Goal: Task Accomplishment & Management: Manage account settings

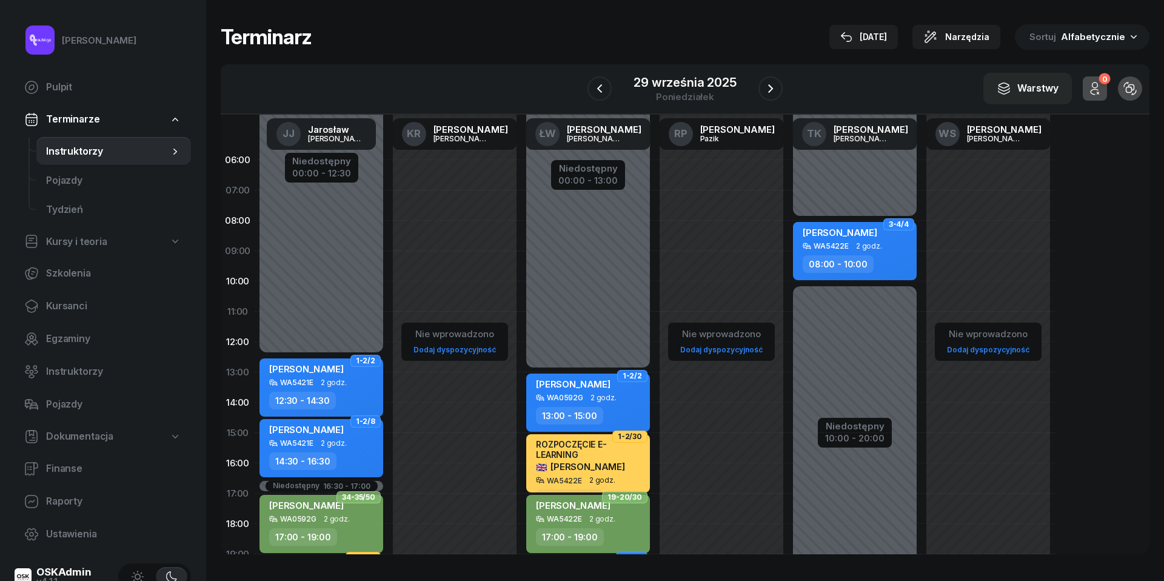
scroll to position [166, 0]
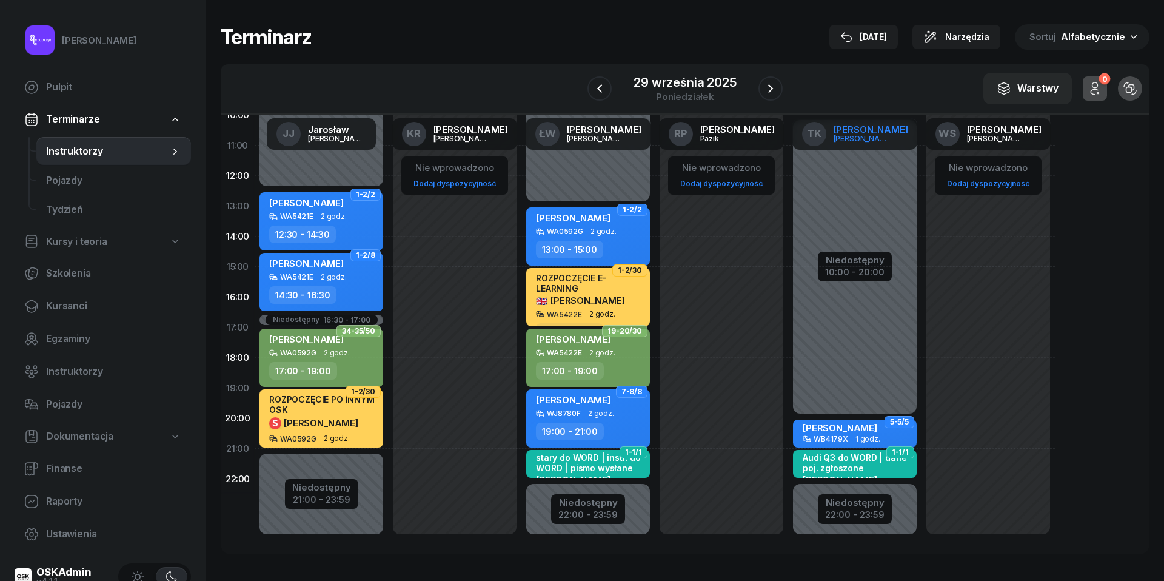
click at [822, 135] on span "TK" at bounding box center [814, 134] width 15 height 10
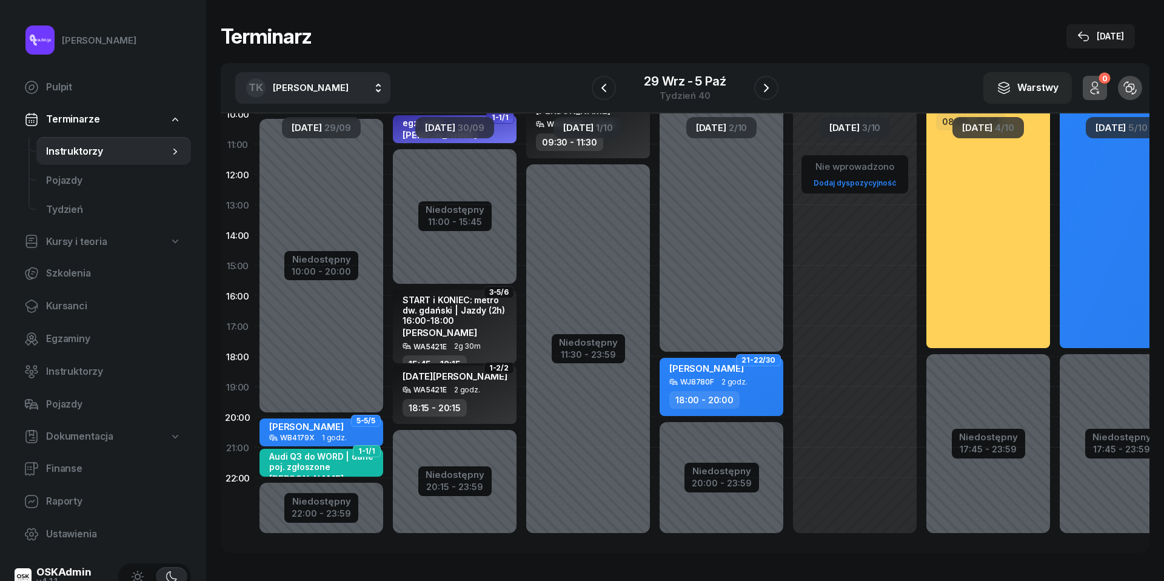
scroll to position [42, 0]
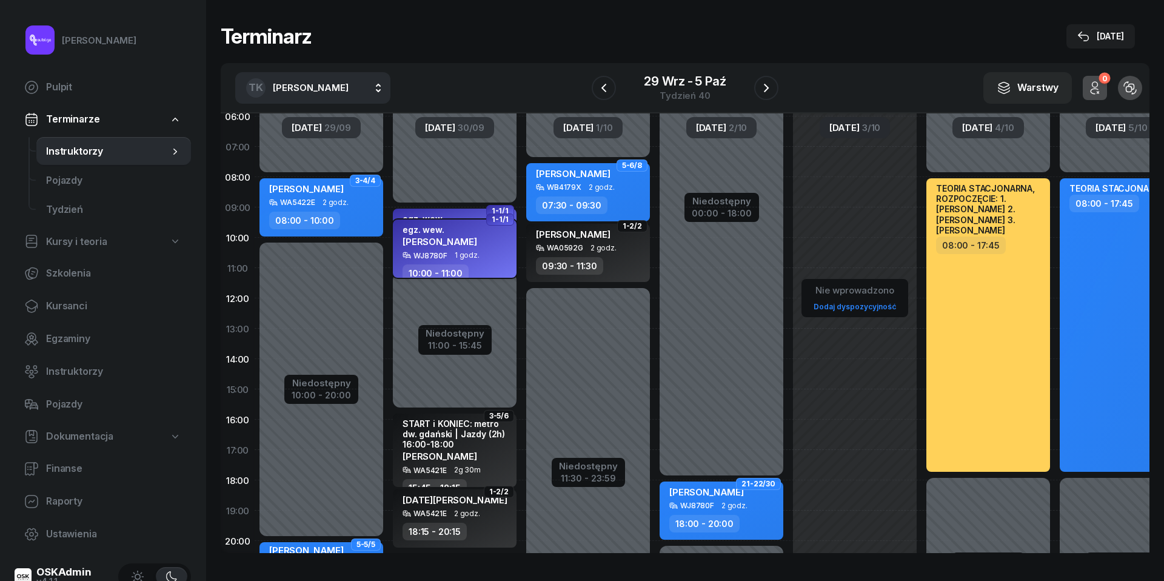
click at [462, 251] on span "1 godz." at bounding box center [467, 255] width 25 height 8
select select "10"
select select "11"
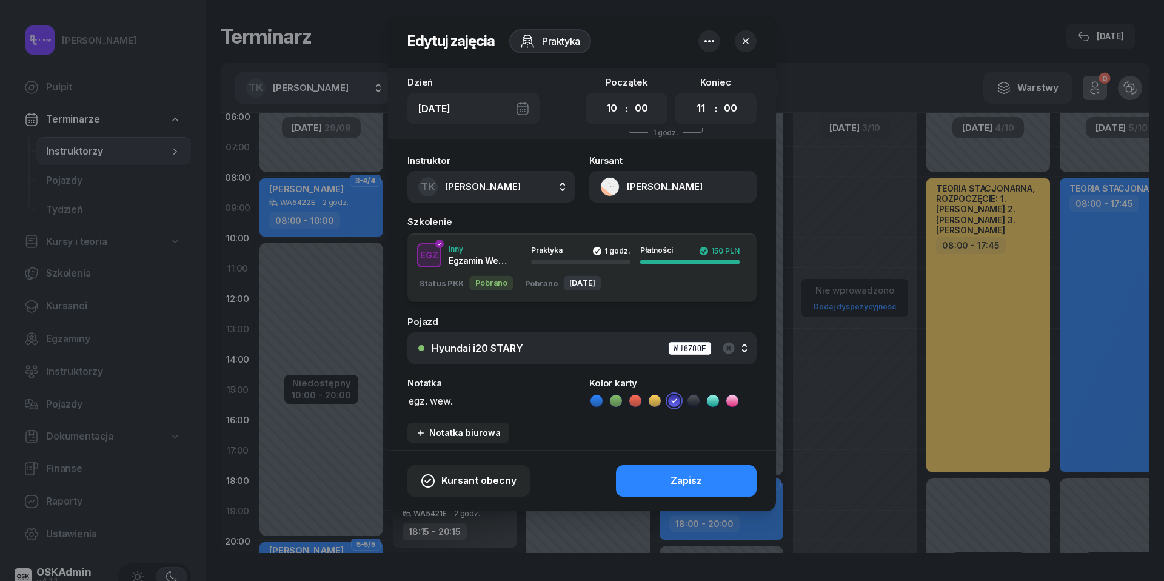
click at [610, 190] on button "[PERSON_NAME]" at bounding box center [672, 187] width 167 height 32
click at [616, 221] on div "Otwórz profil" at bounding box center [629, 229] width 59 height 16
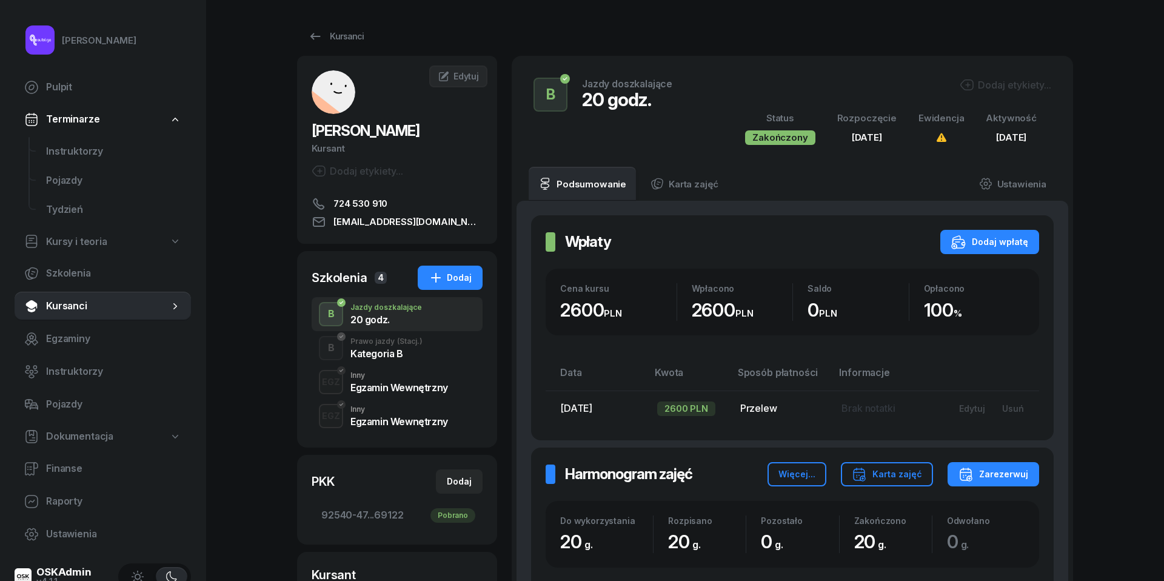
click at [386, 423] on div "Egzamin Wewnętrzny" at bounding box center [400, 422] width 98 height 10
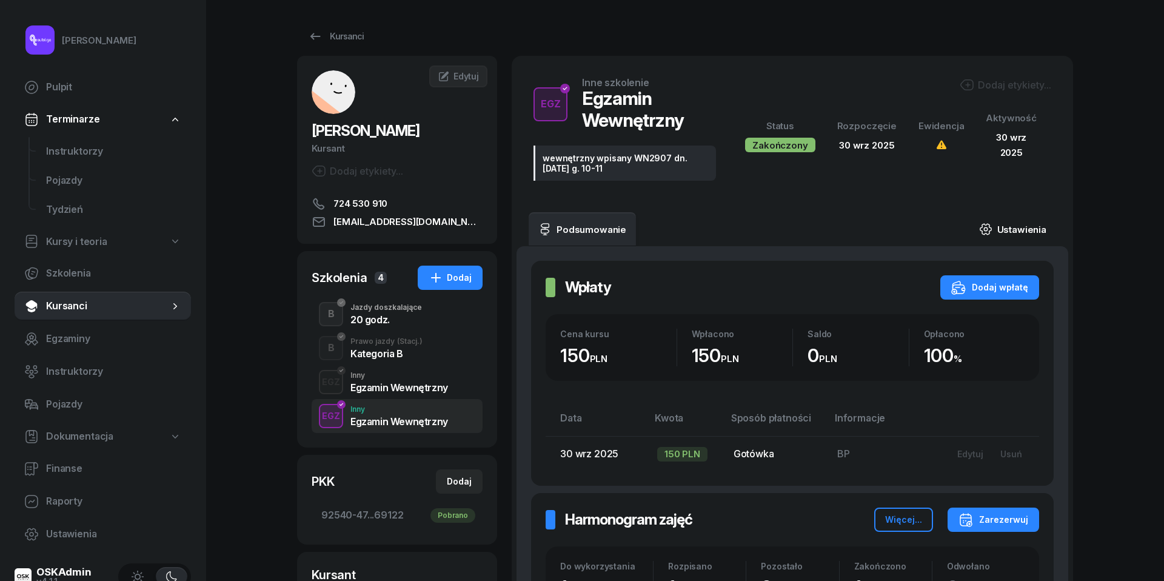
click at [1003, 222] on link "Ustawienia" at bounding box center [1013, 229] width 87 height 34
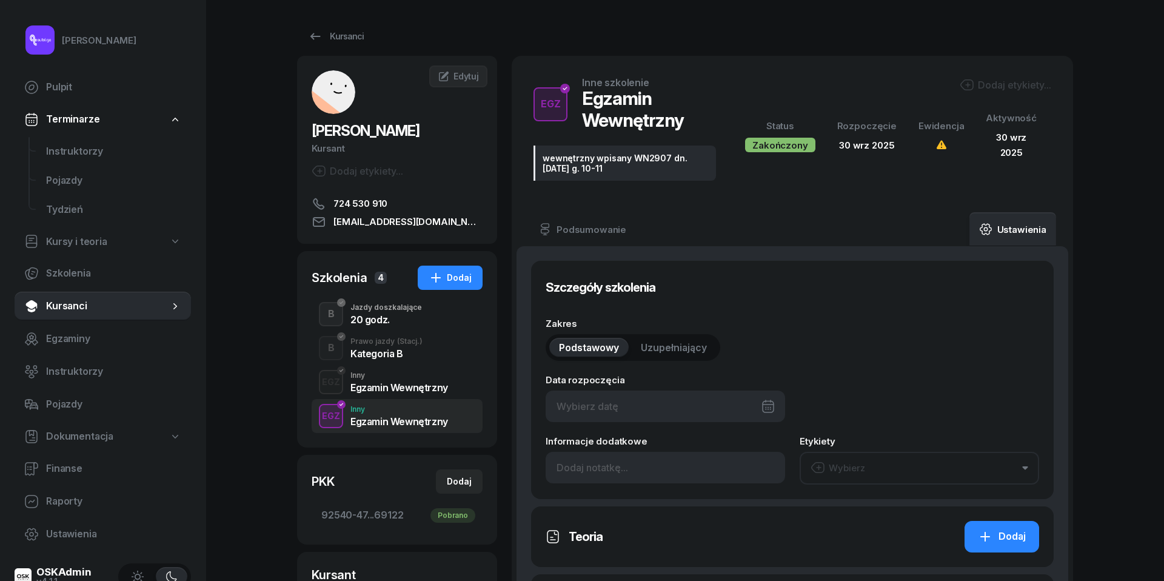
type input "[DATE]"
type input "wewnętrzny wpisany WN2907 dn. [DATE] g. 10-11"
type input "1"
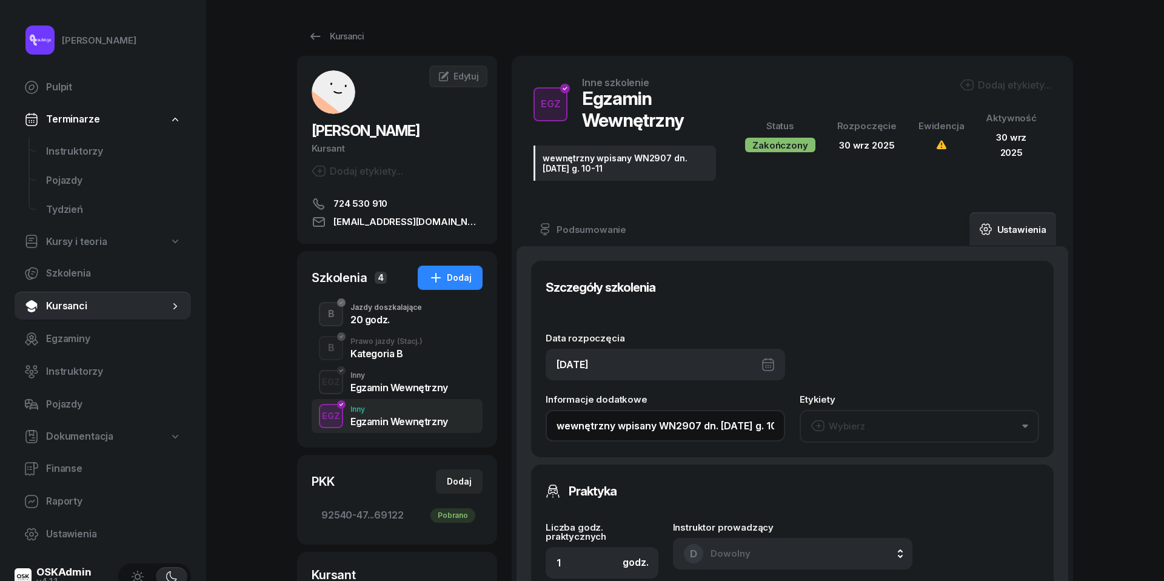
click at [643, 425] on input "wewnętrzny wpisany WN2907 dn. [DATE] g. 10-11" at bounding box center [666, 426] width 240 height 32
click at [69, 152] on span "Instruktorzy" at bounding box center [113, 152] width 135 height 16
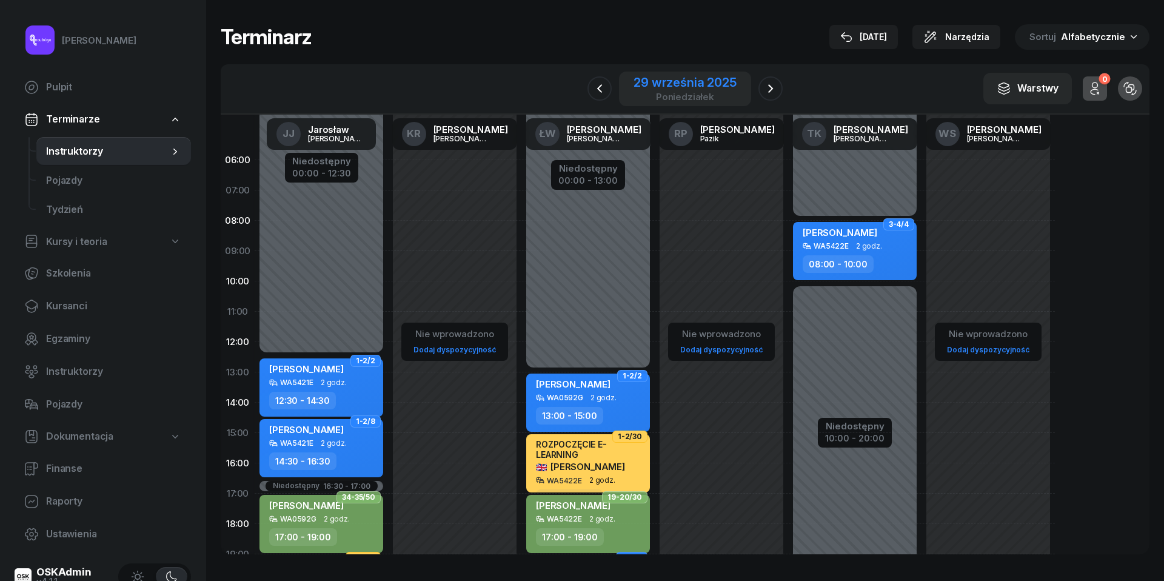
click at [663, 80] on div "29 września 2025" at bounding box center [685, 82] width 102 height 12
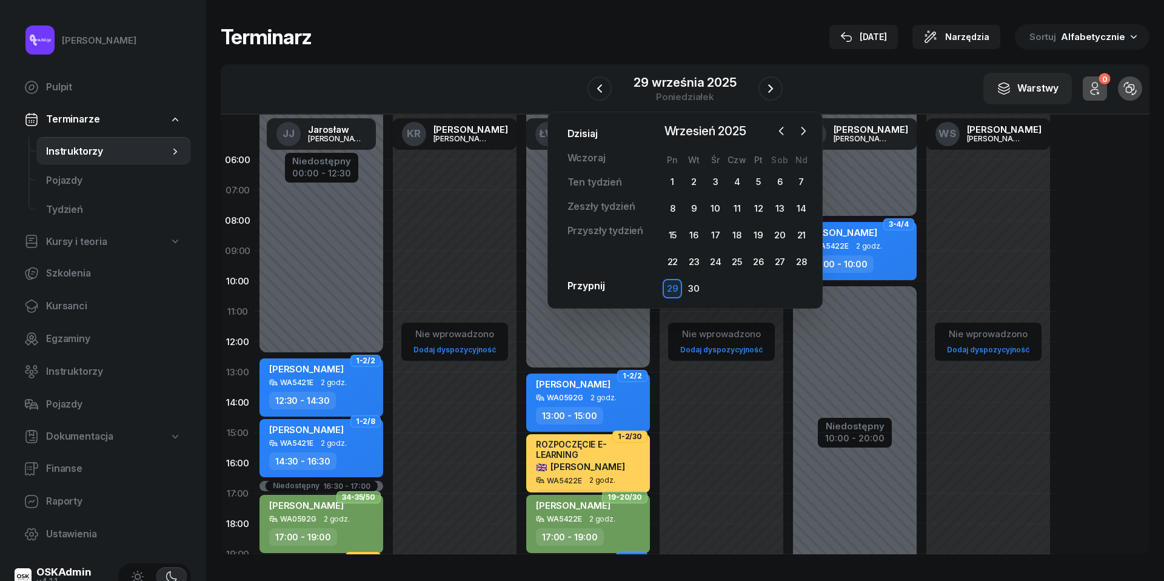
click at [585, 132] on link "Dzisiaj" at bounding box center [583, 134] width 50 height 24
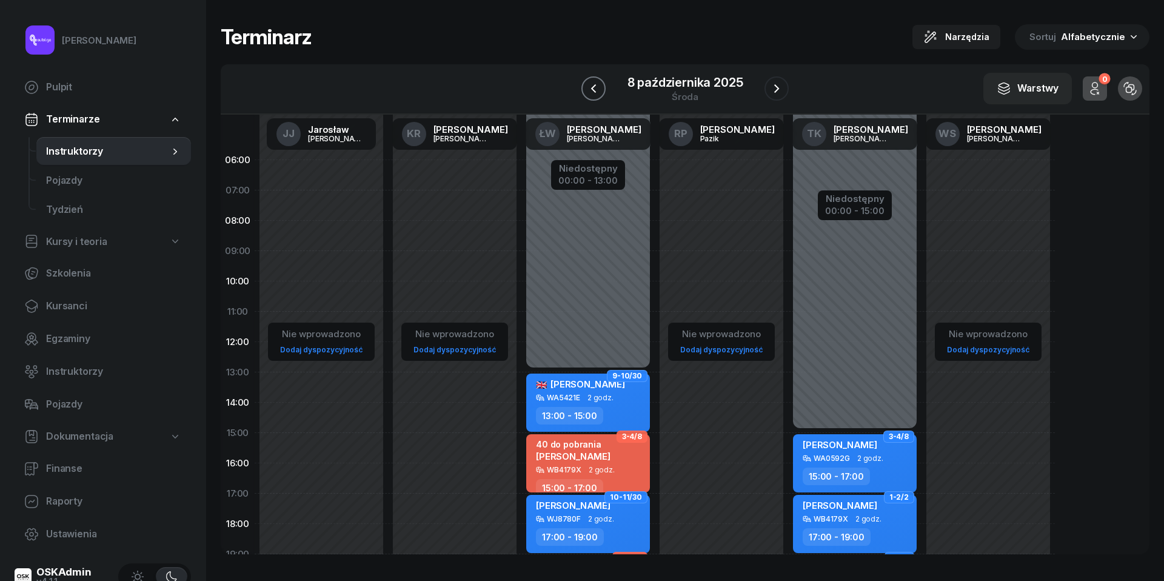
click at [588, 85] on icon "button" at bounding box center [593, 88] width 15 height 15
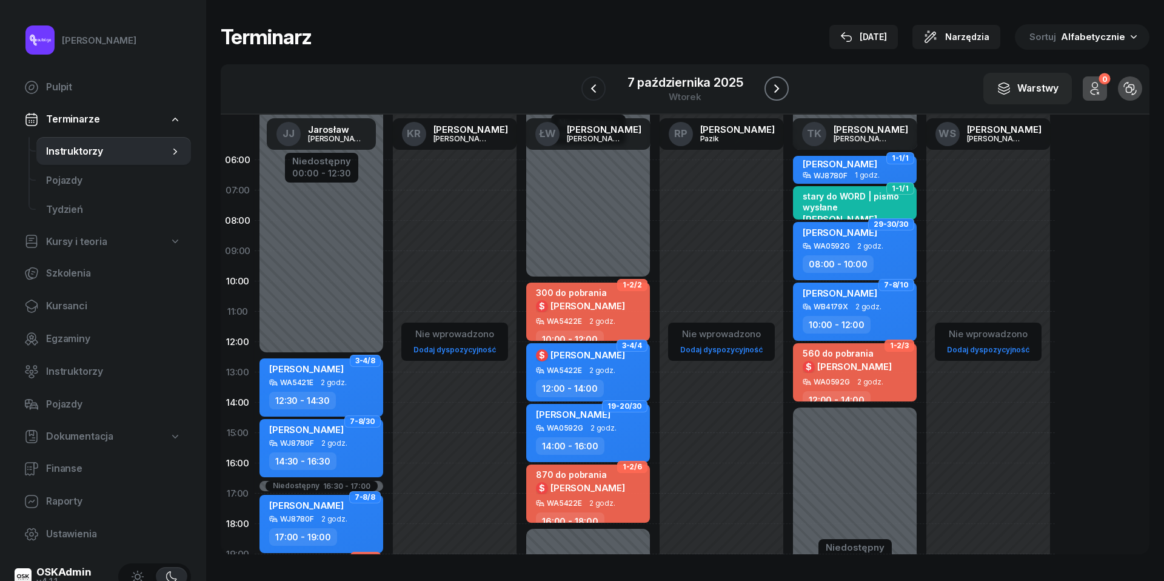
click at [779, 86] on icon "button" at bounding box center [777, 88] width 15 height 15
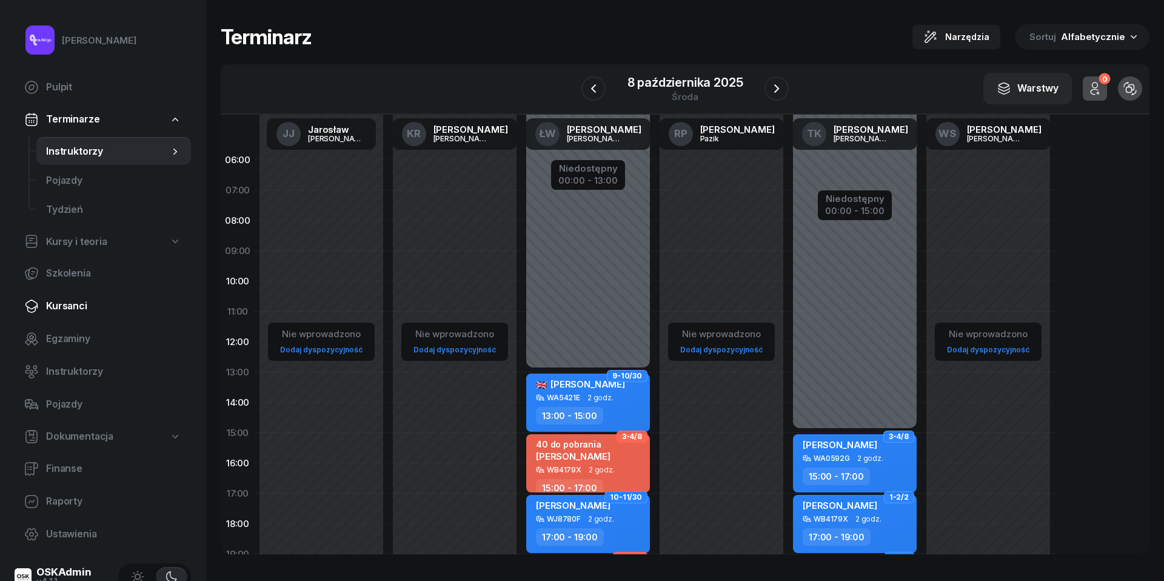
click at [64, 304] on span "Kursanci" at bounding box center [113, 306] width 135 height 16
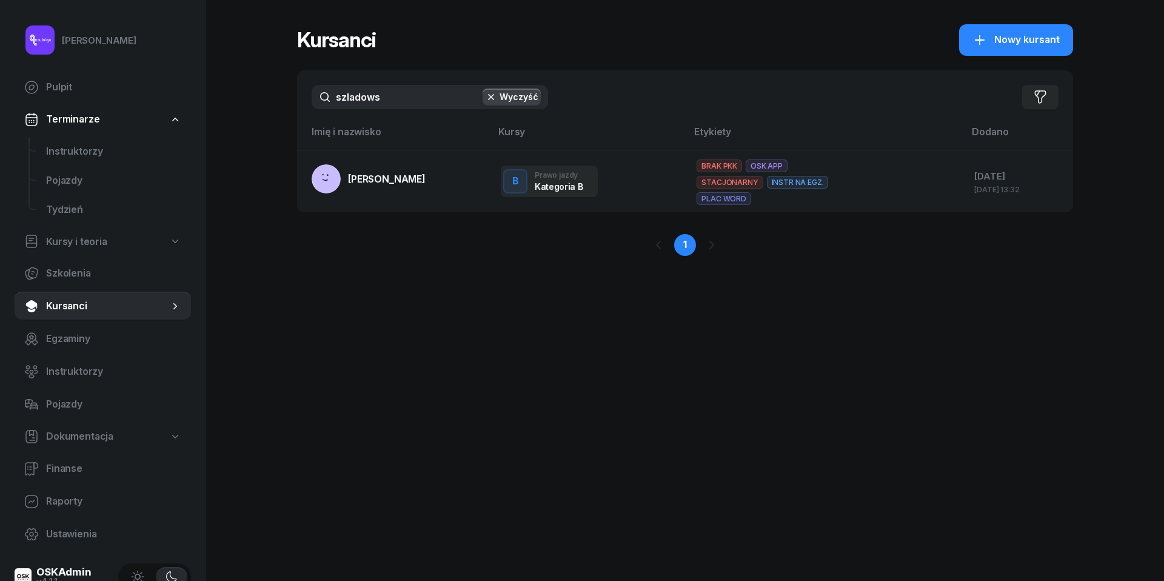
click at [427, 96] on input "szladows" at bounding box center [430, 97] width 237 height 24
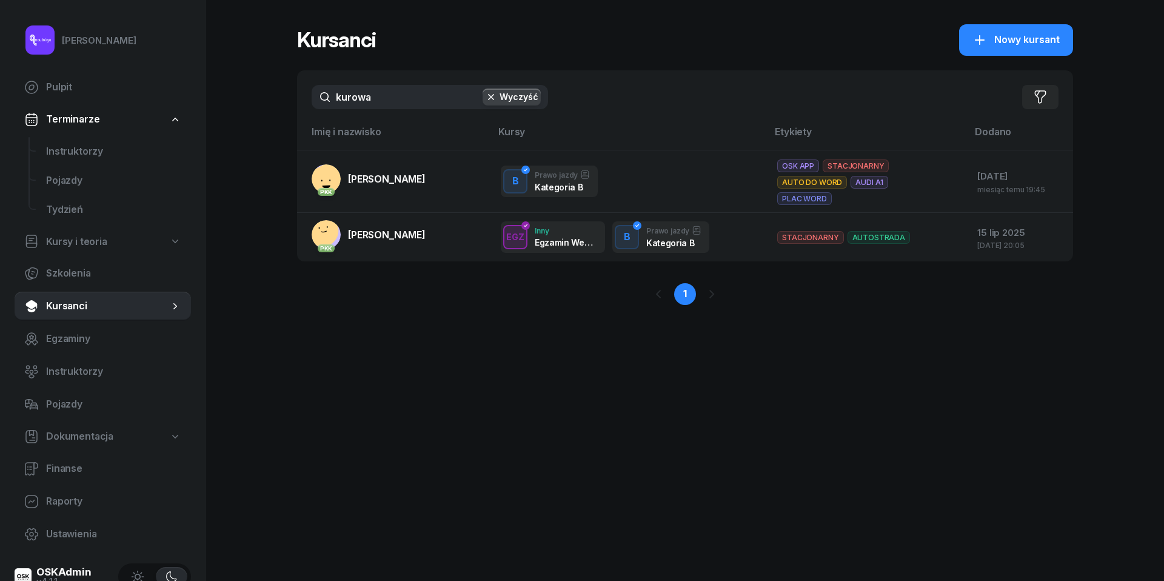
type input "kurowa"
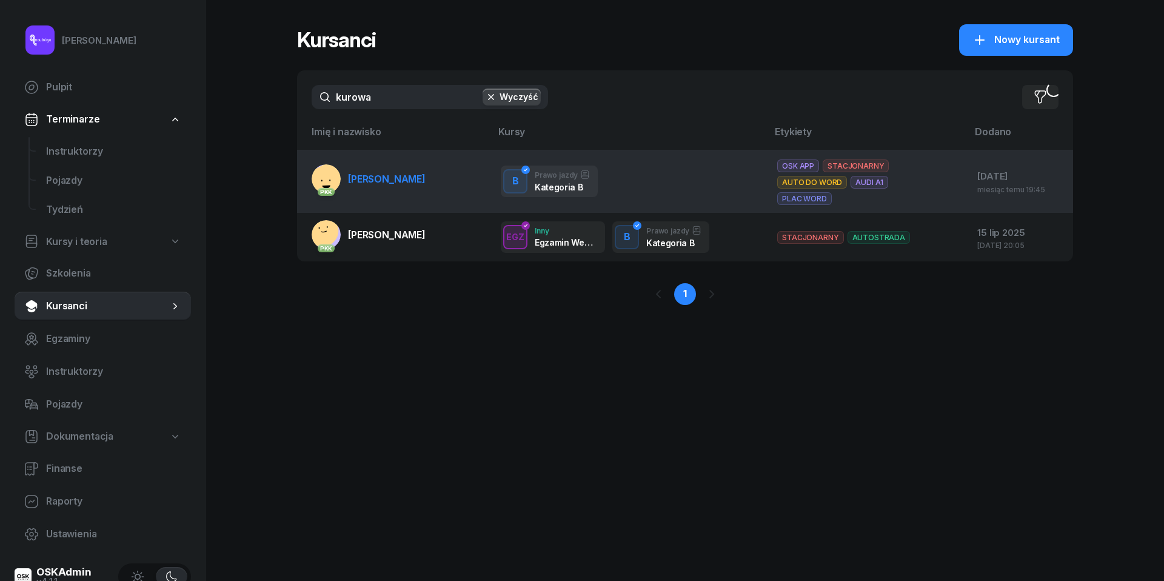
drag, startPoint x: 427, startPoint y: 96, endPoint x: 369, endPoint y: 173, distance: 97.0
click at [369, 173] on span "[PERSON_NAME]" at bounding box center [387, 179] width 78 height 12
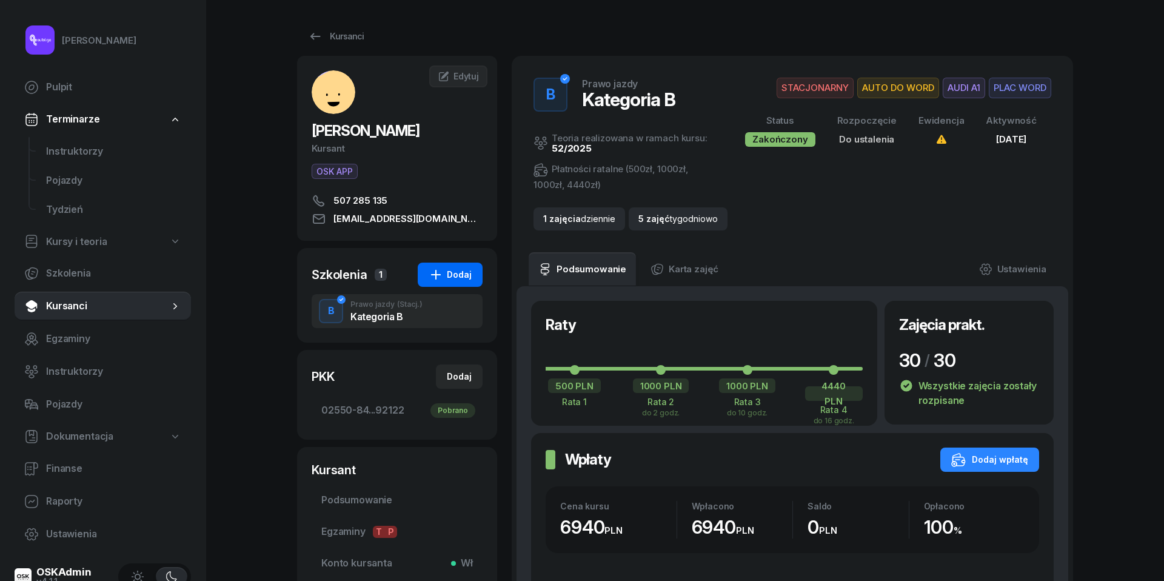
click at [465, 281] on div "Dodaj" at bounding box center [450, 274] width 43 height 15
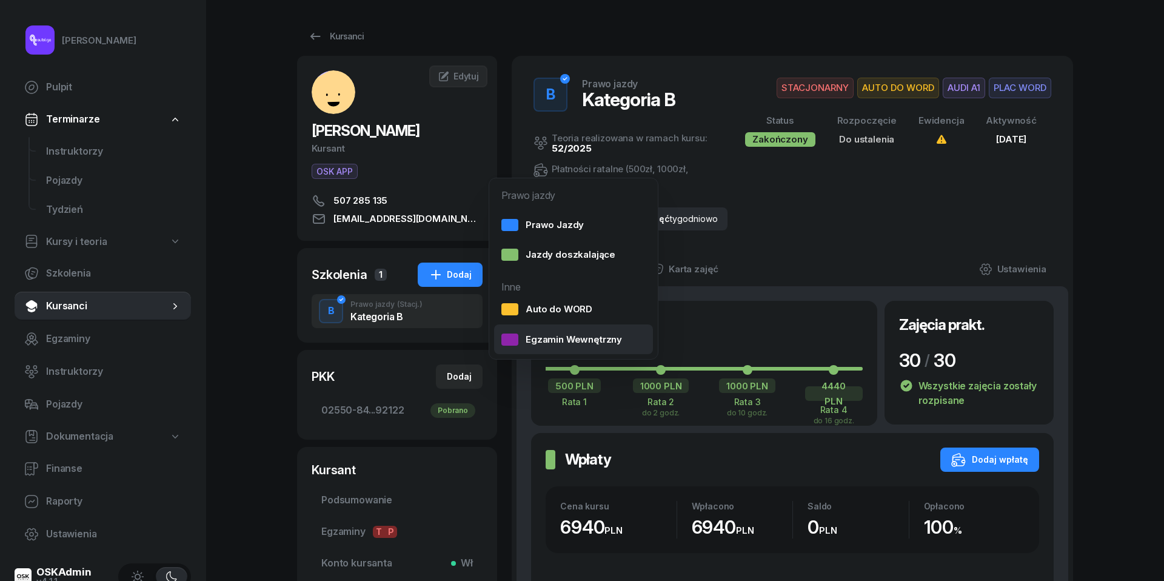
click at [534, 335] on div "Egzamin Wewnętrzny" at bounding box center [562, 340] width 121 height 16
select select
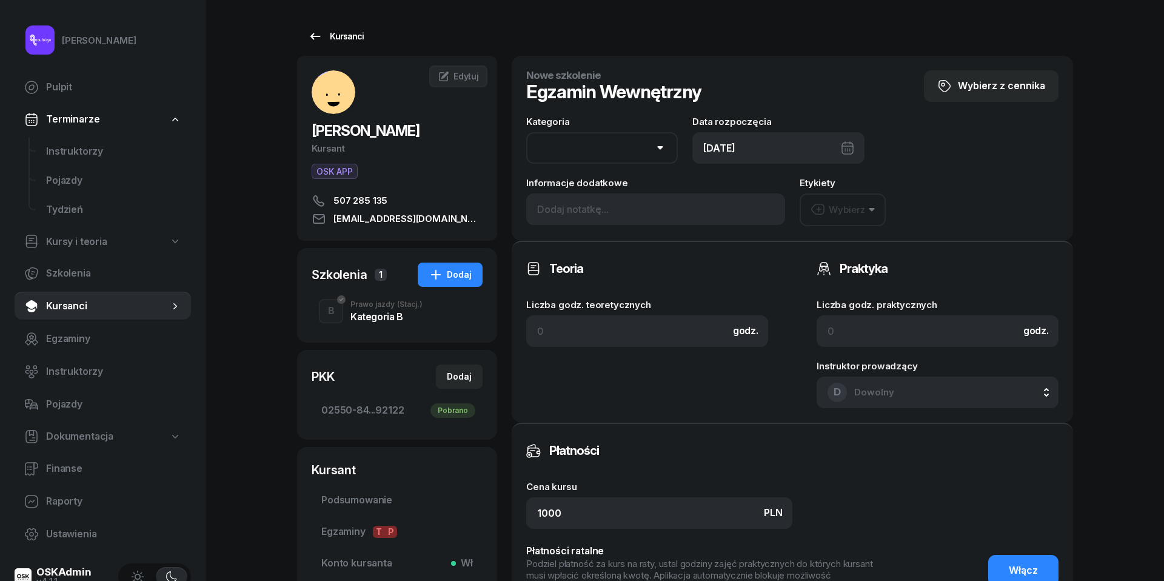
click at [318, 33] on icon at bounding box center [315, 36] width 15 height 15
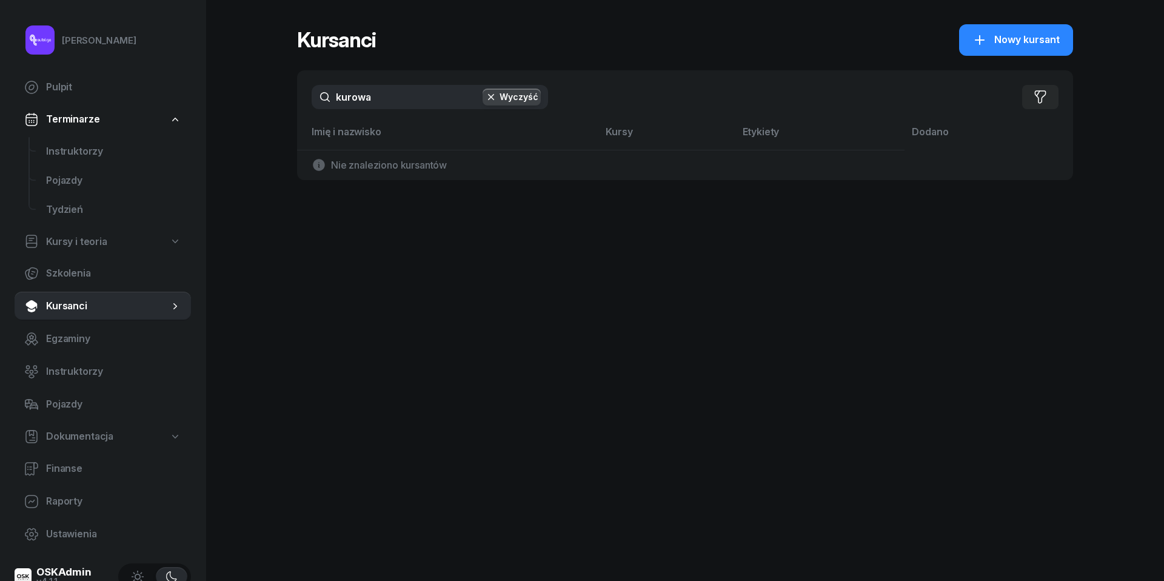
click at [393, 102] on input "kurowa" at bounding box center [430, 97] width 237 height 24
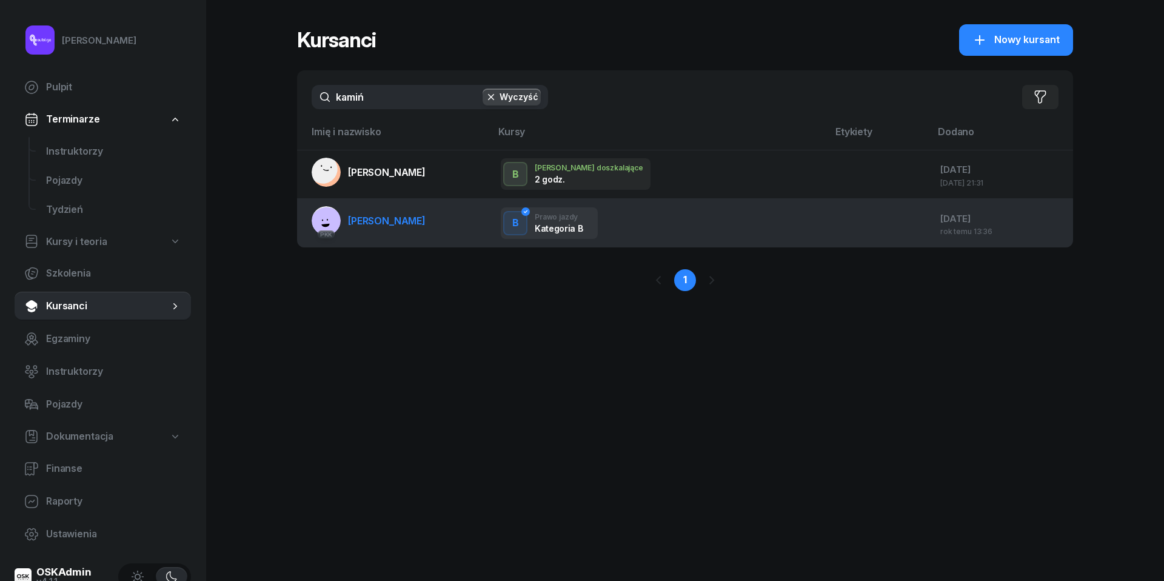
type input "kamiń"
click at [396, 215] on span "[PERSON_NAME]" at bounding box center [387, 221] width 78 height 12
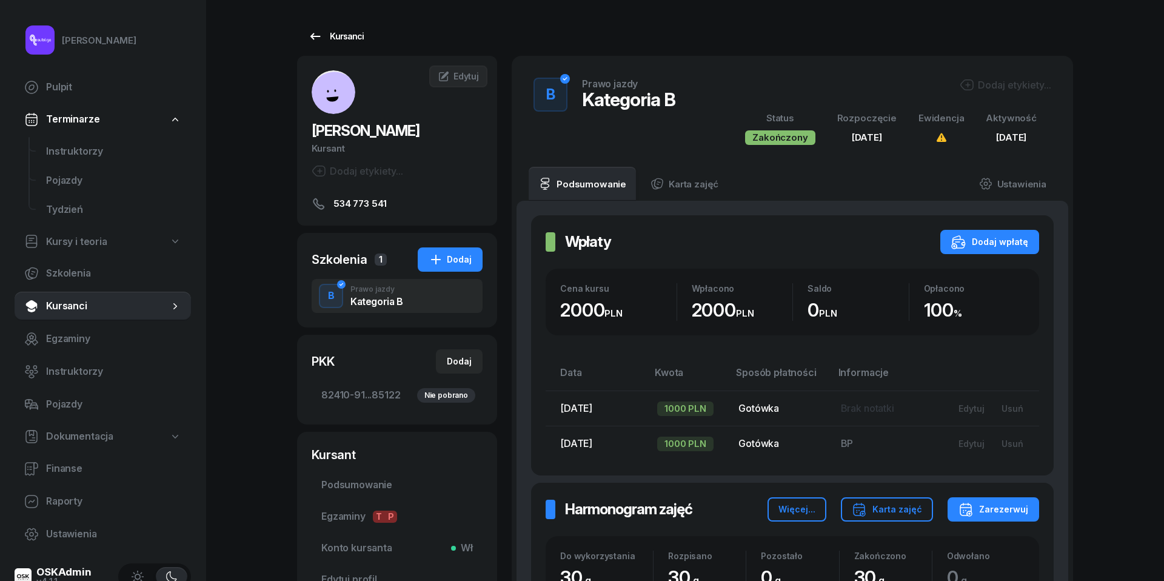
click at [314, 33] on icon at bounding box center [315, 36] width 10 height 7
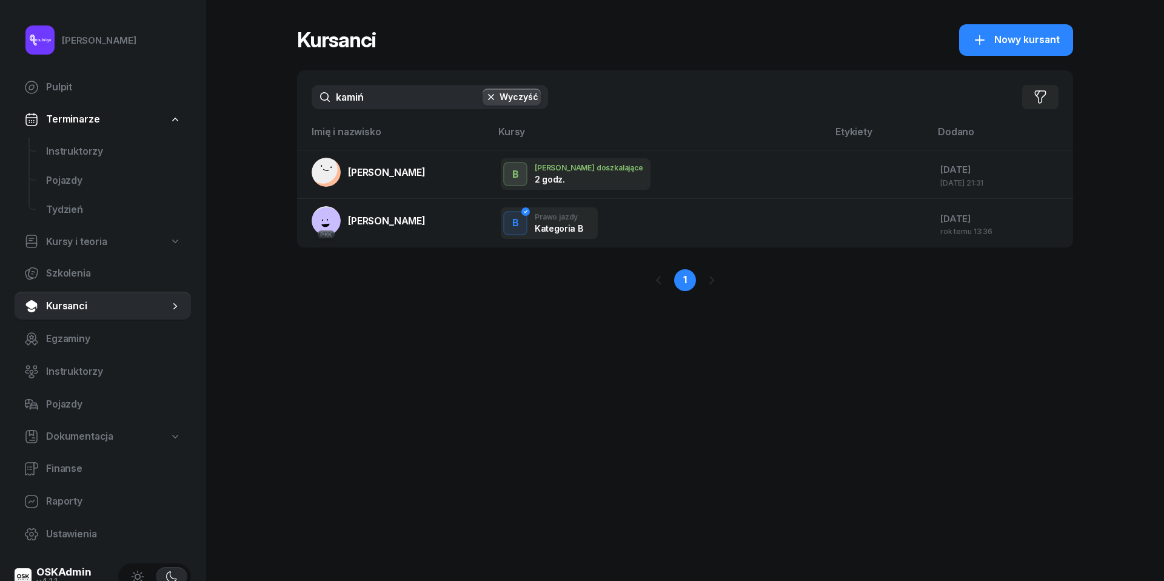
click at [381, 90] on input "kamiń" at bounding box center [430, 97] width 237 height 24
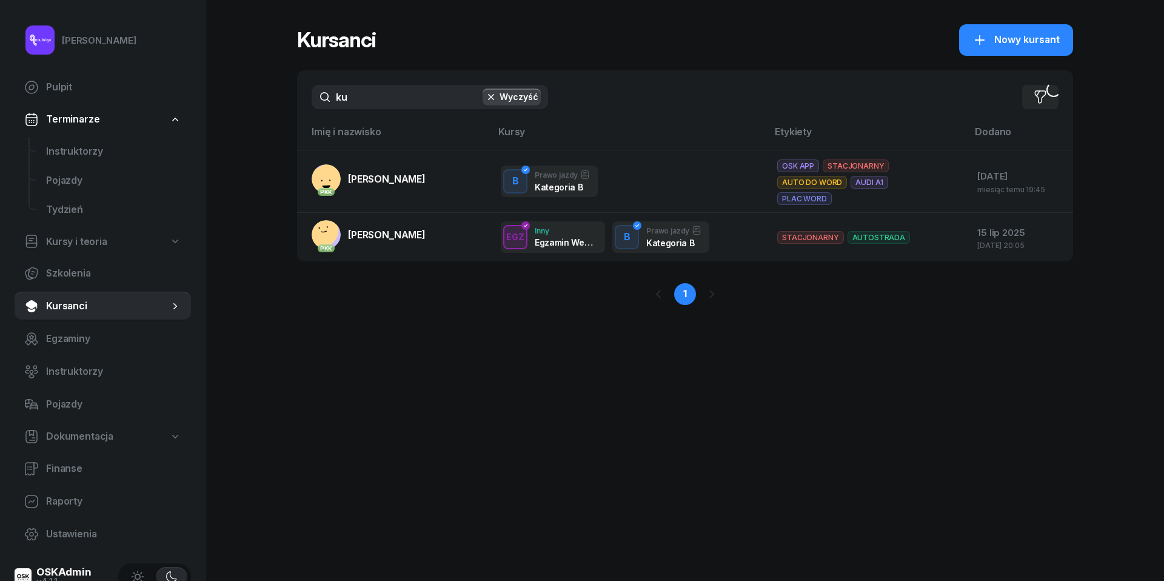
type input "k"
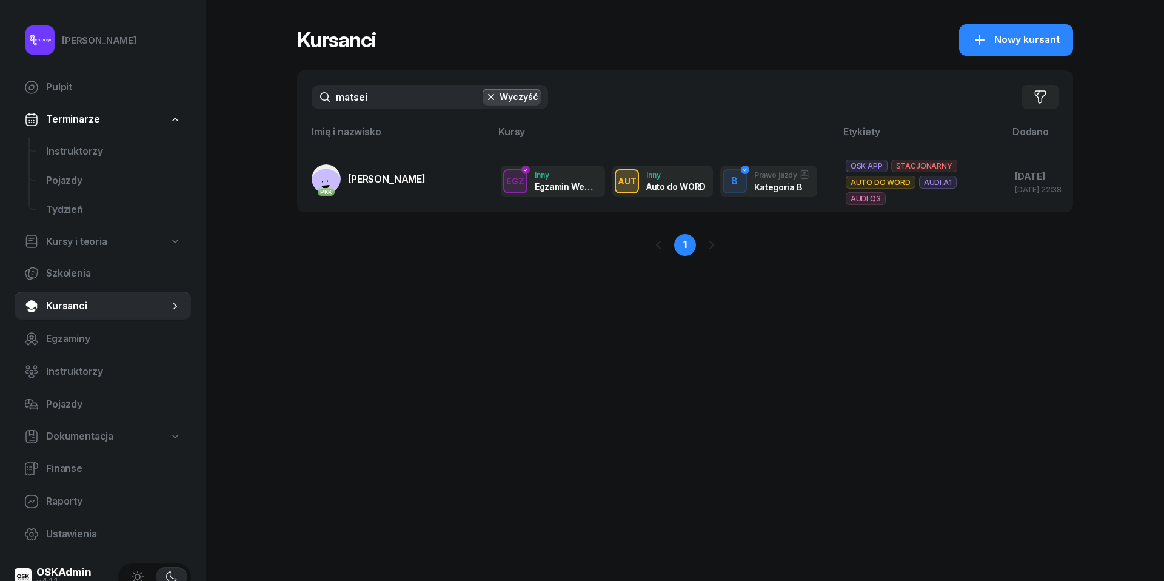
type input "uatsei"
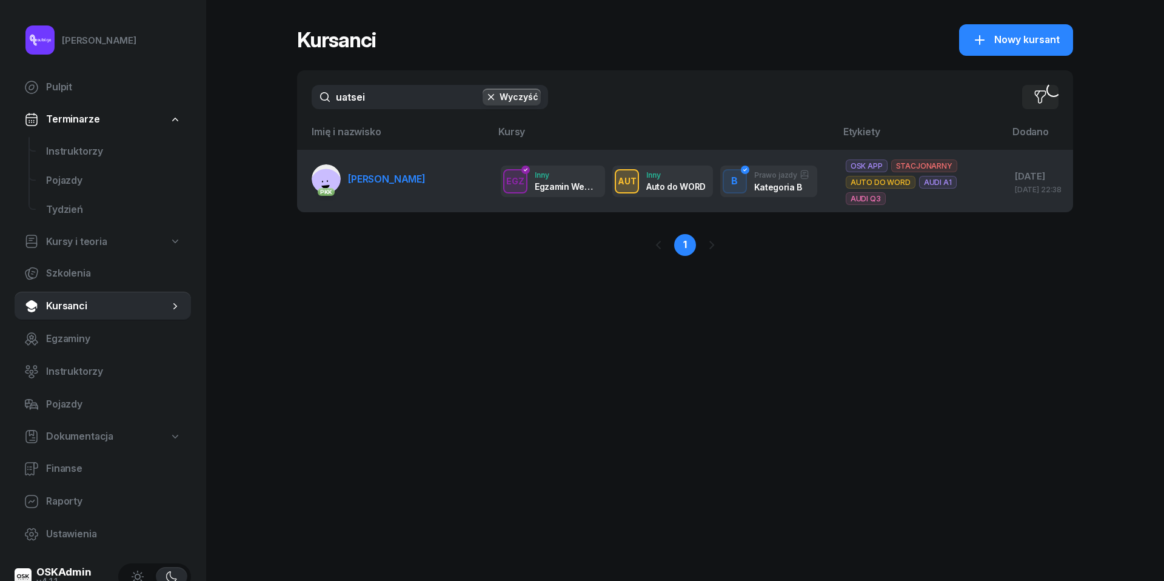
drag, startPoint x: 374, startPoint y: 127, endPoint x: 355, endPoint y: 181, distance: 57.0
click at [355, 181] on span "[PERSON_NAME]" at bounding box center [387, 179] width 78 height 12
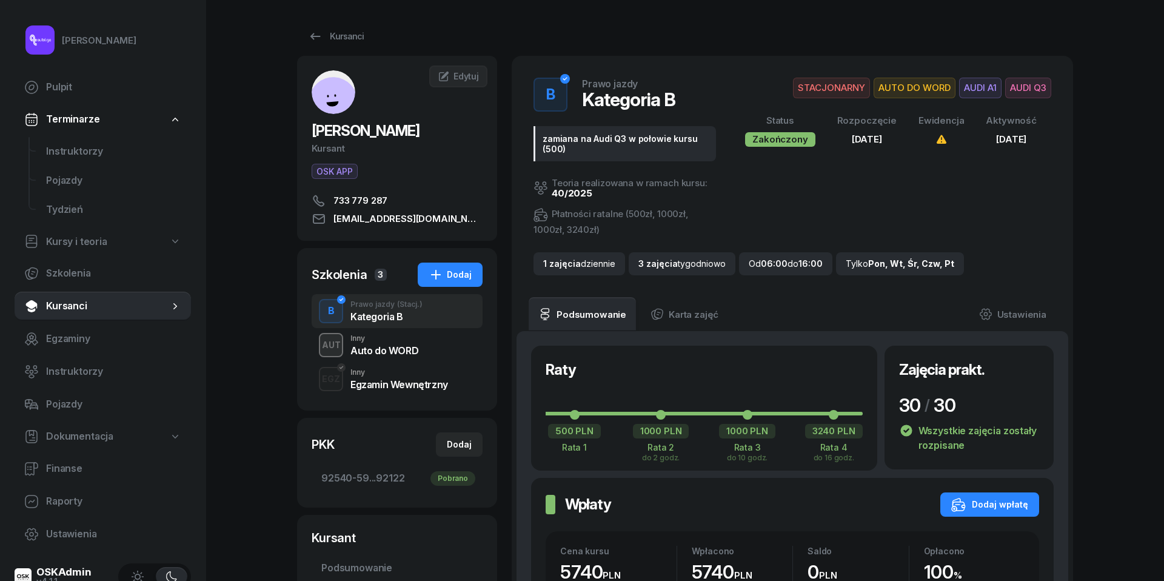
click at [397, 386] on div "Egzamin Wewnętrzny" at bounding box center [400, 385] width 98 height 10
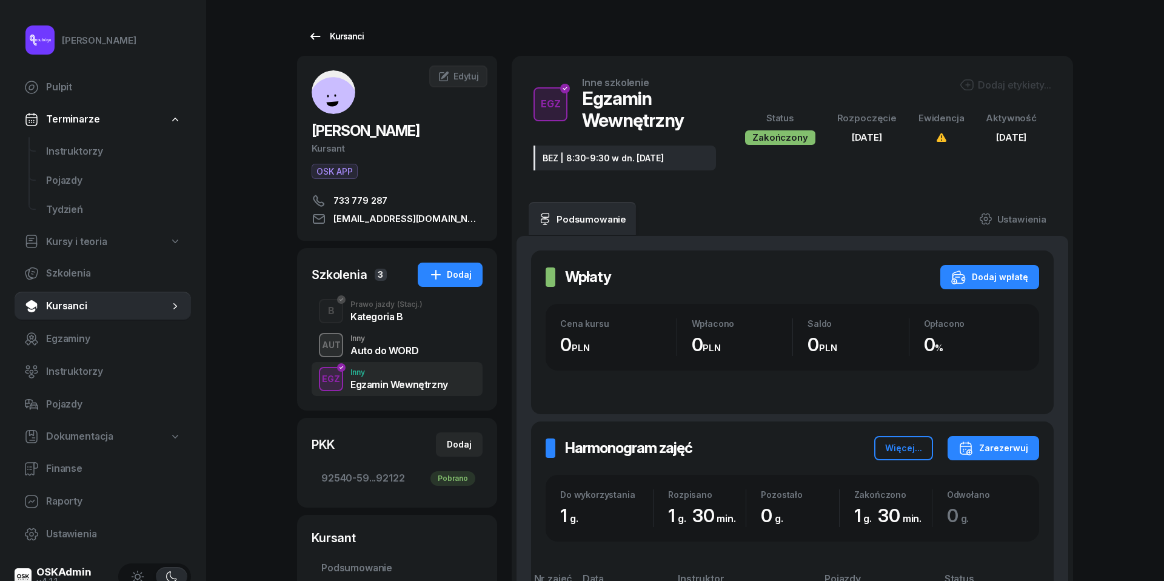
click at [318, 30] on icon at bounding box center [315, 36] width 15 height 15
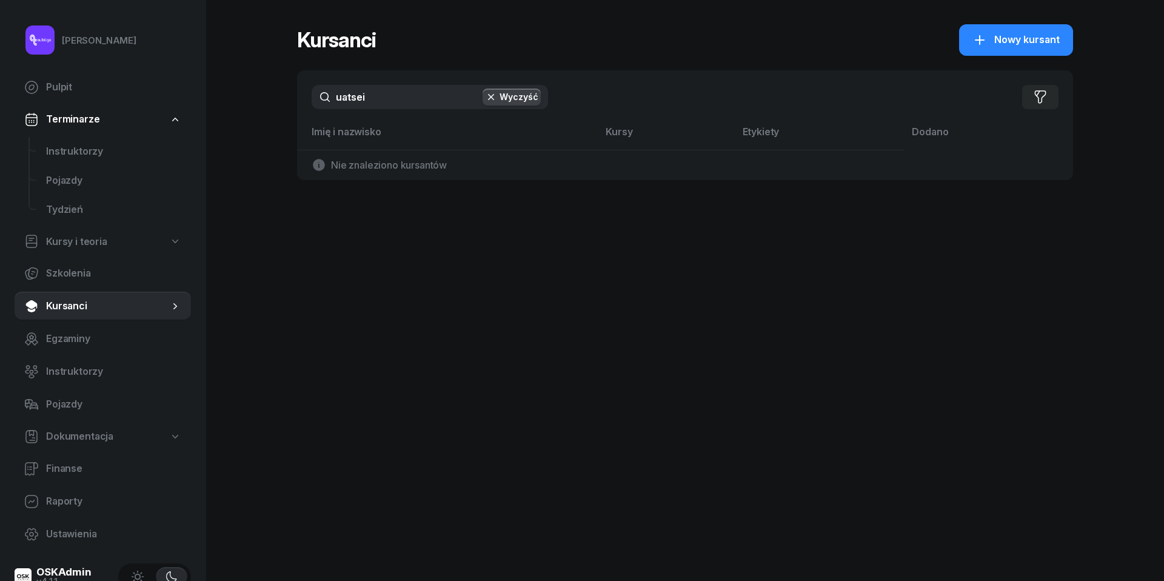
click at [374, 93] on input "uatsei" at bounding box center [430, 97] width 237 height 24
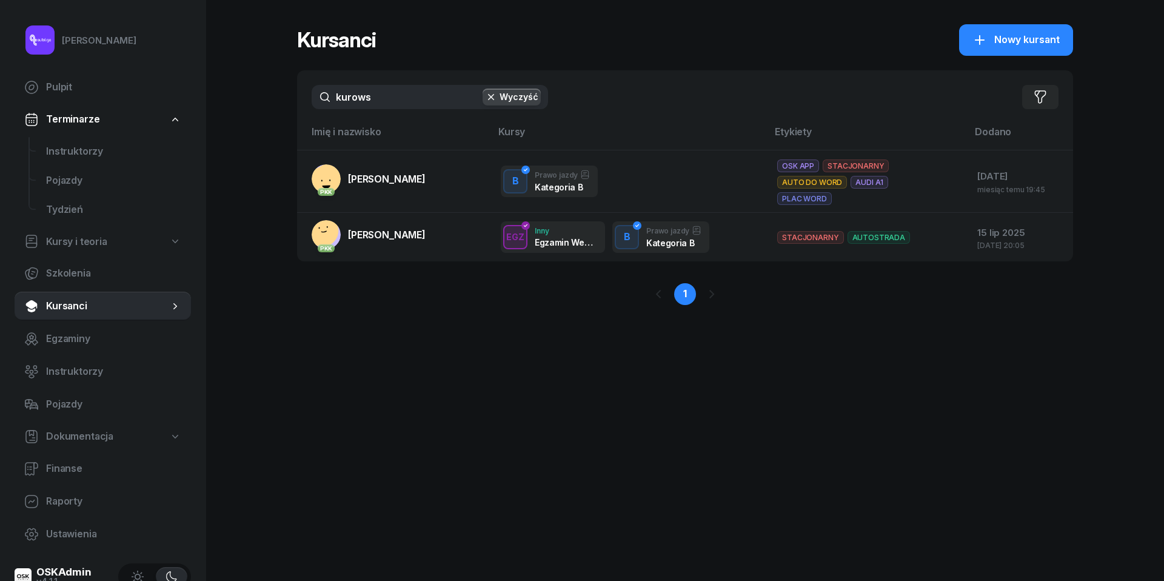
type input "kurowa"
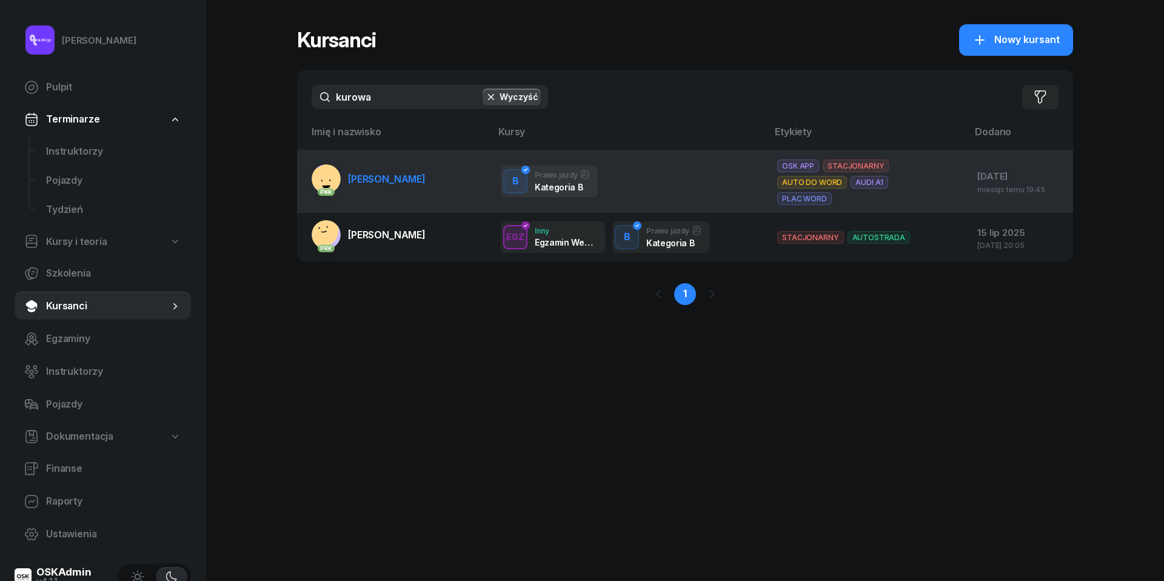
drag, startPoint x: 367, startPoint y: 126, endPoint x: 364, endPoint y: 180, distance: 53.5
click at [364, 180] on span "[PERSON_NAME]" at bounding box center [387, 179] width 78 height 12
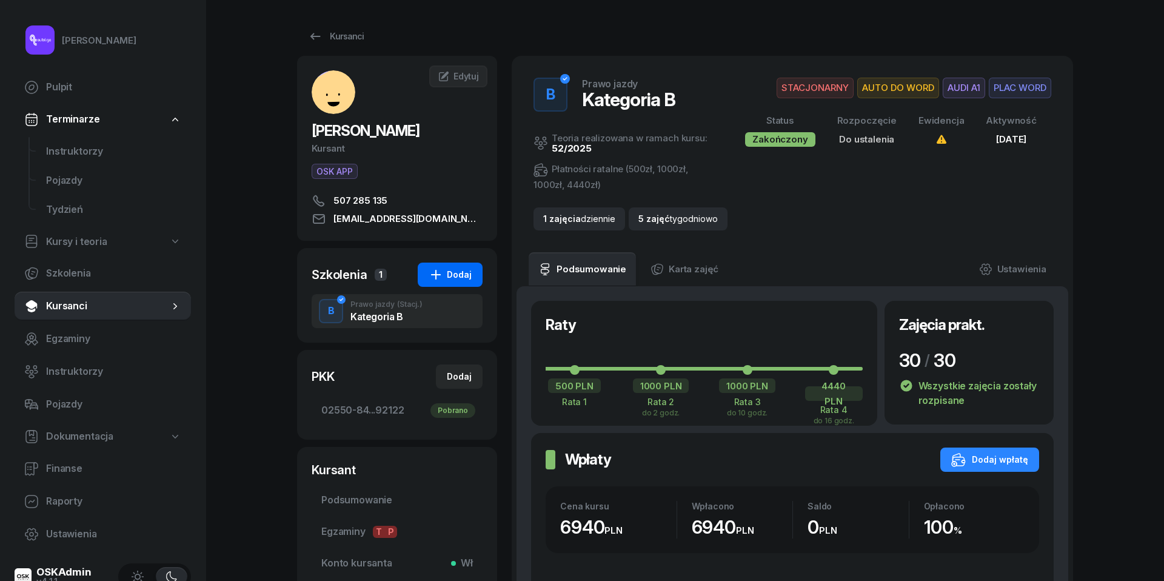
click at [463, 275] on div "Dodaj" at bounding box center [450, 274] width 43 height 15
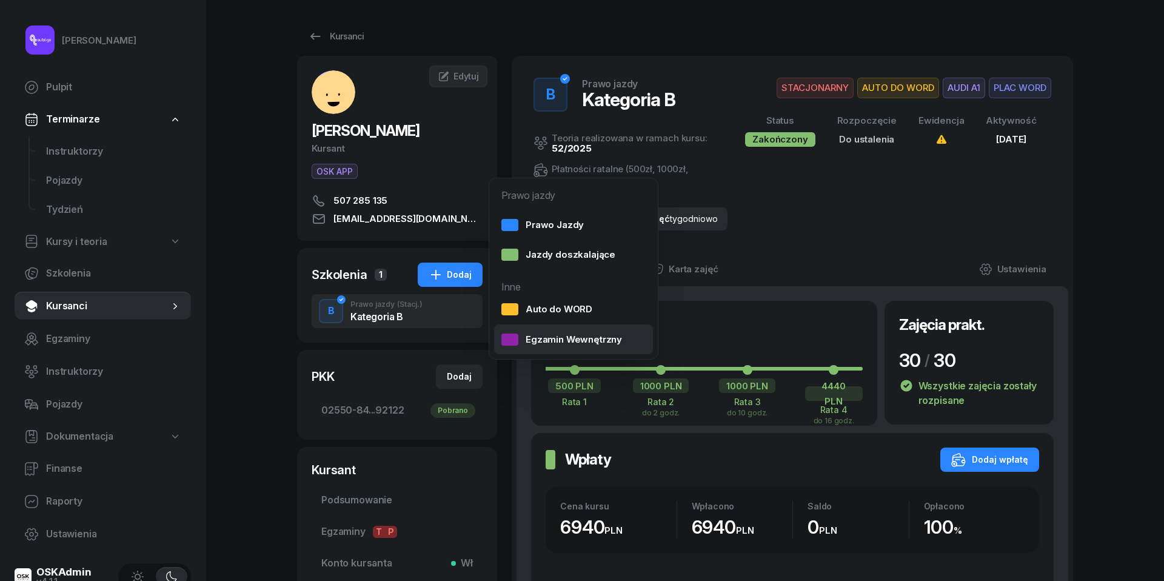
click at [532, 336] on div "Egzamin Wewnętrzny" at bounding box center [562, 340] width 121 height 16
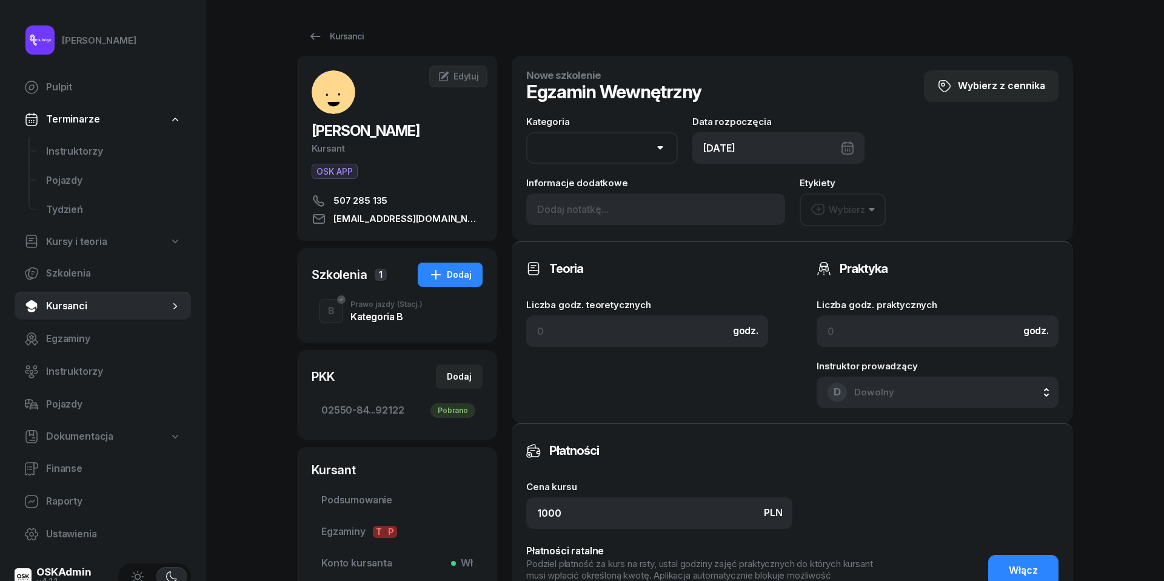
select select "B"
click at [936, 323] on input at bounding box center [938, 331] width 242 height 32
type input "1"
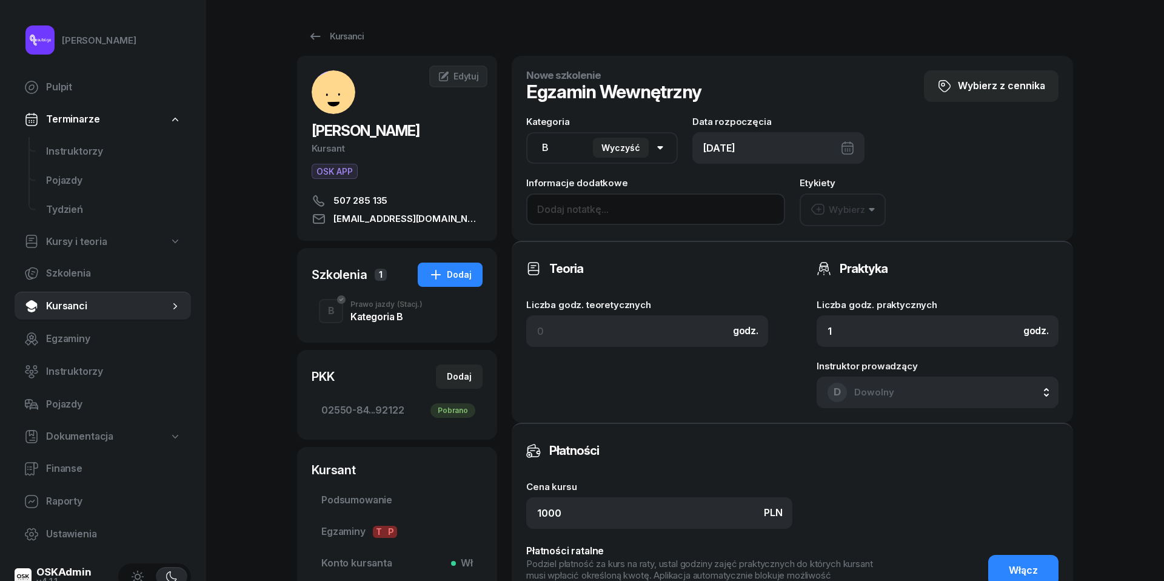
click at [631, 206] on input at bounding box center [655, 209] width 259 height 32
paste input "wewnętrzny wpisany WN2907 dn. [DATE] g. 10-11"
click at [549, 218] on input "wewnętrzny wpisany WN2907 dn. [DATE] g. 10-11" at bounding box center [655, 209] width 259 height 32
click at [549, 212] on input "wewnętrzny wpisany WN2907 dn. [DATE] g. 10-11" at bounding box center [655, 209] width 259 height 32
click at [737, 204] on input "BEZ | wewnętrzny wpisany WN2907 dn. [DATE] g. 10-11" at bounding box center [655, 209] width 259 height 32
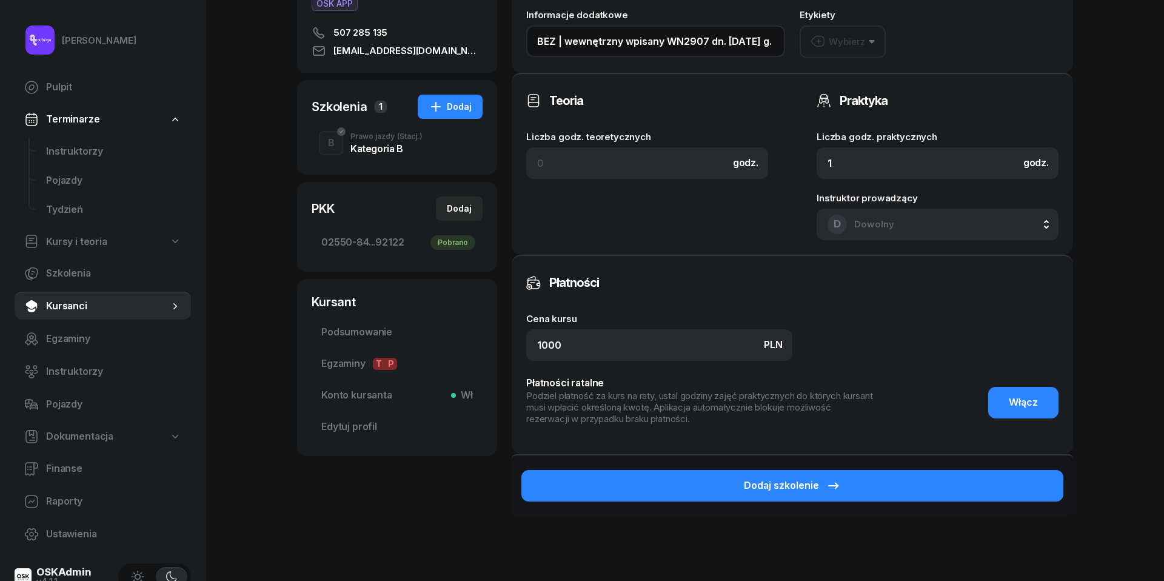
scroll to position [185, 0]
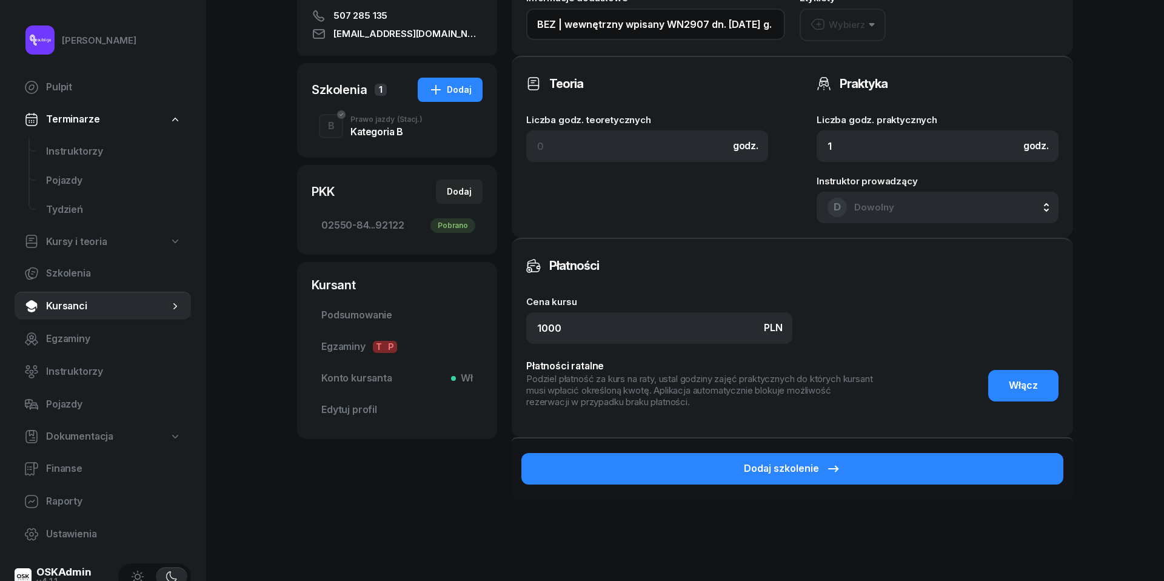
type input "BEZ | wewnętrzny wpisany WN2907 dn. [DATE] g. 7-8"
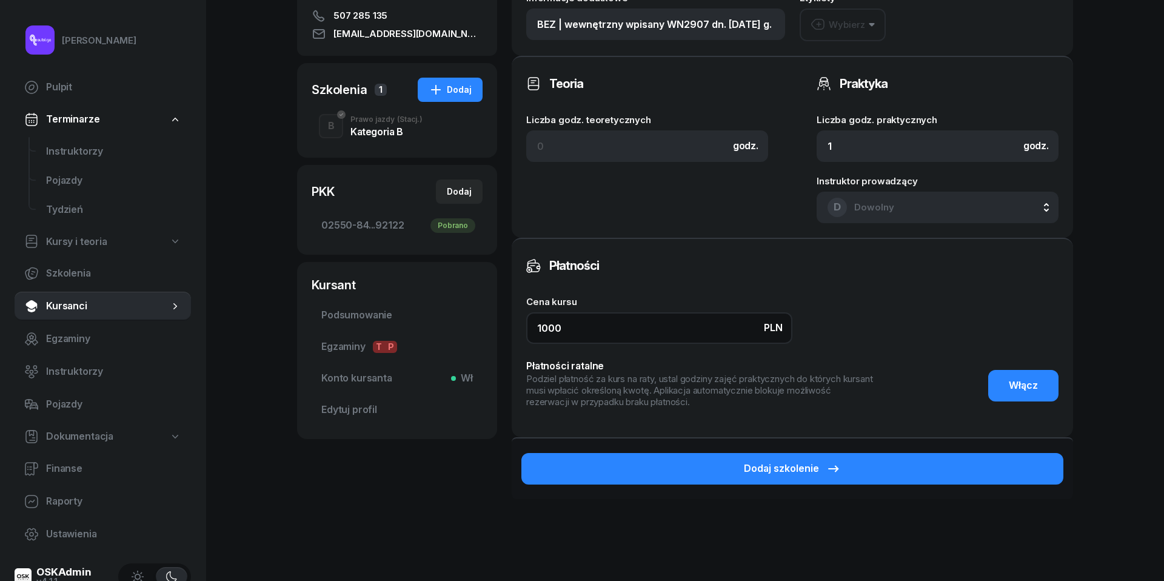
click at [688, 333] on input "1000" at bounding box center [659, 328] width 266 height 32
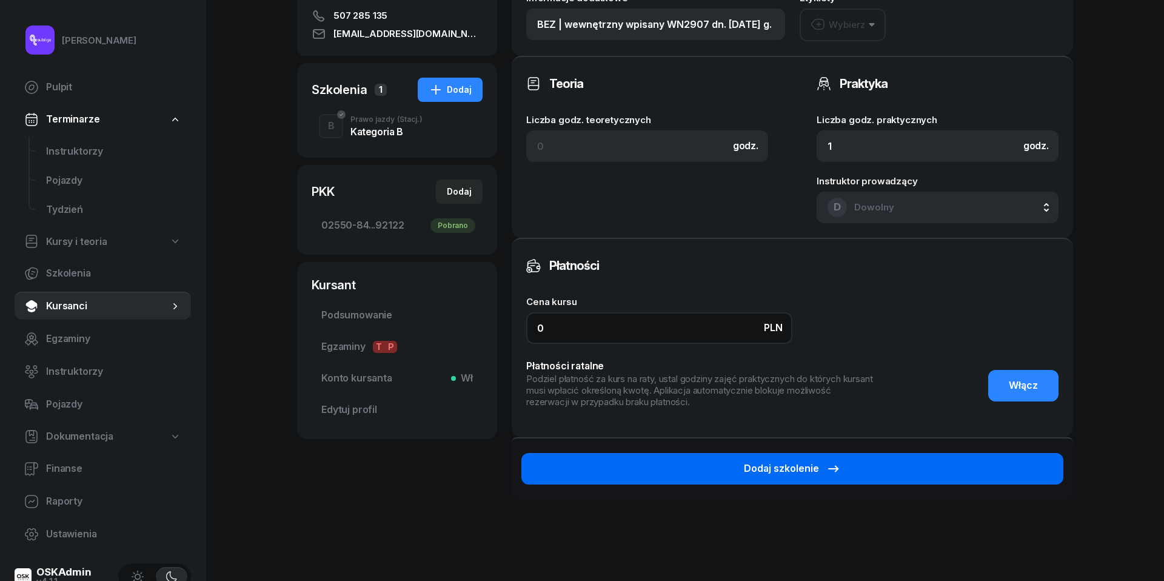
type input "0"
click at [775, 471] on div "Dodaj szkolenie" at bounding box center [792, 469] width 97 height 16
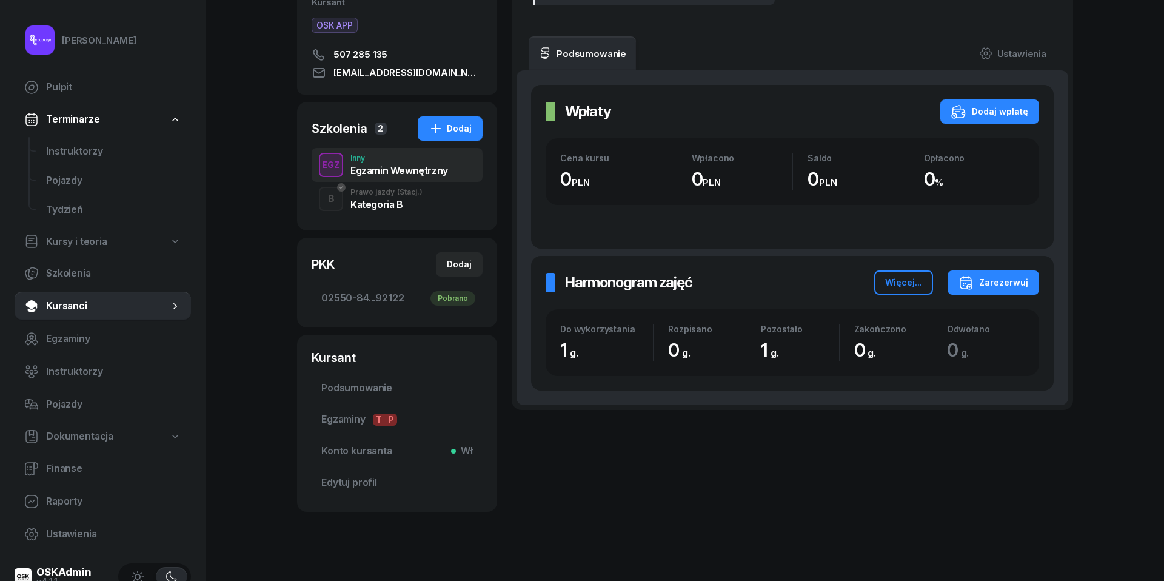
scroll to position [151, 0]
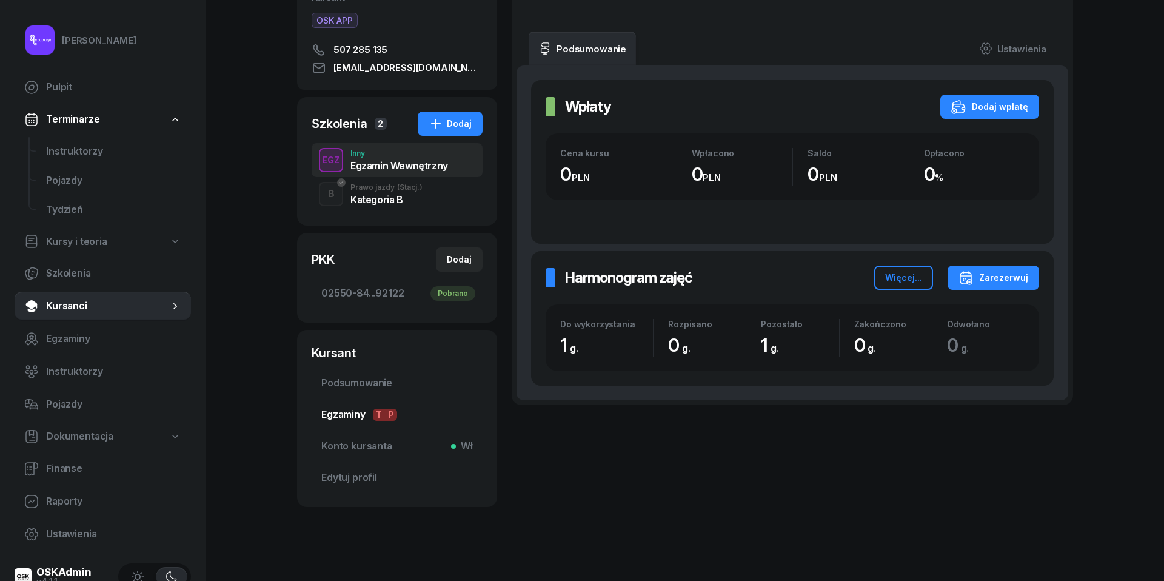
click at [343, 409] on span "Egzaminy T P" at bounding box center [397, 415] width 152 height 16
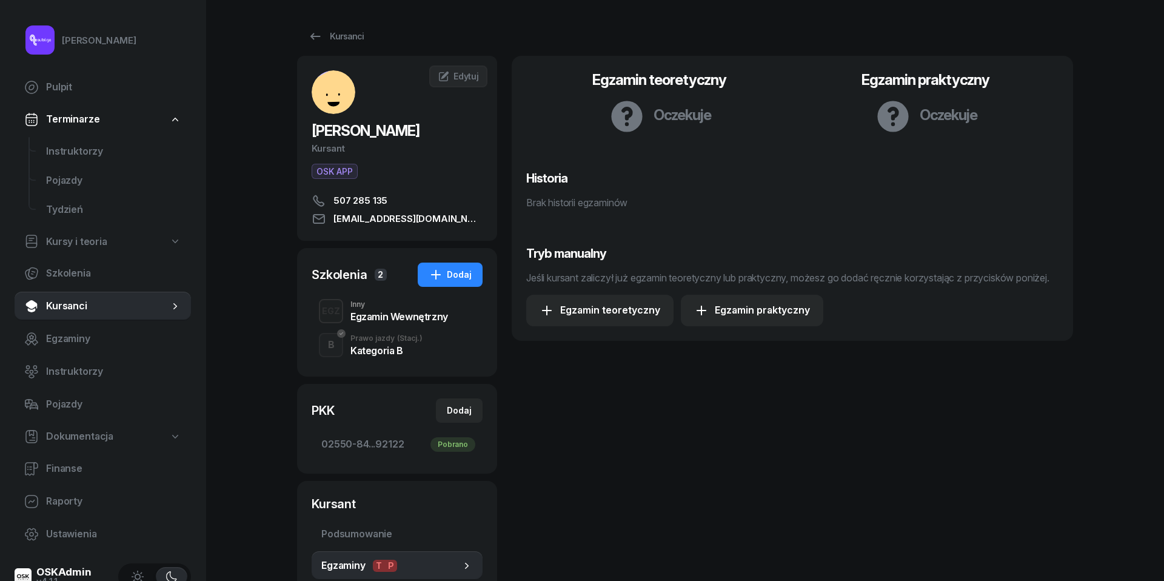
click at [374, 309] on div "Egzamin Wewnętrzny" at bounding box center [400, 314] width 98 height 13
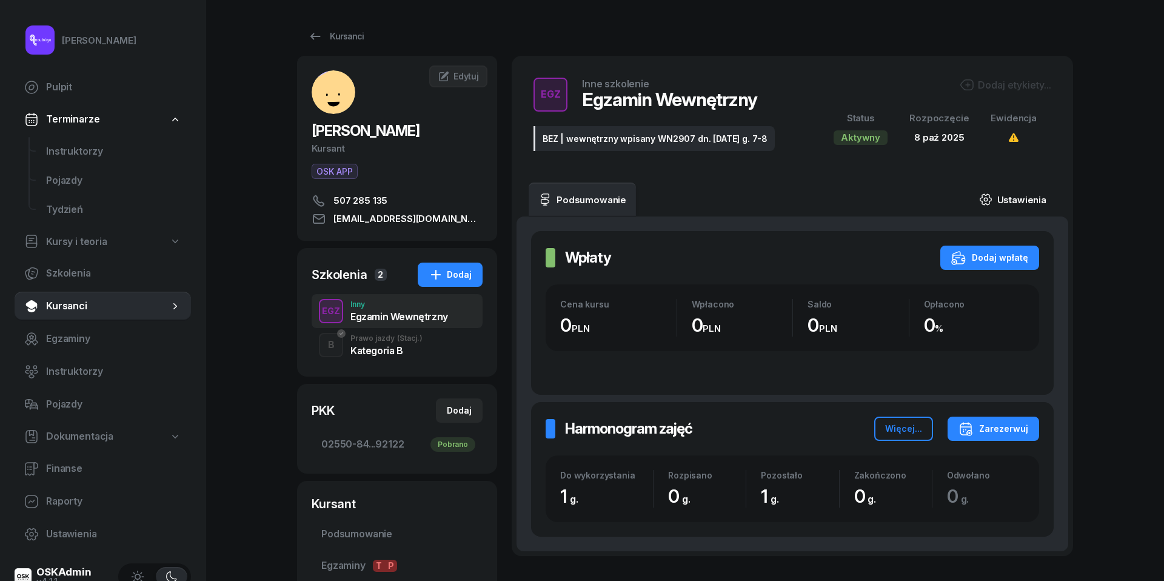
click at [1001, 197] on link "Ustawienia" at bounding box center [1013, 200] width 87 height 34
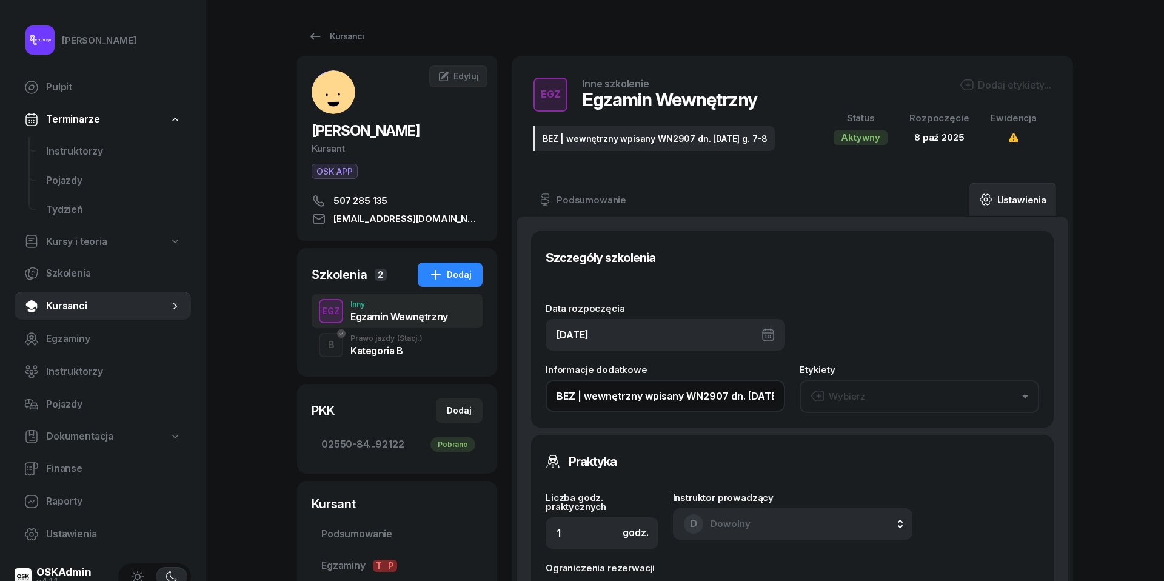
click at [753, 395] on input "BEZ | wewnętrzny wpisany WN2907 dn. [DATE] g. 7-8" at bounding box center [666, 396] width 240 height 32
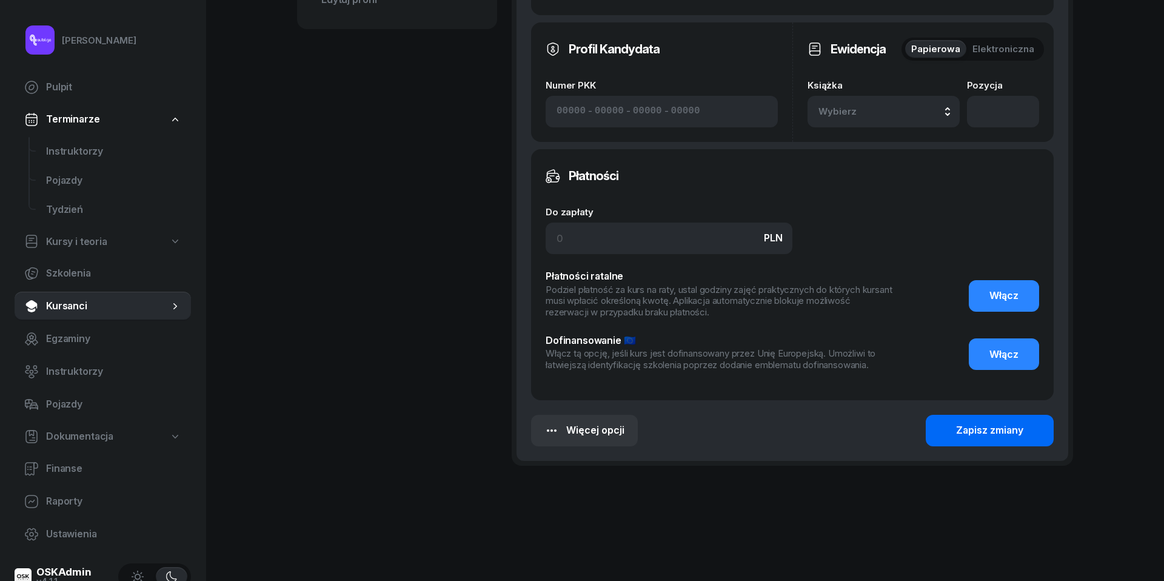
type input "BEZ | wewnętrzny wpisany WN2907 dn. [DATE] g. 8-9"
click at [998, 425] on div "Zapisz zmiany" at bounding box center [989, 431] width 67 height 16
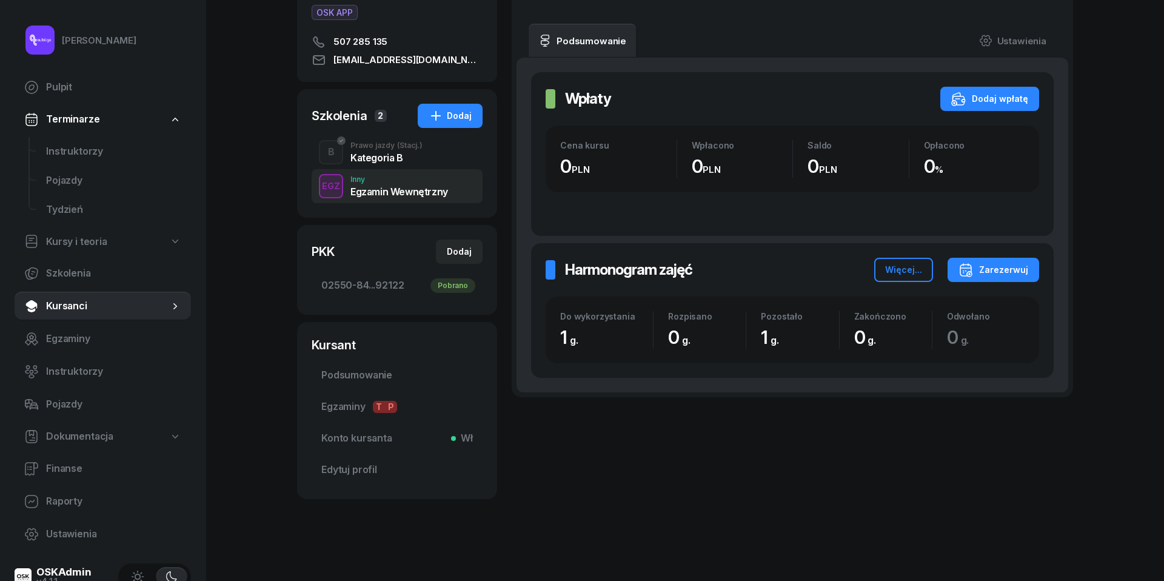
click at [406, 145] on span "(Stacj.)" at bounding box center [409, 145] width 25 height 7
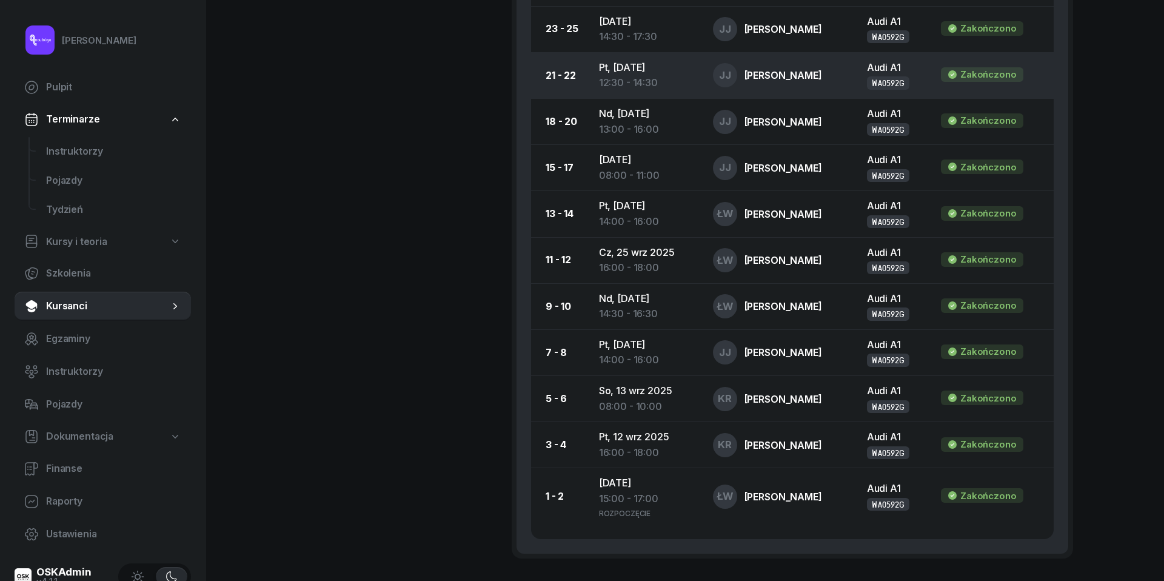
scroll to position [1024, 0]
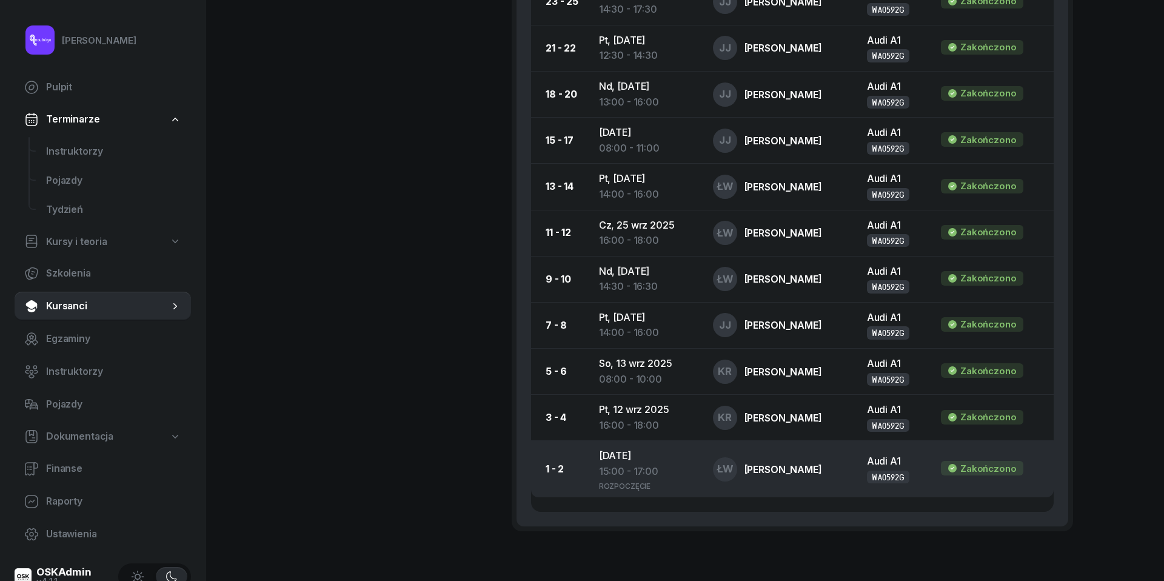
click at [631, 464] on div "15:00 - 17:00" at bounding box center [646, 472] width 95 height 16
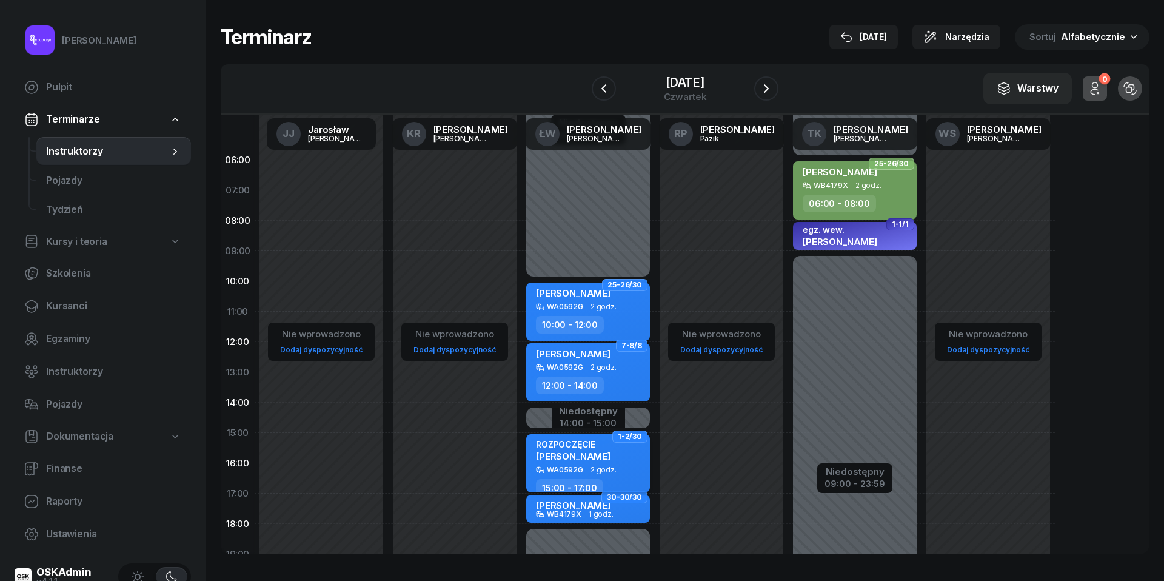
click at [605, 459] on div "ROZPOCZĘCIE [PERSON_NAME]" at bounding box center [589, 452] width 107 height 27
select select "15"
select select "17"
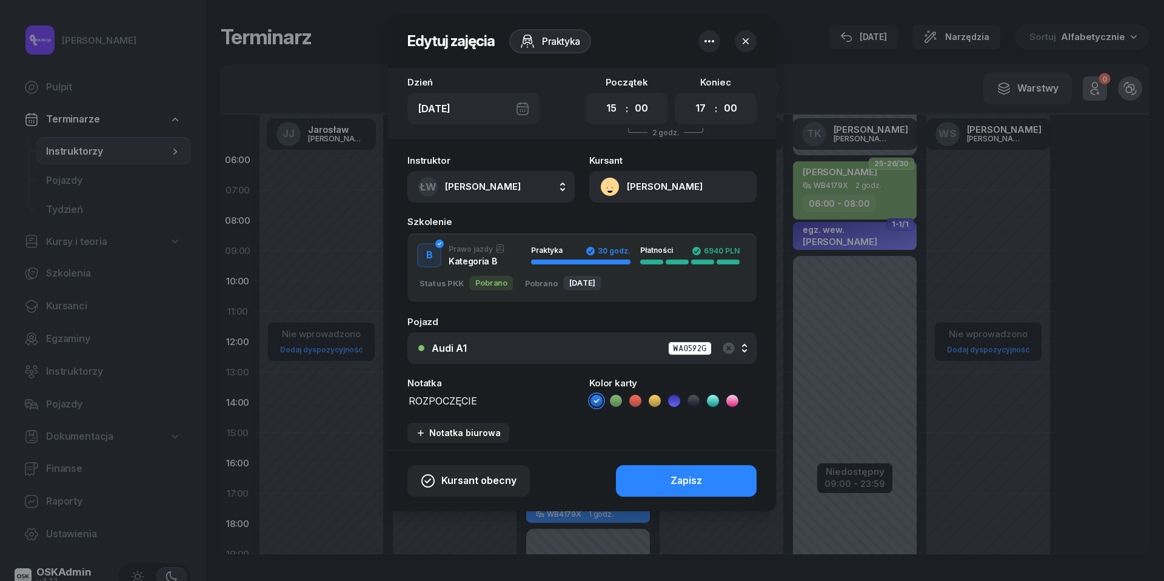
click at [443, 403] on textarea "ROZPOCZĘCIE" at bounding box center [491, 399] width 167 height 15
click at [619, 397] on icon at bounding box center [616, 401] width 12 height 12
click at [660, 483] on button "Zapisz" at bounding box center [686, 481] width 141 height 32
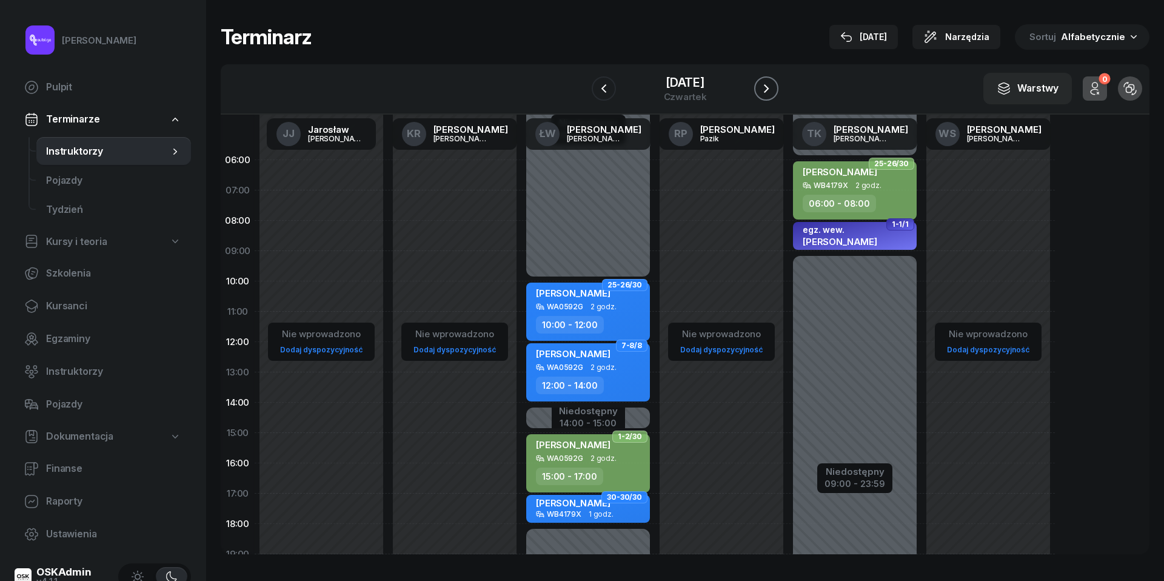
click at [765, 91] on icon "button" at bounding box center [766, 88] width 15 height 15
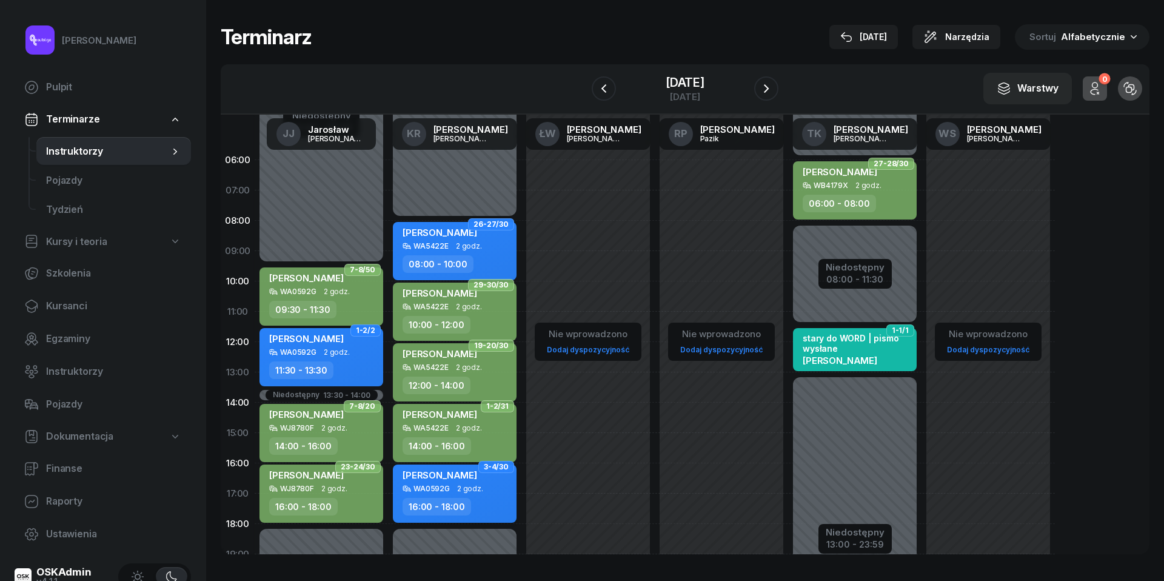
click at [457, 498] on div "16:00 - 18:00" at bounding box center [437, 507] width 69 height 18
select select "16"
select select "18"
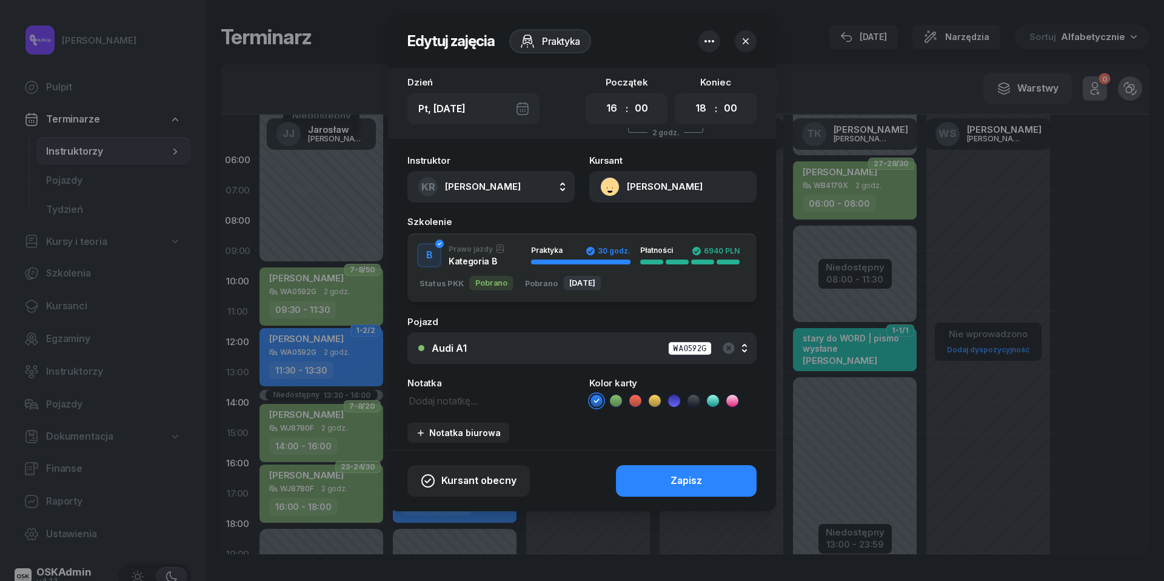
click at [617, 395] on icon at bounding box center [616, 401] width 12 height 12
click at [643, 484] on button "Zapisz" at bounding box center [686, 481] width 141 height 32
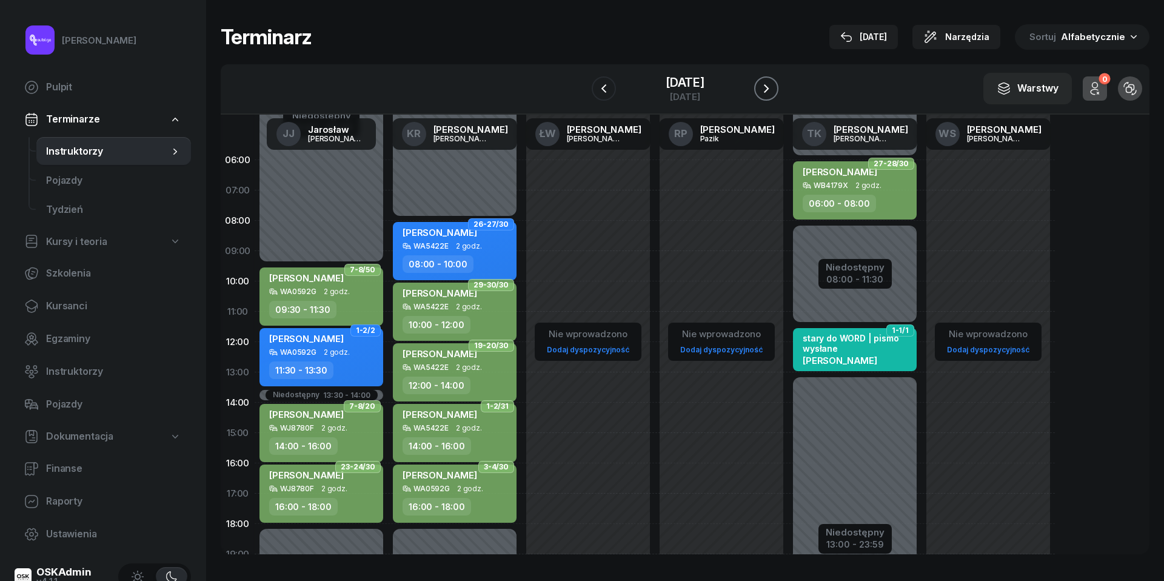
click at [768, 80] on button "button" at bounding box center [766, 88] width 24 height 24
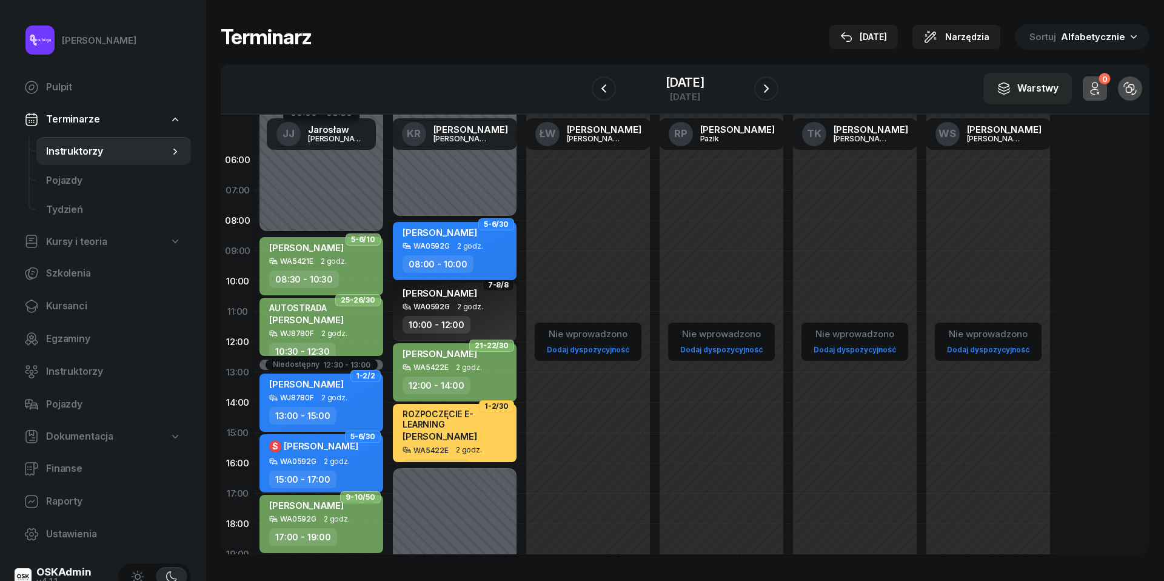
click at [449, 236] on span "[PERSON_NAME]" at bounding box center [440, 233] width 75 height 12
select select "08"
select select "10"
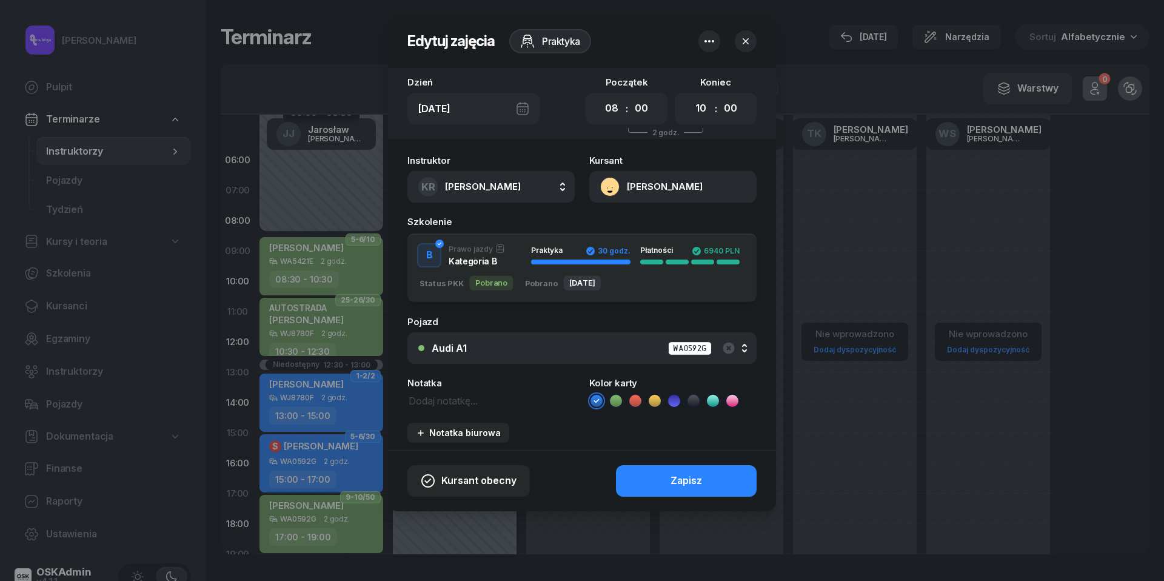
click at [619, 391] on div "Kolor karty" at bounding box center [672, 393] width 167 height 30
click at [614, 399] on icon at bounding box center [616, 401] width 12 height 12
click at [654, 468] on button "Zapisz" at bounding box center [686, 481] width 141 height 32
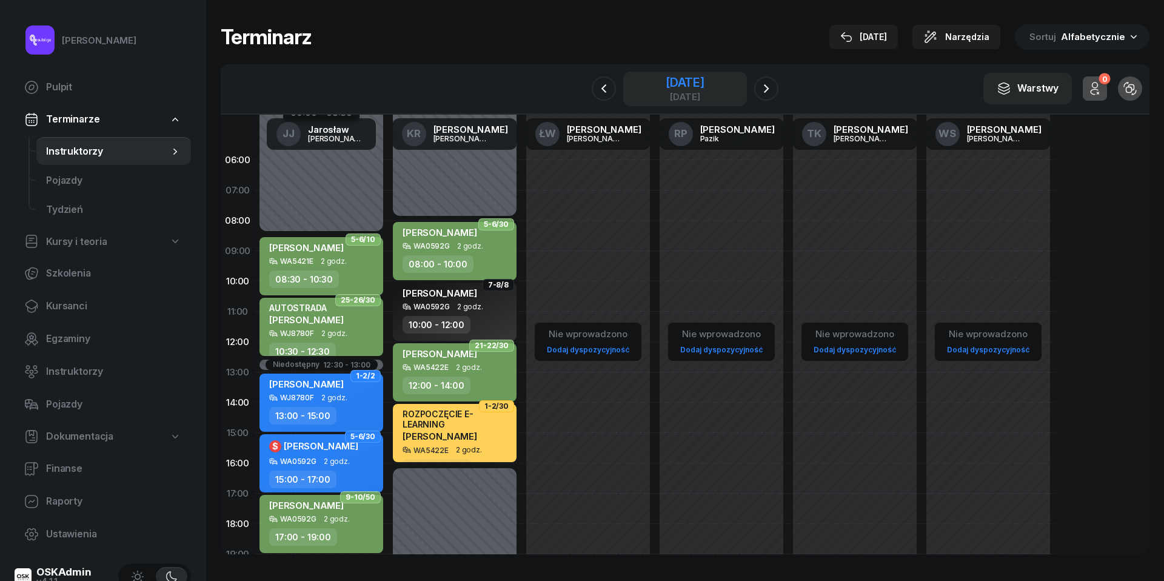
click at [690, 81] on div "[DATE]" at bounding box center [685, 82] width 39 height 12
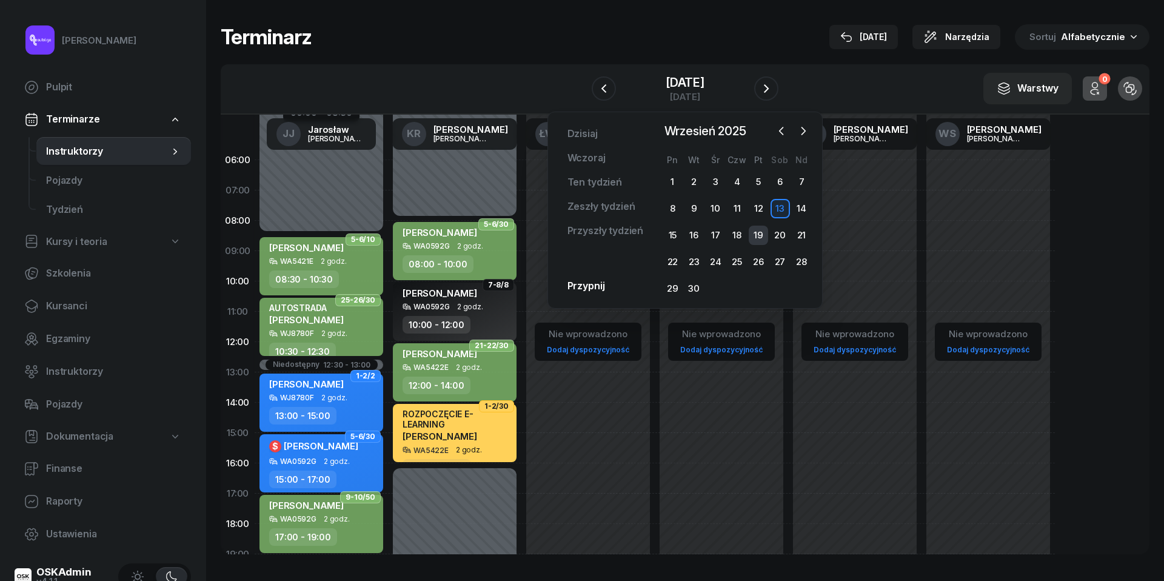
click at [760, 235] on div "19" at bounding box center [758, 235] width 19 height 19
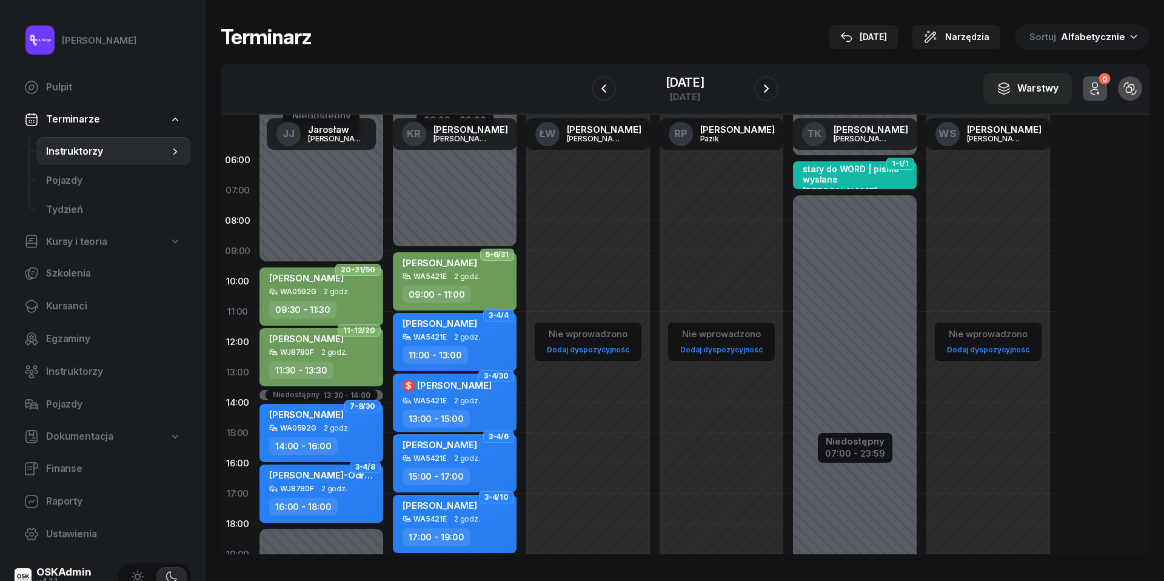
click at [307, 427] on div "WA0592G" at bounding box center [298, 428] width 36 height 8
select select "14"
select select "16"
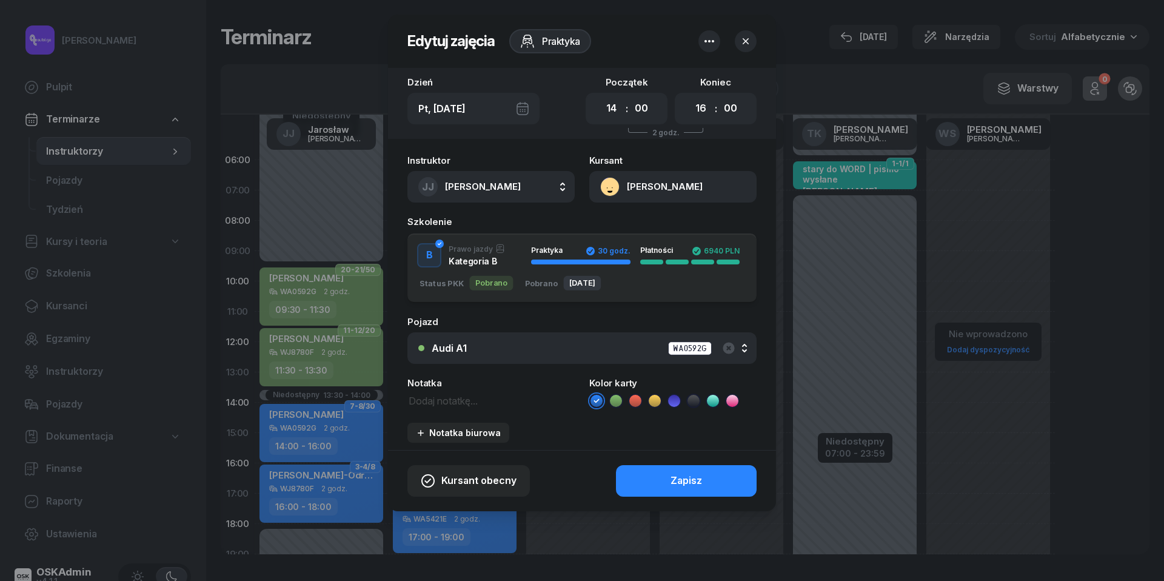
click at [623, 401] on ul at bounding box center [672, 401] width 167 height 15
click at [619, 401] on icon at bounding box center [616, 401] width 12 height 12
click at [677, 478] on div "Zapisz" at bounding box center [687, 481] width 32 height 16
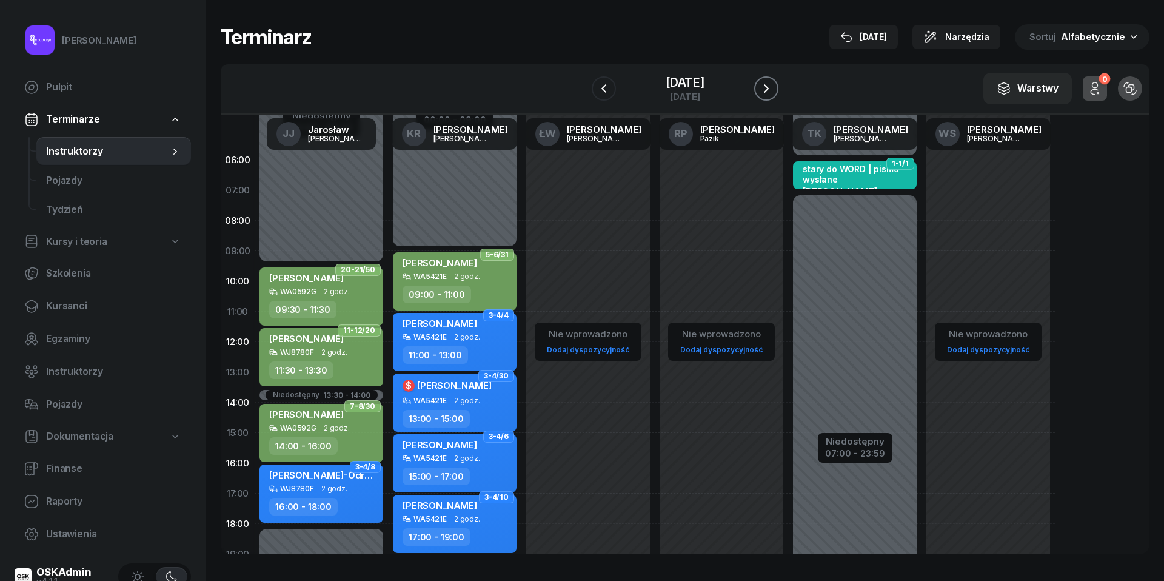
click at [770, 86] on icon "button" at bounding box center [766, 88] width 15 height 15
click at [769, 86] on icon "button" at bounding box center [766, 88] width 5 height 8
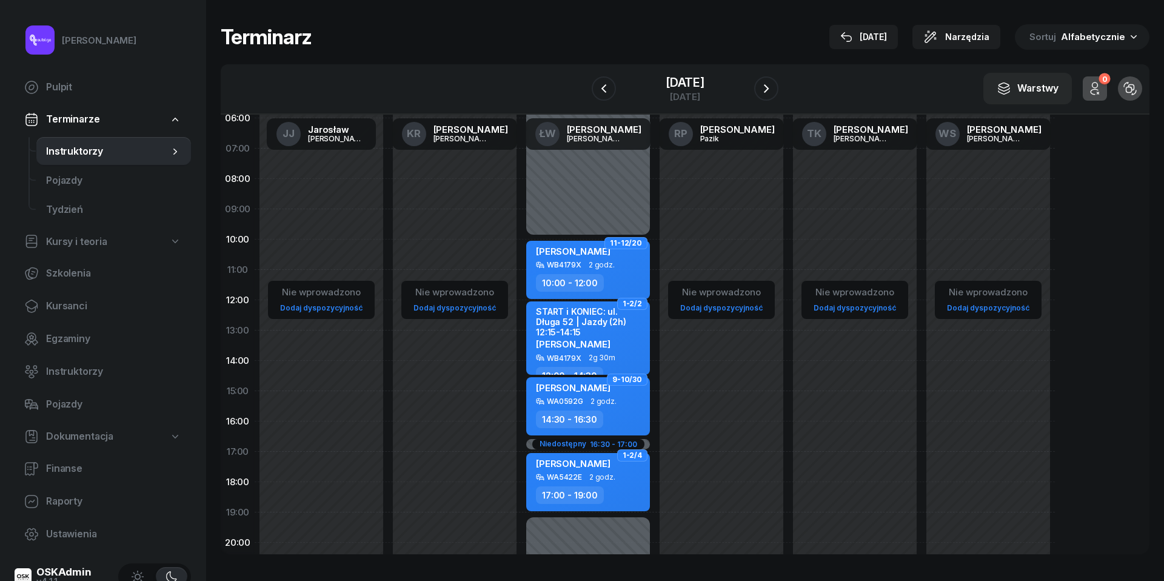
scroll to position [47, 0]
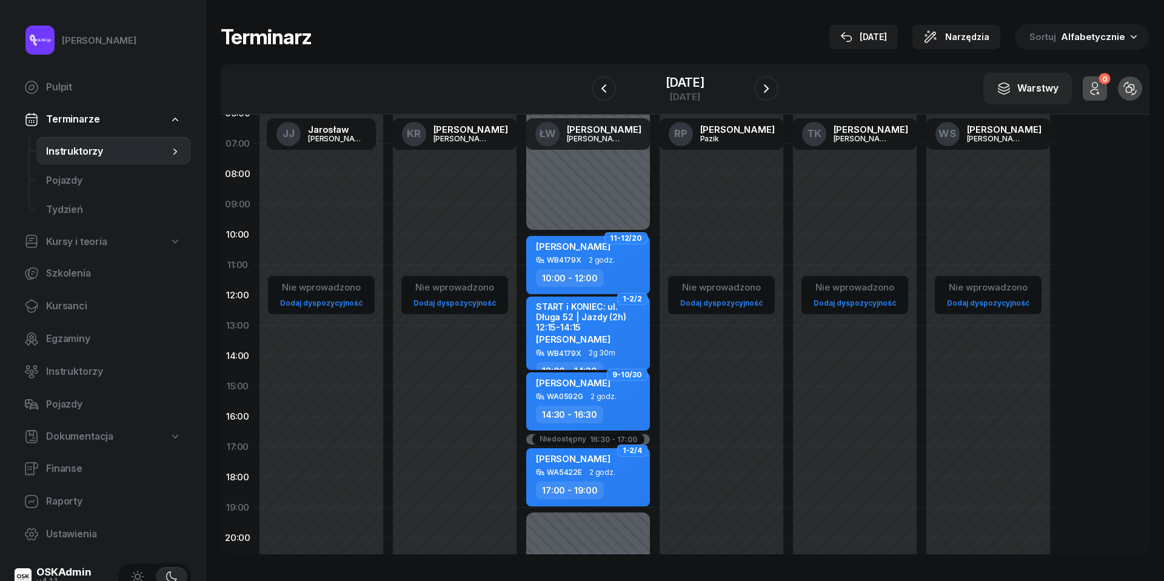
click at [594, 391] on div "[PERSON_NAME]" at bounding box center [573, 384] width 75 height 15
select select "14"
select select "30"
select select "16"
select select "30"
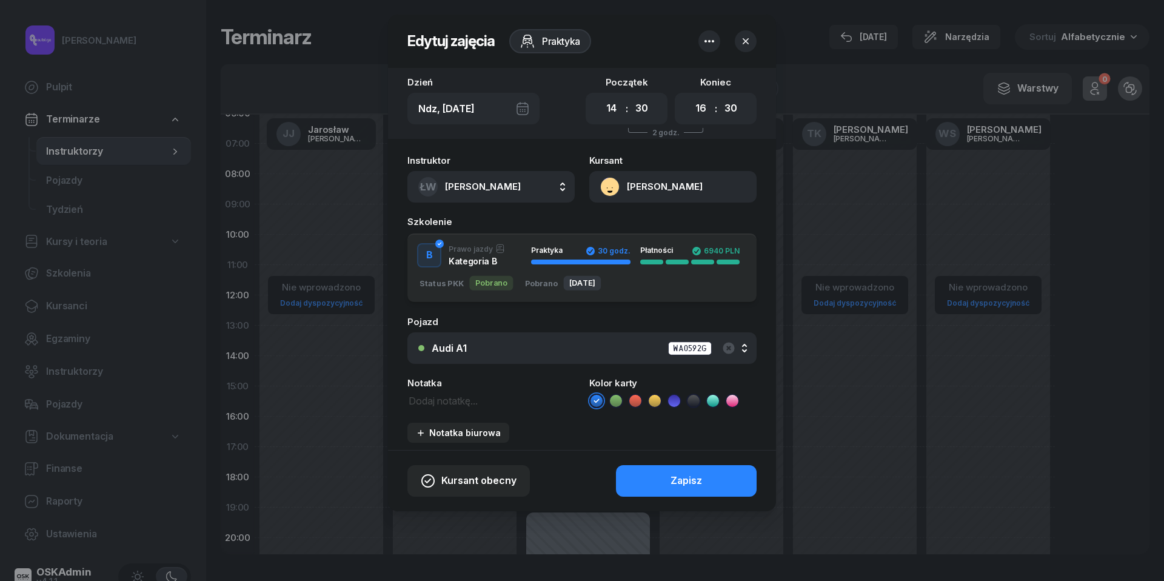
click at [617, 395] on icon at bounding box center [616, 401] width 12 height 12
click at [651, 485] on button "Zapisz" at bounding box center [686, 481] width 141 height 32
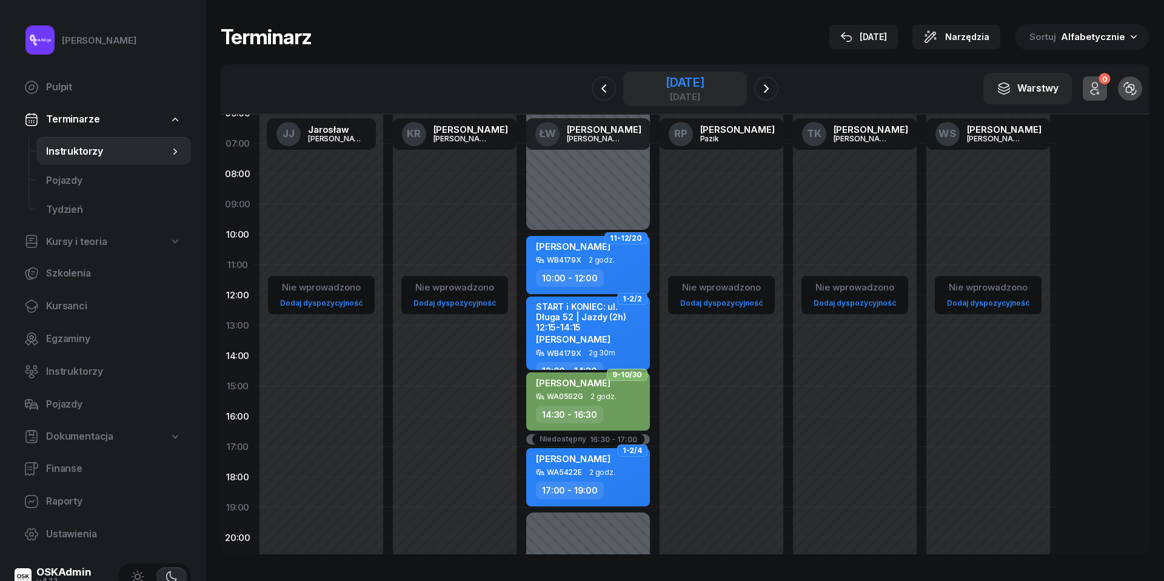
click at [673, 85] on div "[DATE]" at bounding box center [685, 82] width 39 height 12
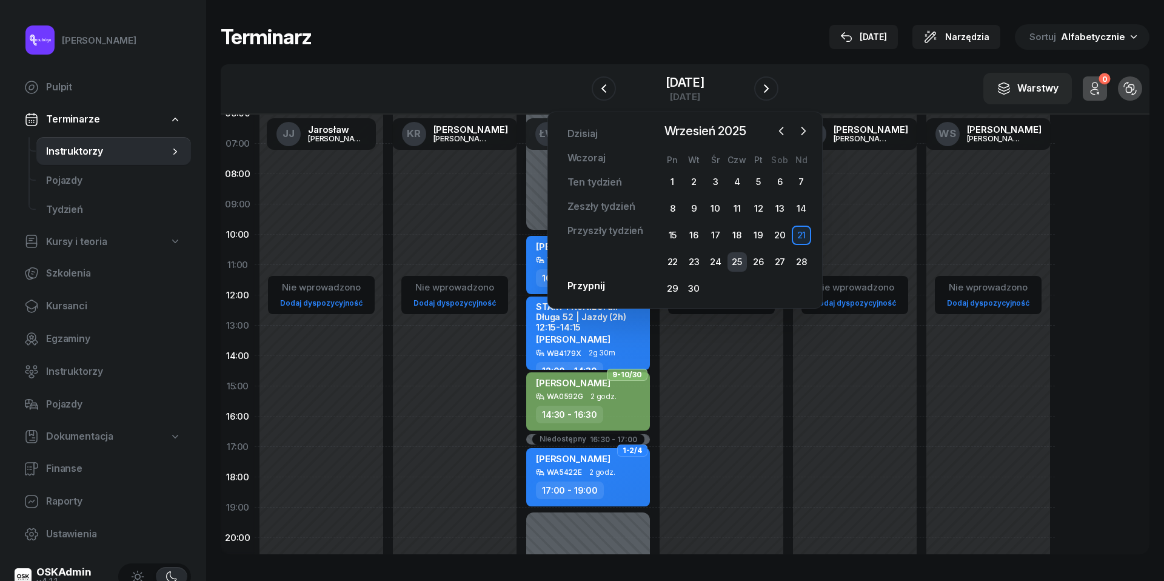
click at [741, 255] on div "25" at bounding box center [737, 261] width 19 height 19
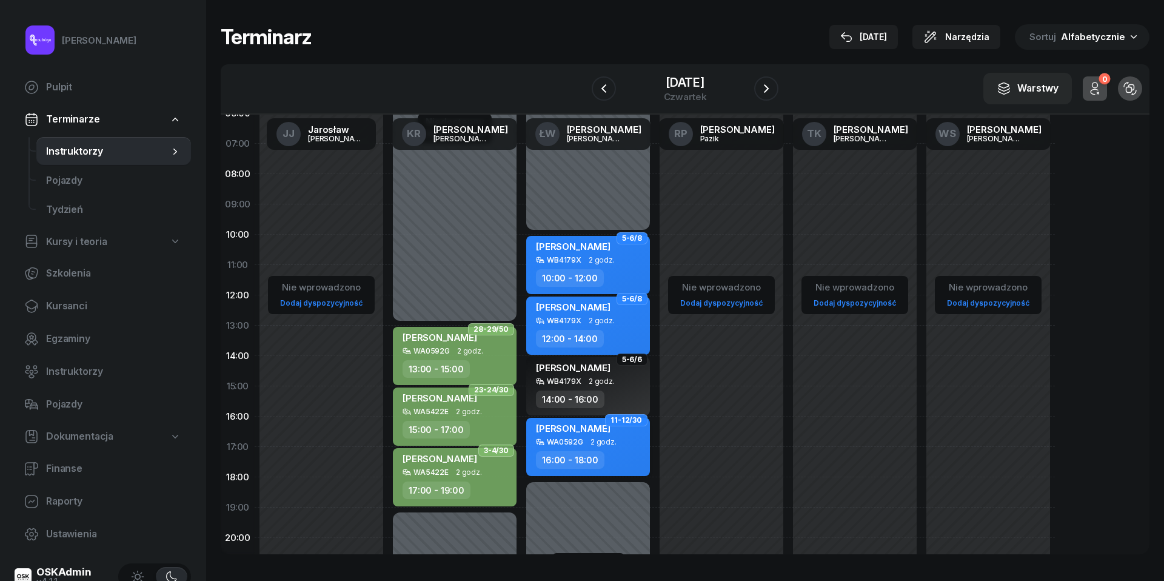
click at [611, 445] on div "[PERSON_NAME] WA0592G 2 godz. 16:00 - 18:00" at bounding box center [588, 447] width 124 height 58
select select "16"
select select "18"
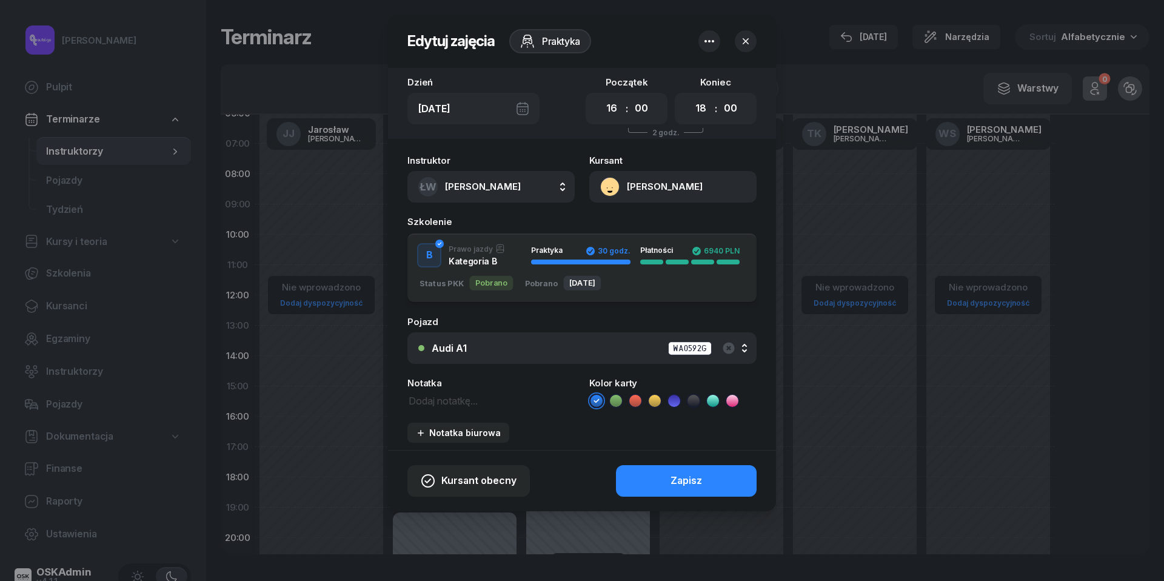
click at [616, 405] on icon at bounding box center [616, 401] width 12 height 12
click at [660, 483] on button "Zapisz" at bounding box center [686, 481] width 141 height 32
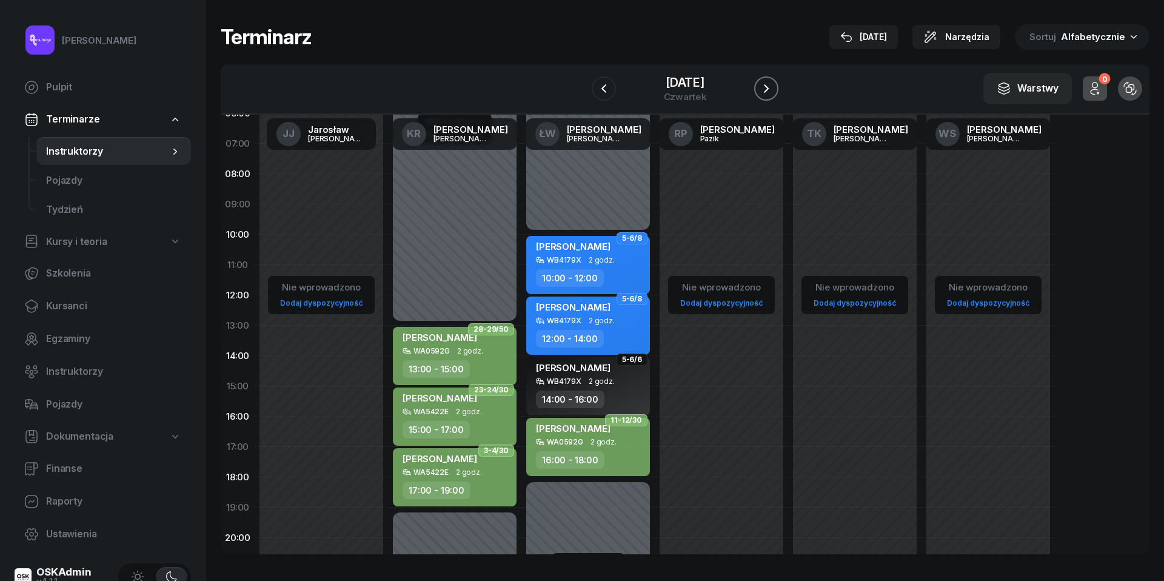
click at [771, 85] on icon "button" at bounding box center [766, 88] width 15 height 15
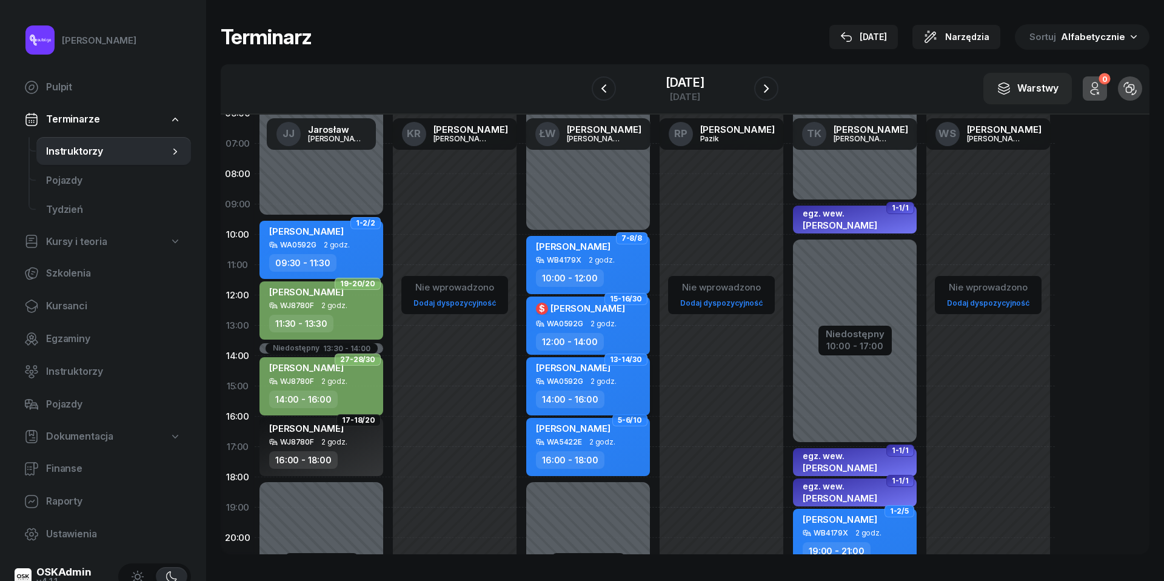
click at [566, 391] on div "14:00 - 16:00" at bounding box center [570, 400] width 69 height 18
select select "14"
select select "16"
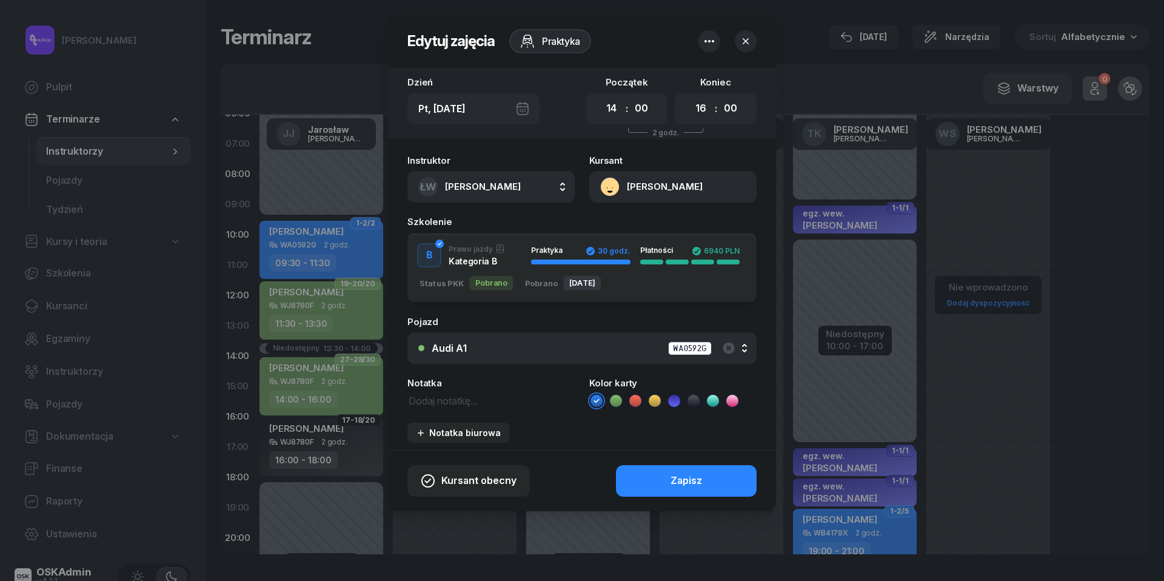
click at [616, 398] on icon at bounding box center [616, 401] width 12 height 12
click at [653, 479] on button "Zapisz" at bounding box center [686, 481] width 141 height 32
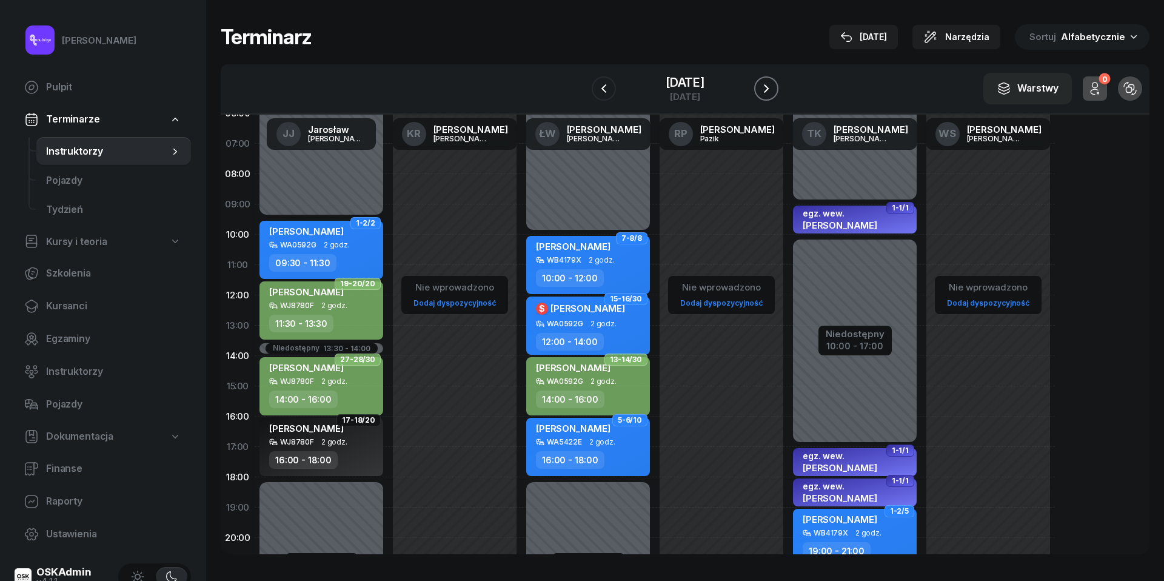
click at [770, 90] on icon "button" at bounding box center [766, 88] width 15 height 15
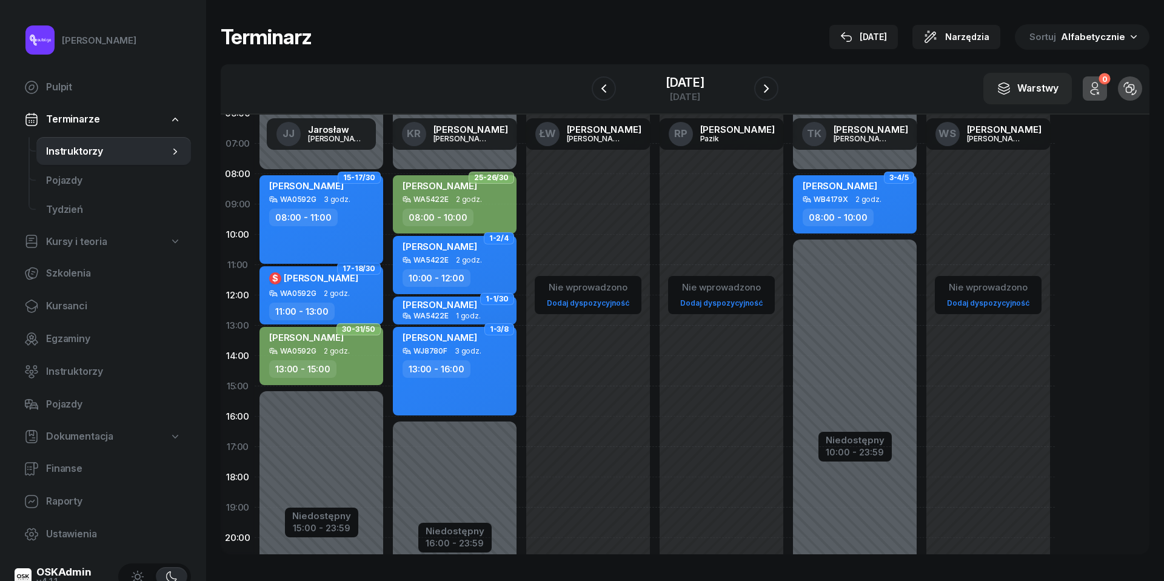
click at [352, 190] on div "[PERSON_NAME]" at bounding box center [322, 187] width 107 height 15
select select "08"
select select "11"
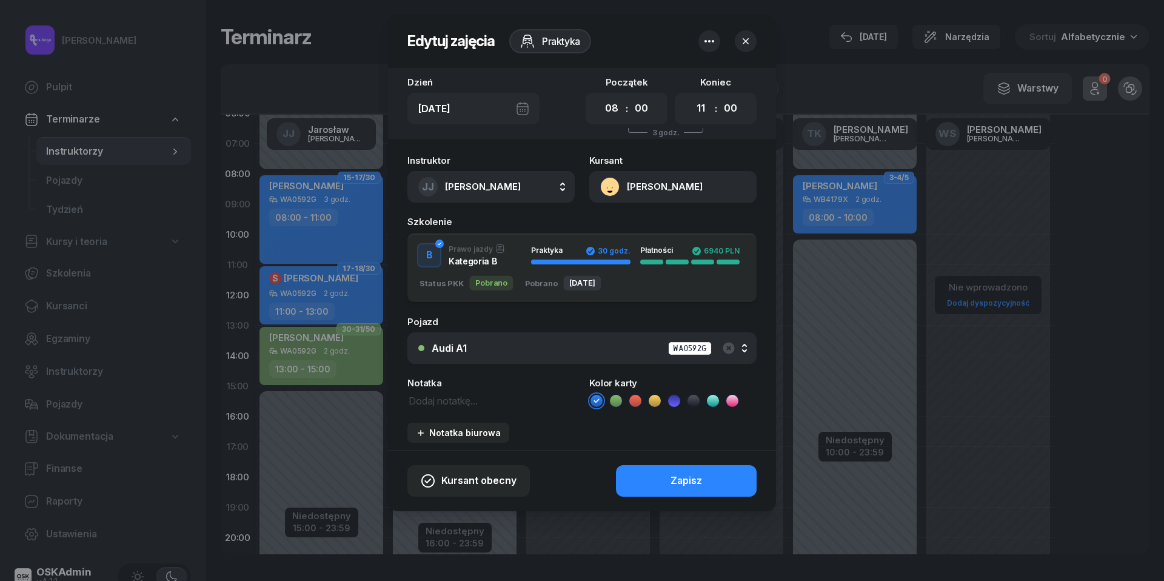
click at [620, 397] on icon at bounding box center [616, 401] width 12 height 12
click at [643, 473] on button "Zapisz" at bounding box center [686, 481] width 141 height 32
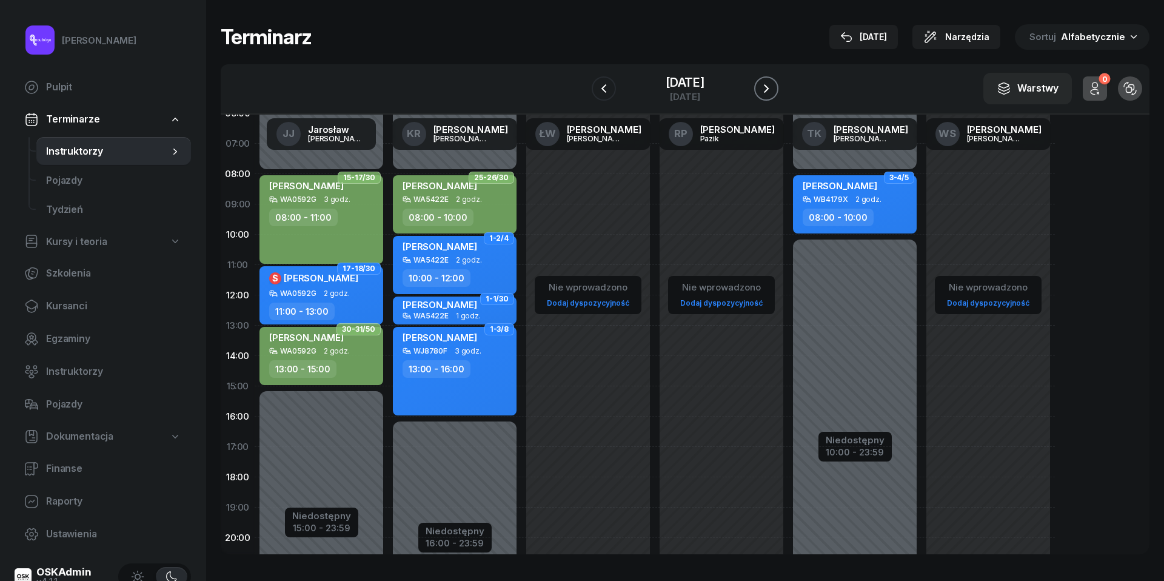
click at [769, 86] on icon "button" at bounding box center [766, 88] width 5 height 8
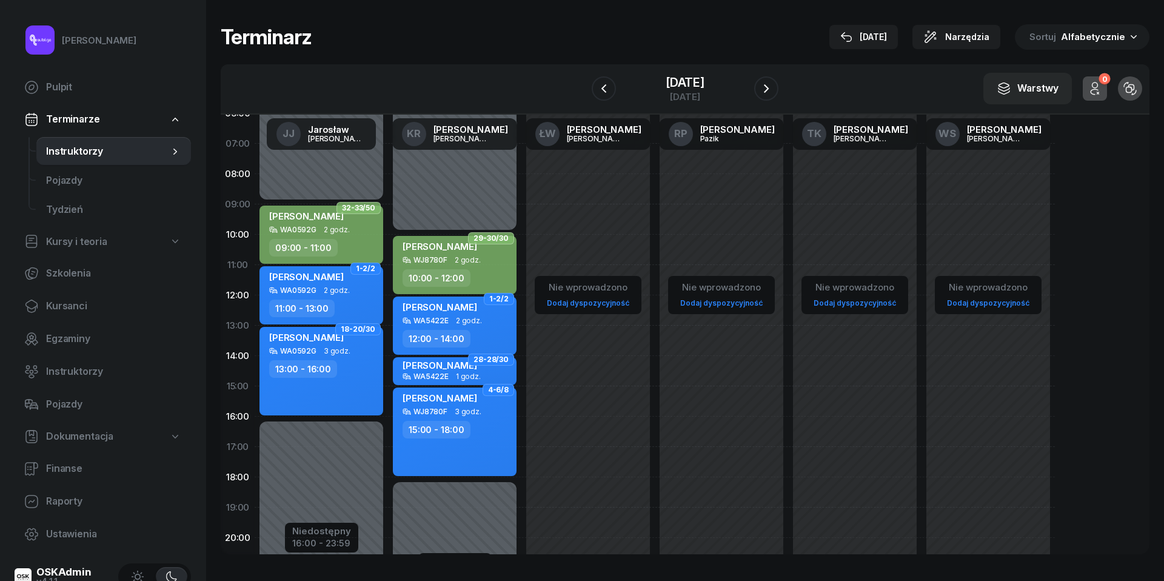
click at [300, 377] on div "[PERSON_NAME] WA0592G 3 godz. 13:00 - 16:00" at bounding box center [322, 371] width 124 height 89
select select "13"
select select "16"
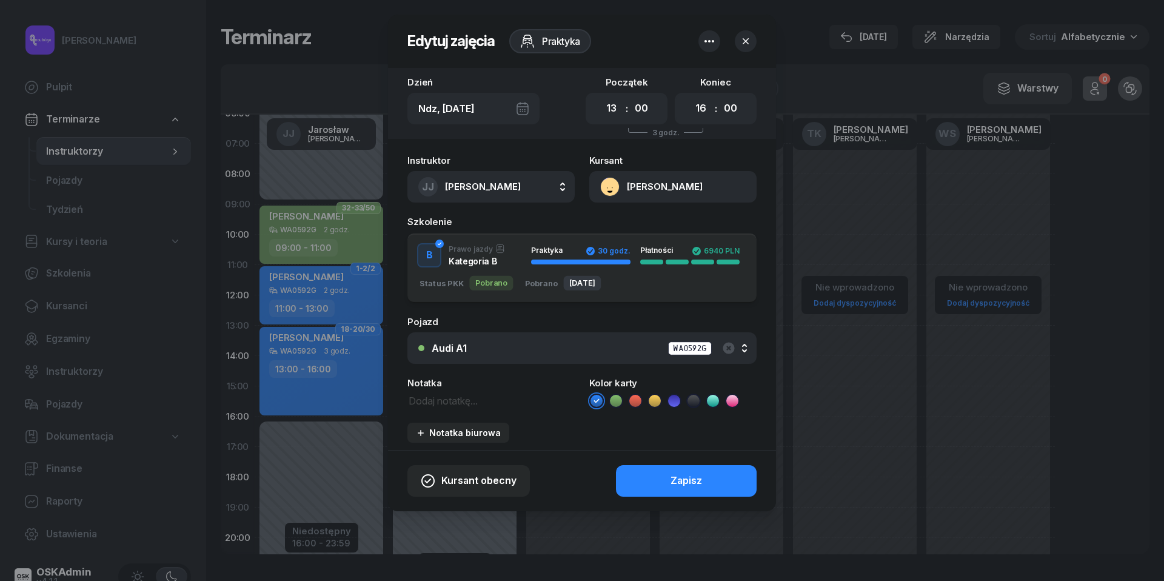
click at [617, 405] on icon at bounding box center [616, 401] width 12 height 12
click at [646, 478] on button "Zapisz" at bounding box center [686, 481] width 141 height 32
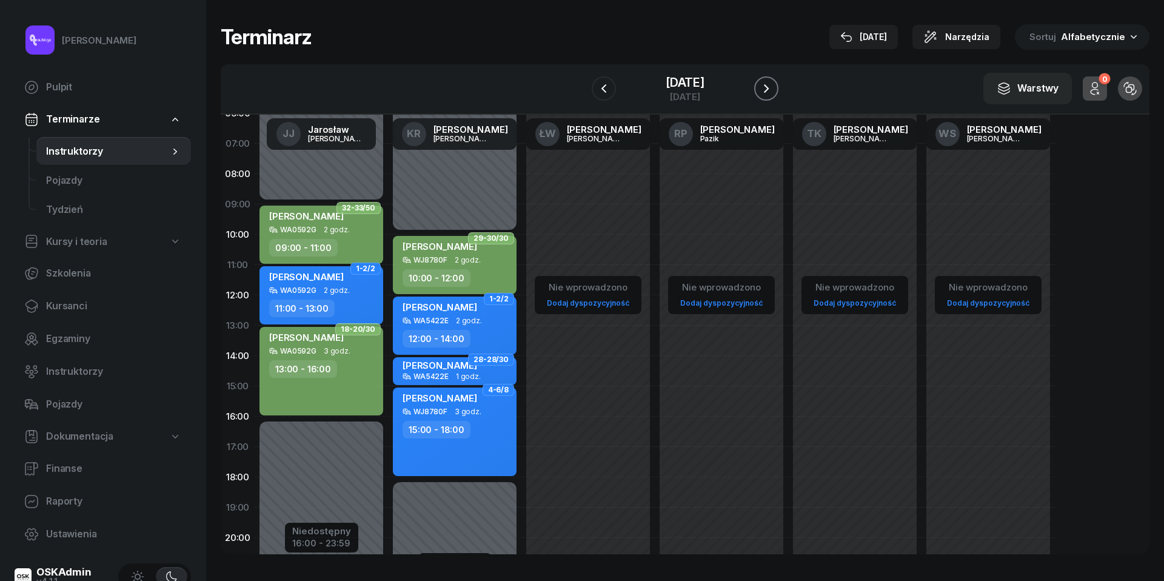
click at [774, 86] on icon "button" at bounding box center [766, 88] width 15 height 15
click at [775, 86] on icon "button" at bounding box center [770, 88] width 15 height 15
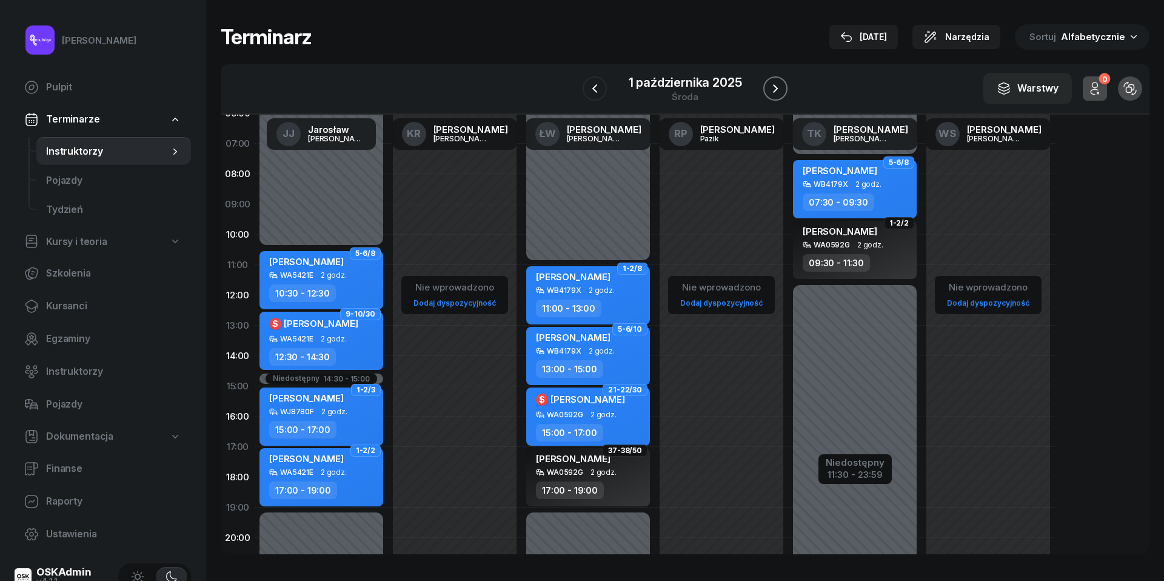
click at [775, 86] on icon "button" at bounding box center [775, 88] width 5 height 8
click at [775, 86] on icon "button" at bounding box center [775, 88] width 15 height 15
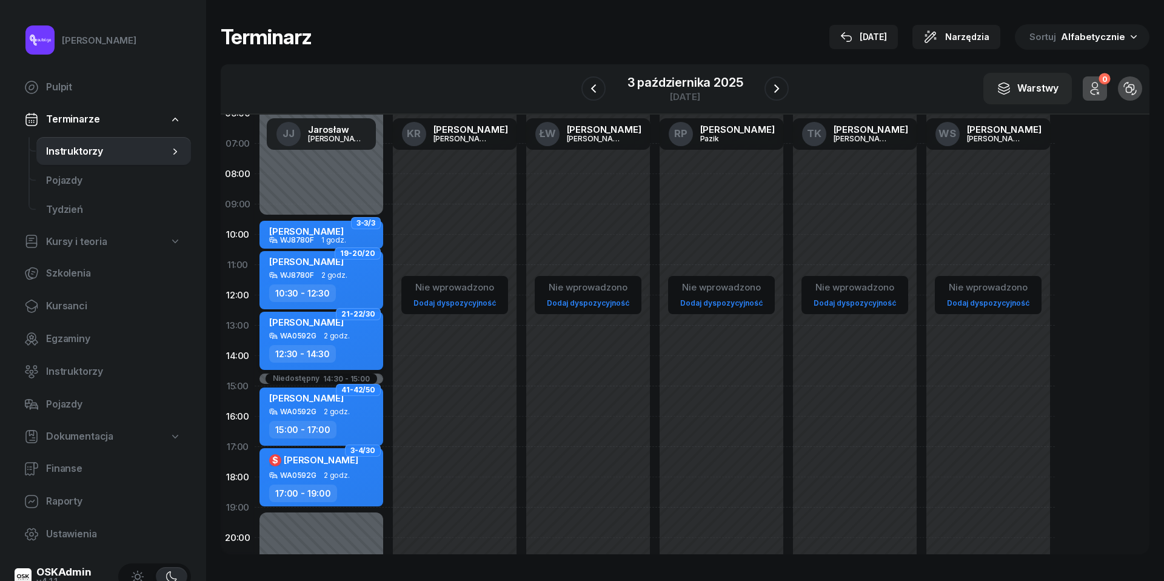
click at [318, 341] on div "[PERSON_NAME] WA0592G 2 godz. 12:30 - 14:30" at bounding box center [322, 341] width 124 height 58
select select "12"
select select "30"
select select "14"
select select "30"
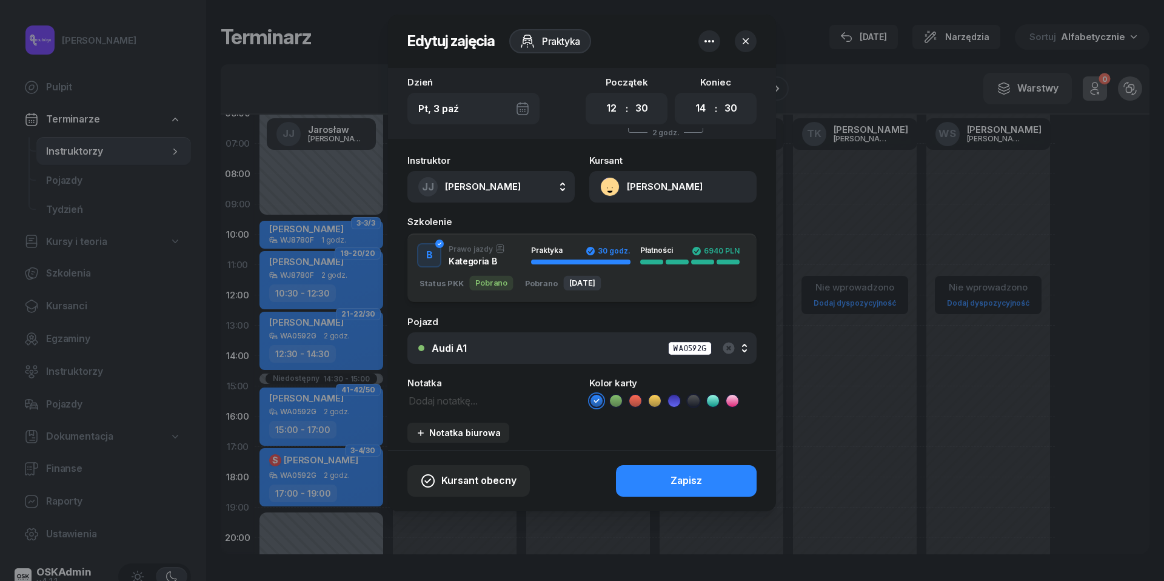
click at [619, 395] on icon at bounding box center [616, 401] width 12 height 12
click at [644, 483] on button "Zapisz" at bounding box center [686, 481] width 141 height 32
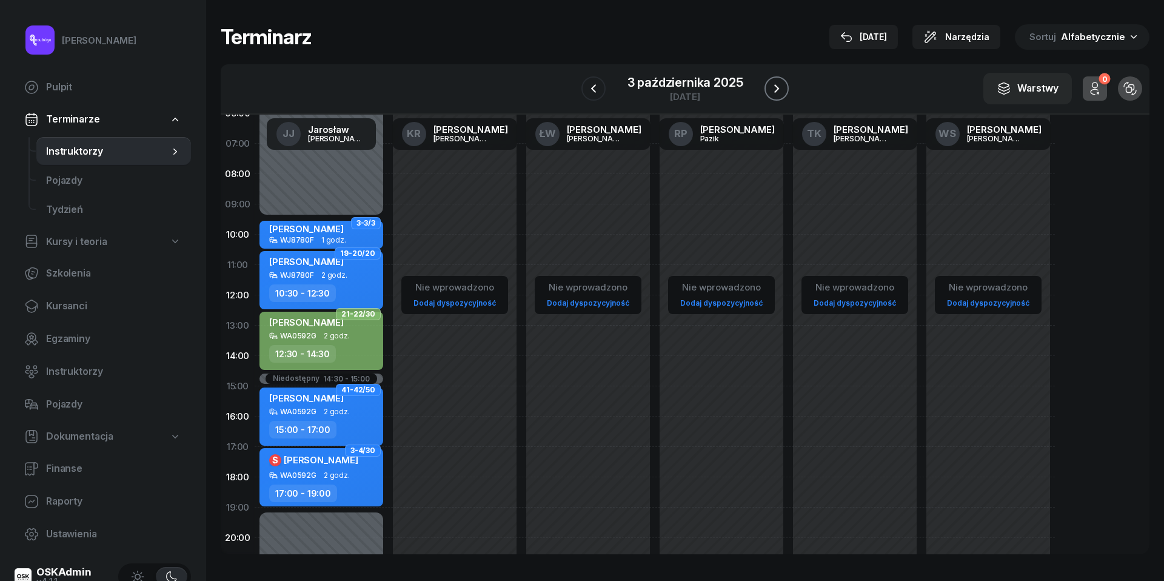
click at [783, 92] on icon "button" at bounding box center [777, 88] width 15 height 15
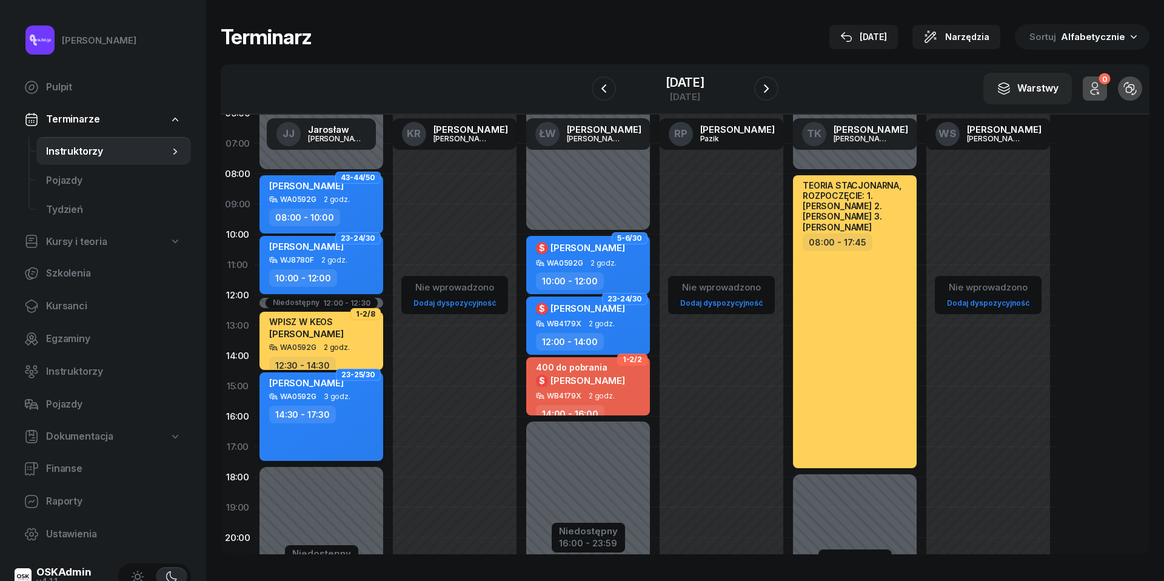
click at [300, 425] on div "[PERSON_NAME] WA0592G 3 godz. 14:30 - 17:30" at bounding box center [322, 416] width 124 height 89
select select "14"
select select "30"
select select "17"
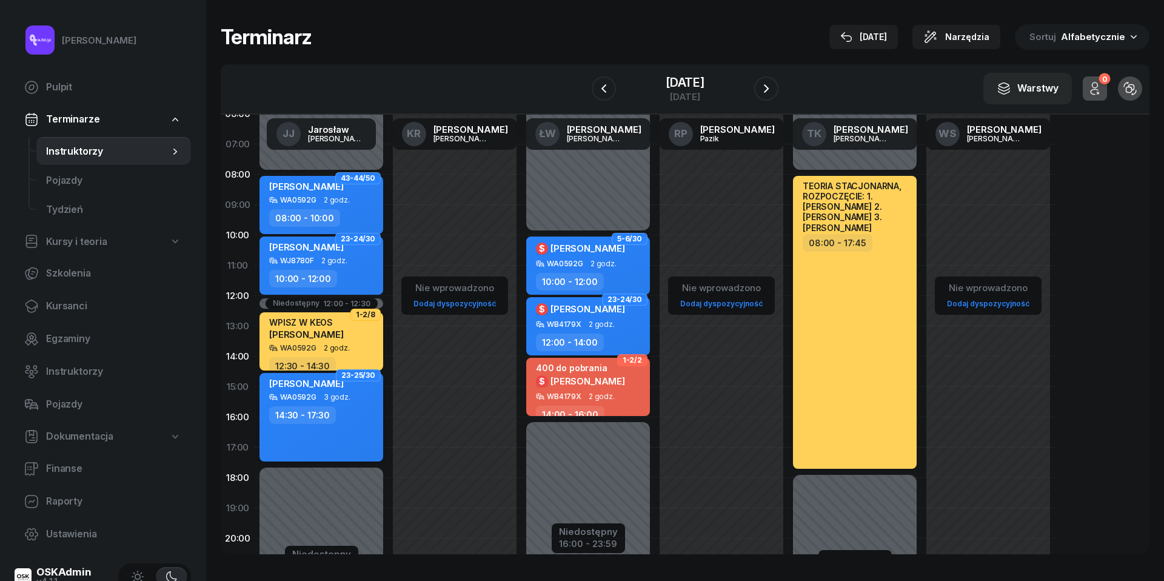
select select "30"
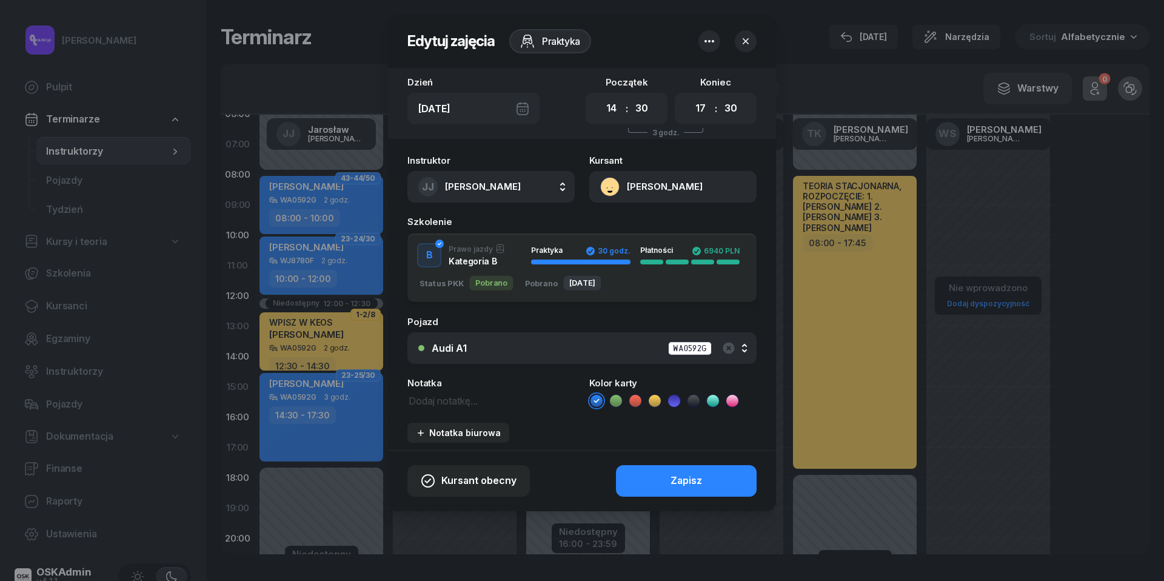
click at [617, 394] on li at bounding box center [616, 401] width 15 height 15
click at [655, 486] on button "Zapisz" at bounding box center [686, 481] width 141 height 32
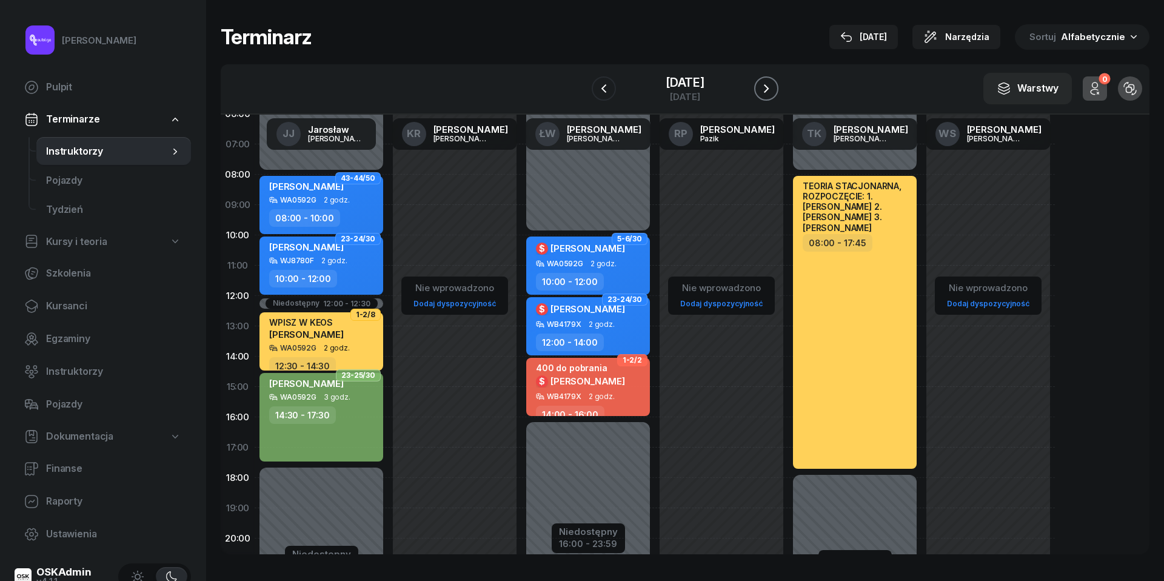
click at [774, 85] on icon "button" at bounding box center [766, 88] width 15 height 15
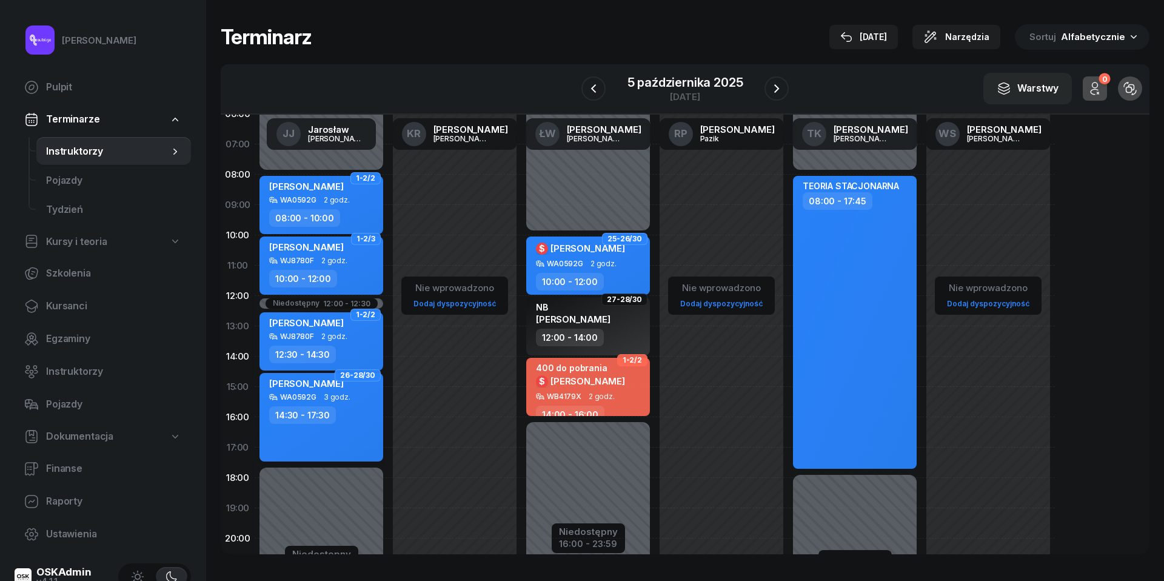
click at [343, 401] on div "[PERSON_NAME] WA0592G 3 godz. 14:30 - 17:30" at bounding box center [322, 417] width 124 height 89
select select "14"
select select "30"
select select "17"
select select "30"
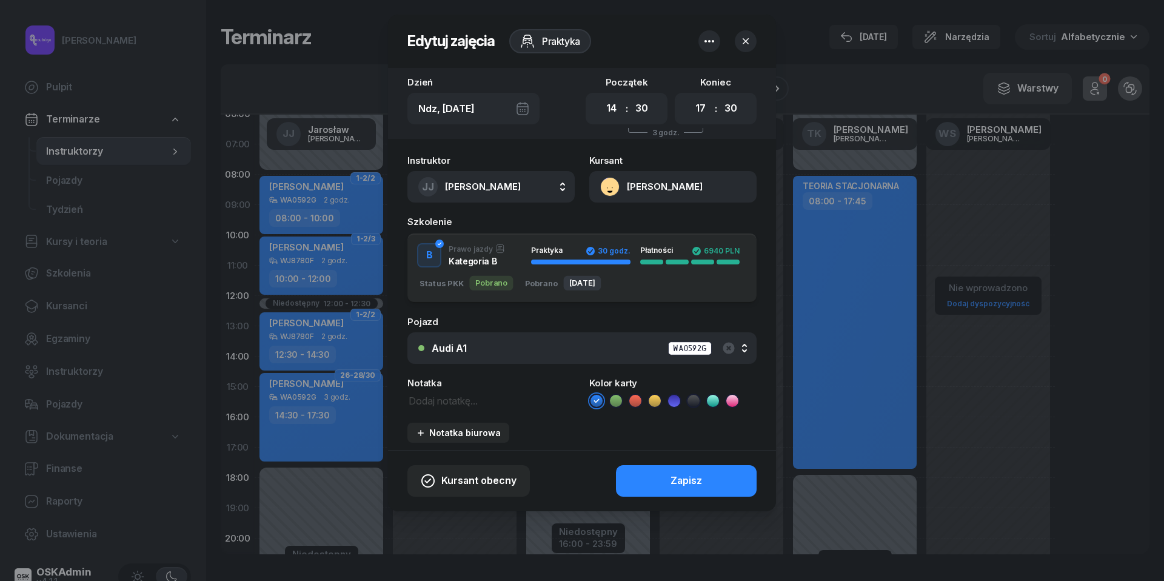
click at [619, 401] on icon at bounding box center [616, 401] width 12 height 12
click at [654, 461] on div "Kursant obecny Zapisz" at bounding box center [582, 480] width 388 height 61
click at [656, 481] on button "Zapisz" at bounding box center [686, 481] width 141 height 32
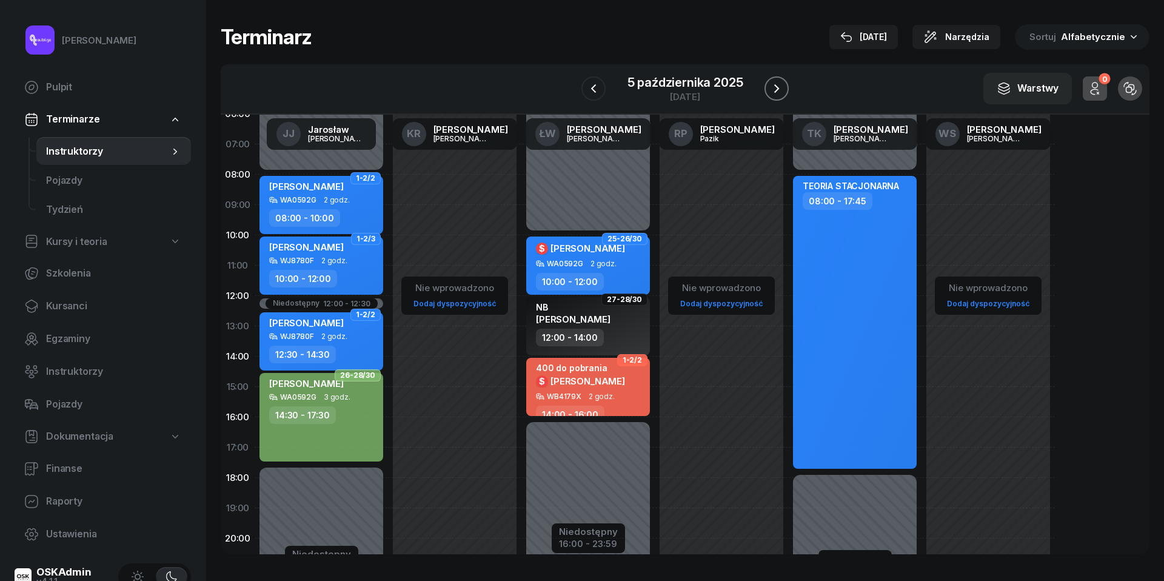
click at [786, 87] on button "button" at bounding box center [777, 88] width 24 height 24
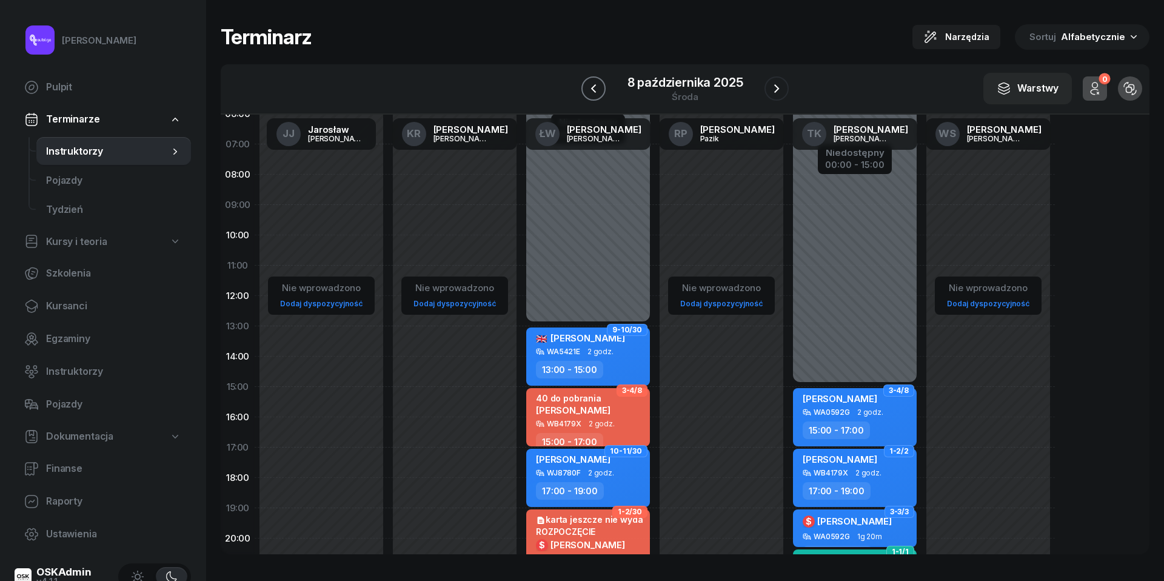
click at [588, 97] on button "button" at bounding box center [594, 88] width 24 height 24
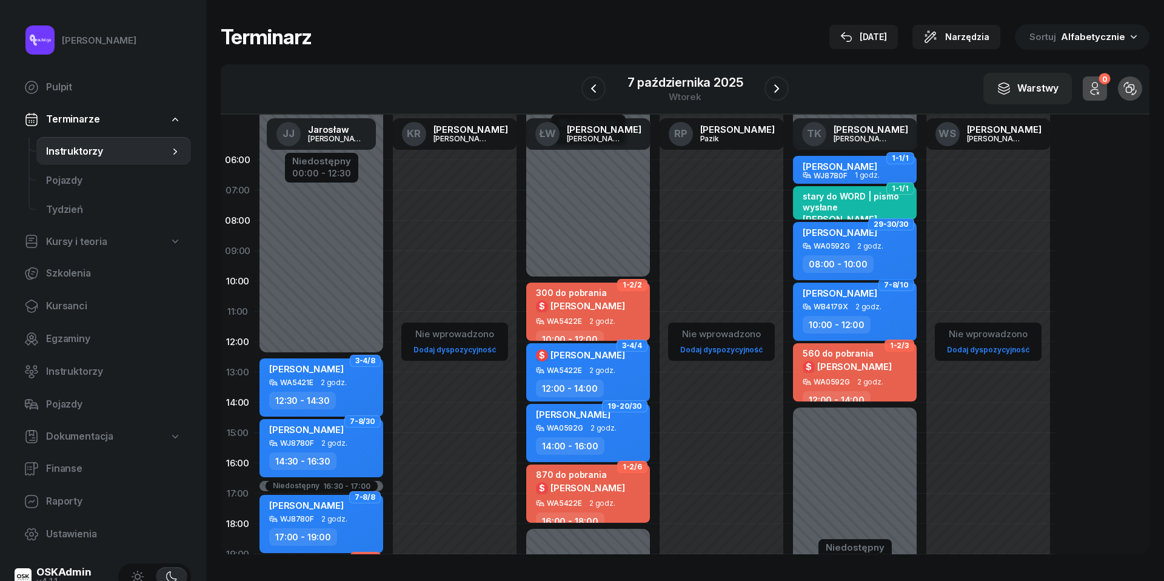
click at [862, 249] on span "2 godz." at bounding box center [870, 246] width 26 height 8
select select "08"
select select "10"
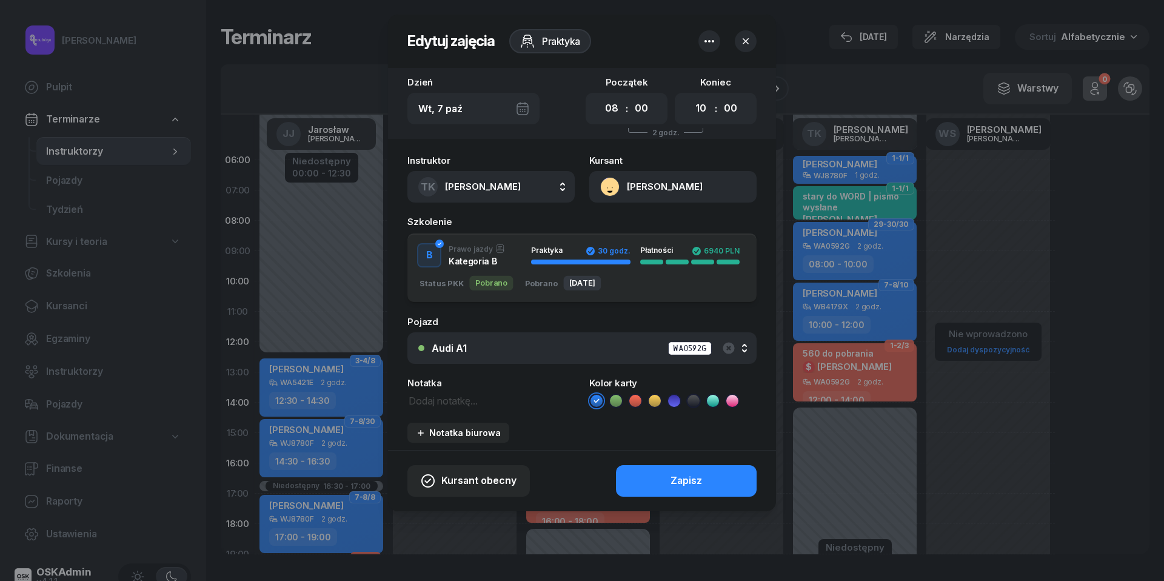
click at [617, 400] on icon at bounding box center [615, 400] width 5 height 4
click at [678, 476] on div "Zapisz" at bounding box center [687, 481] width 32 height 16
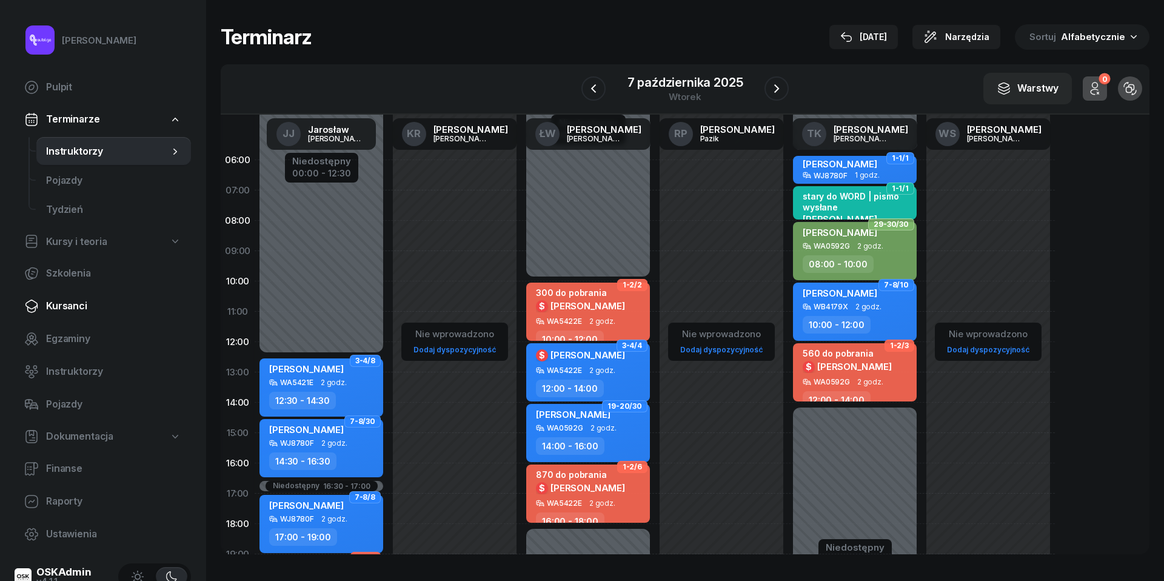
click at [80, 306] on span "Kursanci" at bounding box center [113, 306] width 135 height 16
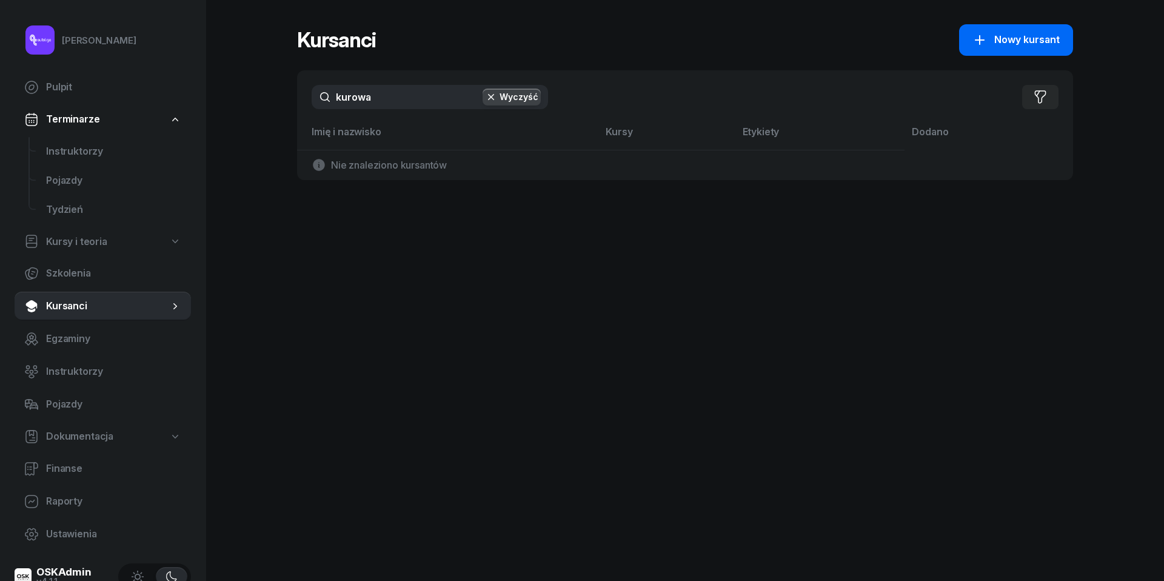
click at [993, 36] on div "Nowy kursant" at bounding box center [1016, 40] width 87 height 16
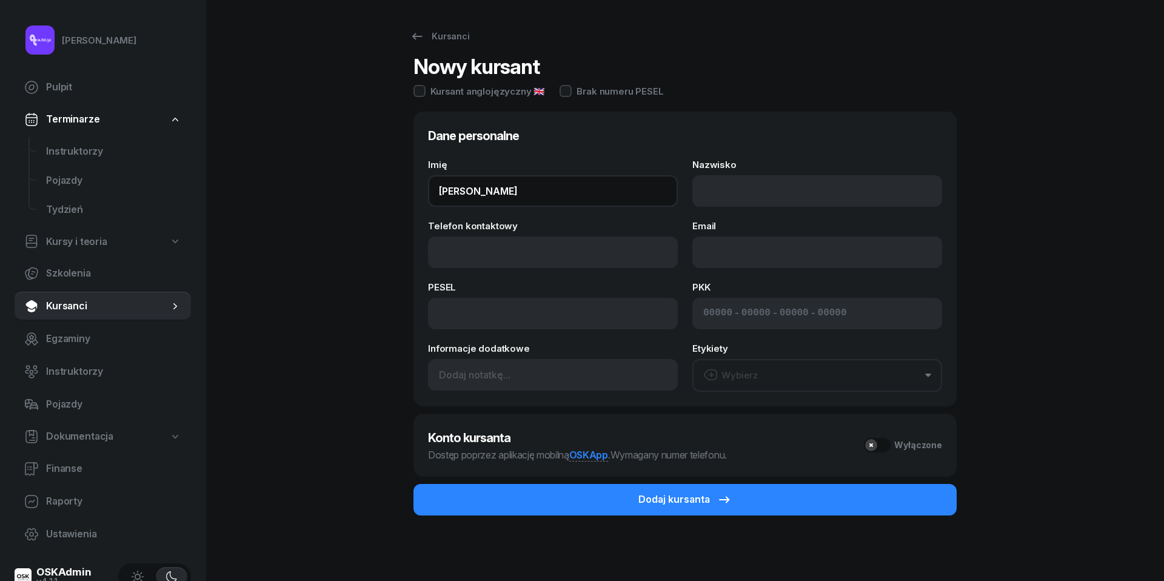
type input "[PERSON_NAME]"
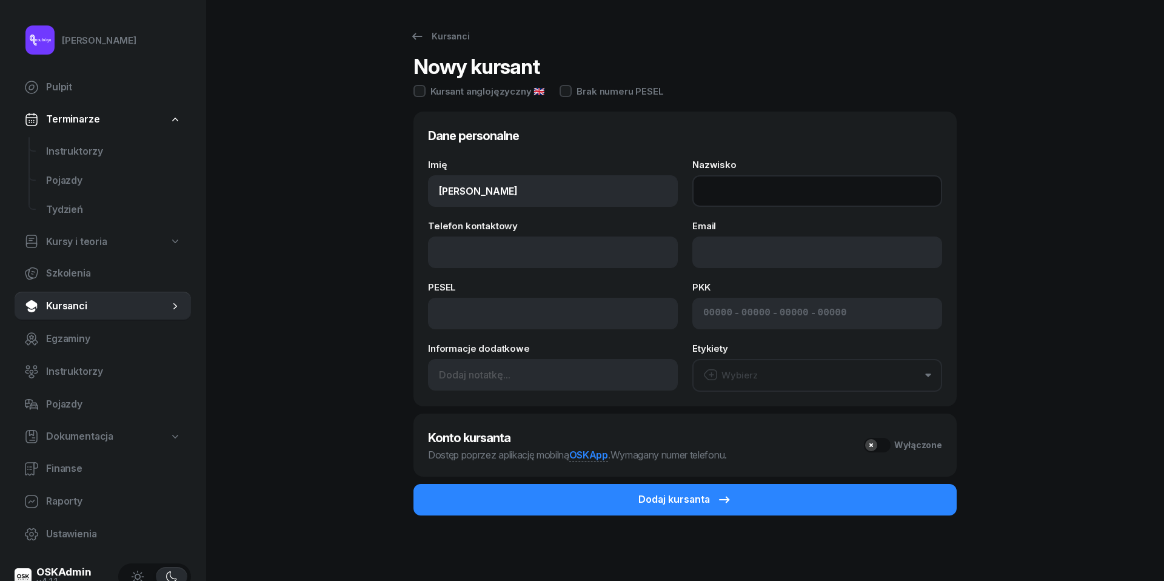
paste input "[PERSON_NAME]"
type input "[PERSON_NAME]"
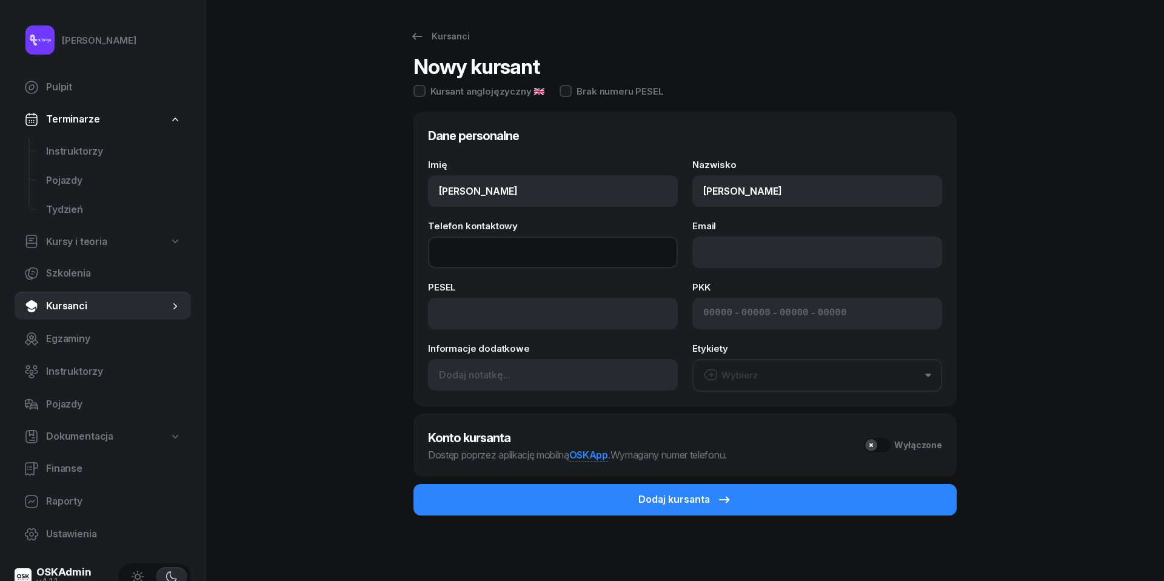
paste input "tel:[PHONE_NUMBER]"
click at [460, 251] on input "tel:[PHONE_NUMBER]" at bounding box center [553, 253] width 250 height 32
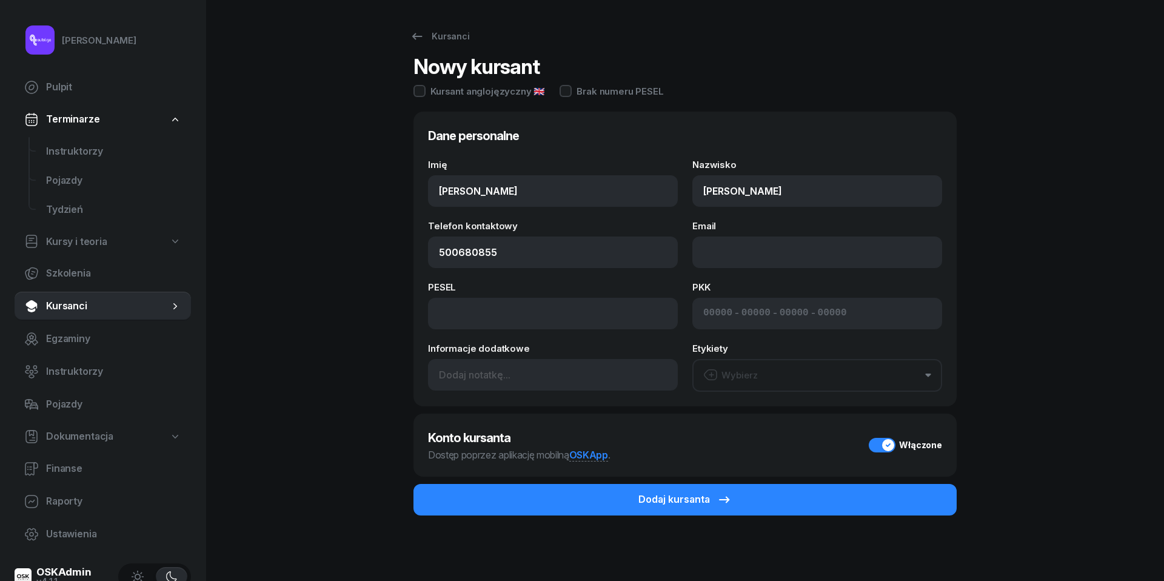
type input "500 680 855"
paste input "mailto:[EMAIL_ADDRESS][DOMAIN_NAME]"
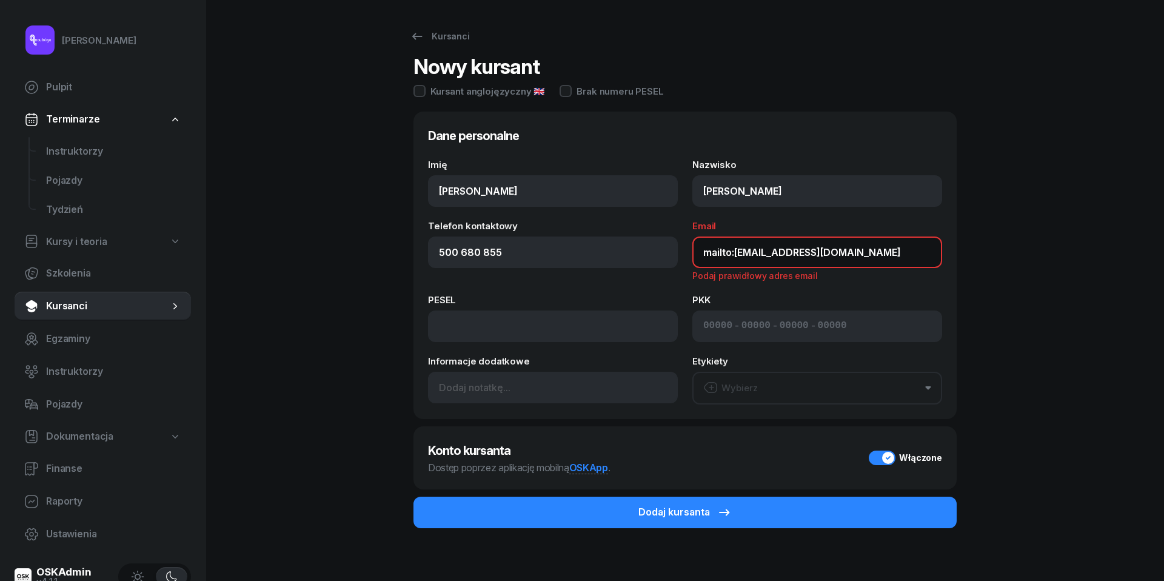
click at [735, 253] on input "mailto:[EMAIL_ADDRESS][DOMAIN_NAME]" at bounding box center [818, 253] width 250 height 32
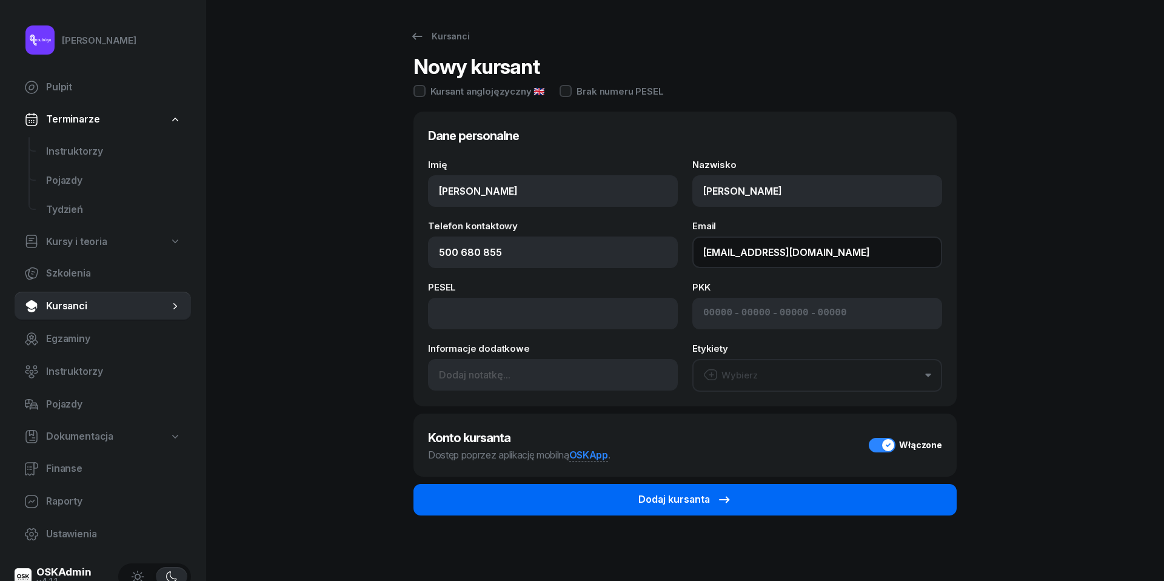
type input "[EMAIL_ADDRESS][DOMAIN_NAME]"
click at [706, 494] on div "Dodaj kursanta" at bounding box center [685, 500] width 93 height 16
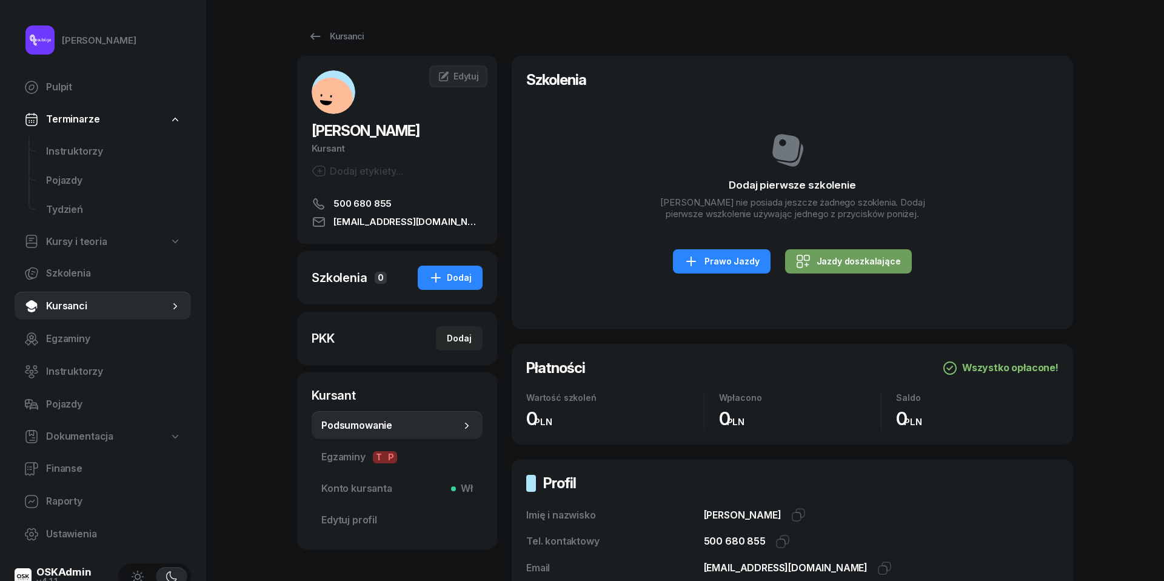
click at [874, 269] on div "Jazdy doszkalające" at bounding box center [848, 261] width 105 height 15
select select "B"
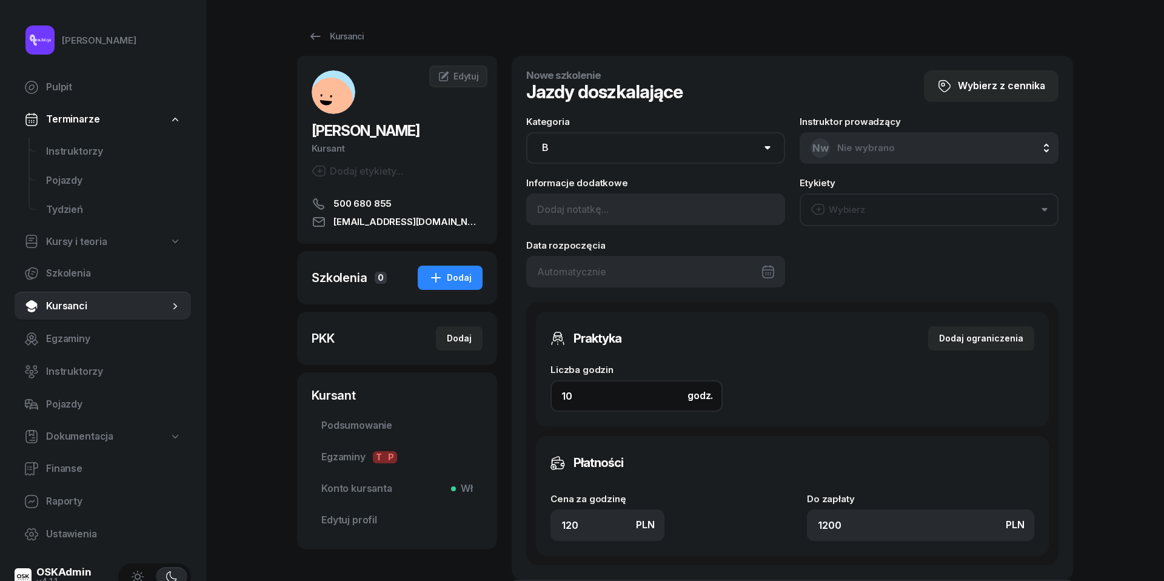
click at [615, 401] on input "10" at bounding box center [637, 396] width 172 height 32
type input "8"
type input "960"
type input "8"
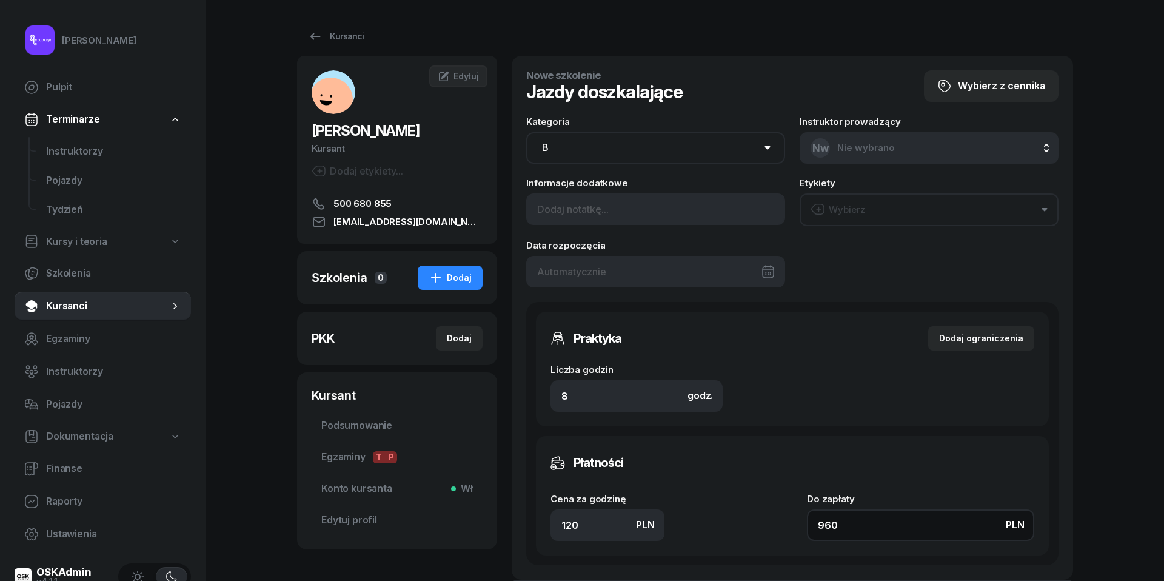
click at [888, 522] on input "960" at bounding box center [920, 525] width 227 height 32
type input "0.13"
type input "1"
type input "1.38"
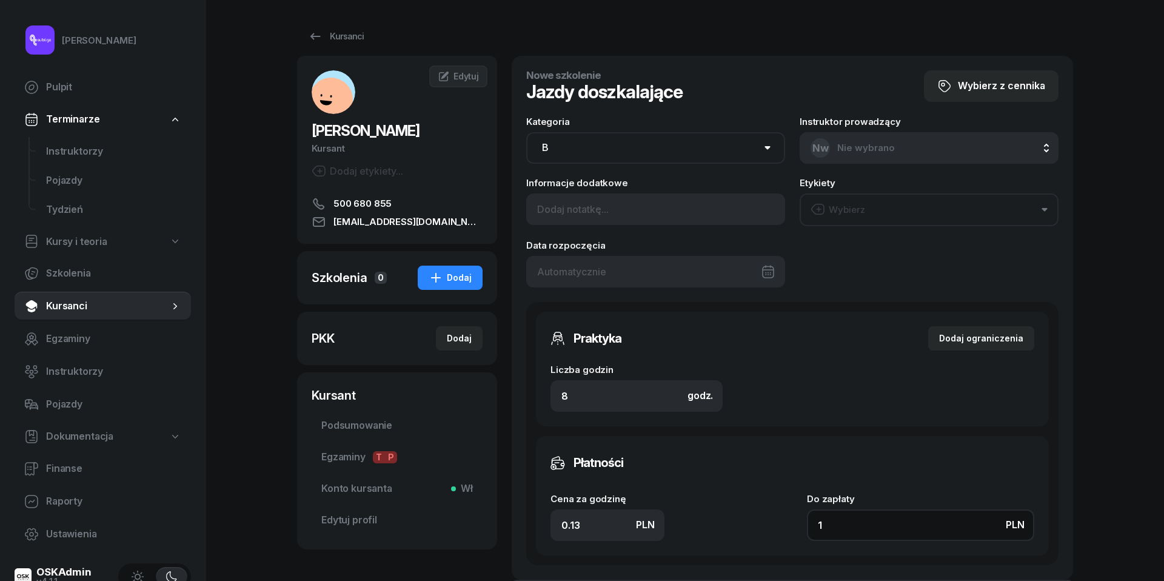
type input "11"
type input "14"
type input "112"
type input "140"
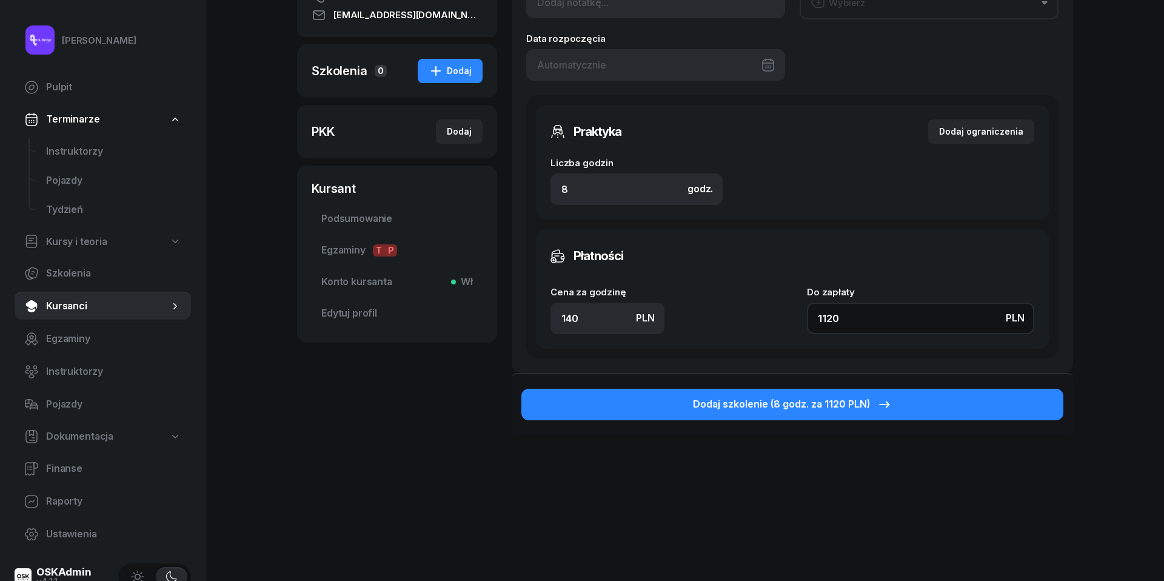
scroll to position [206, 0]
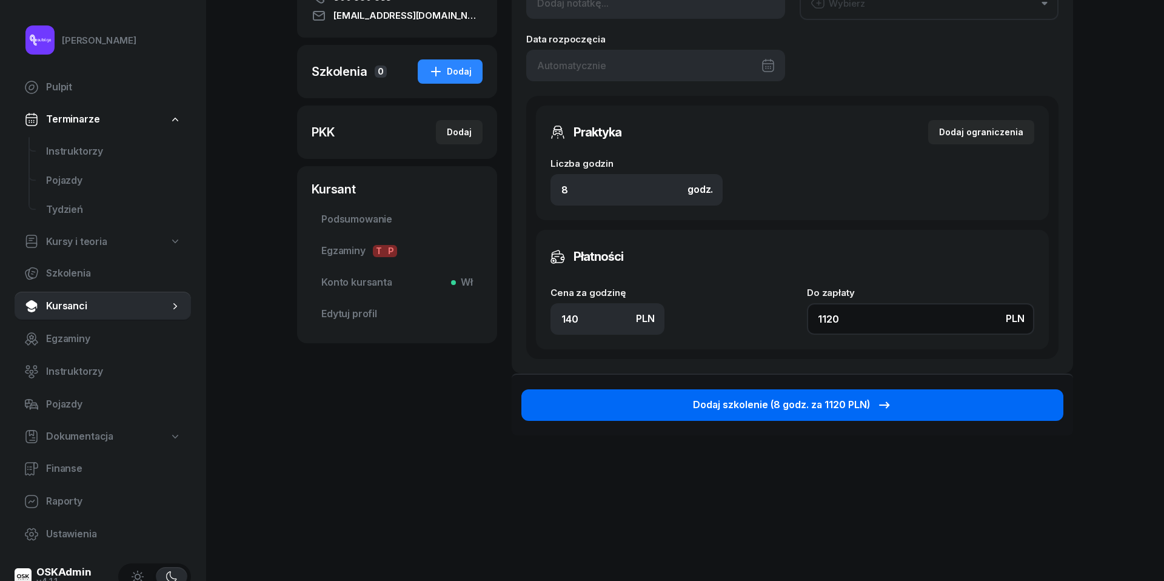
type input "1120"
click at [805, 401] on div "Dodaj szkolenie (8 godz. za 1120 PLN)" at bounding box center [792, 405] width 199 height 16
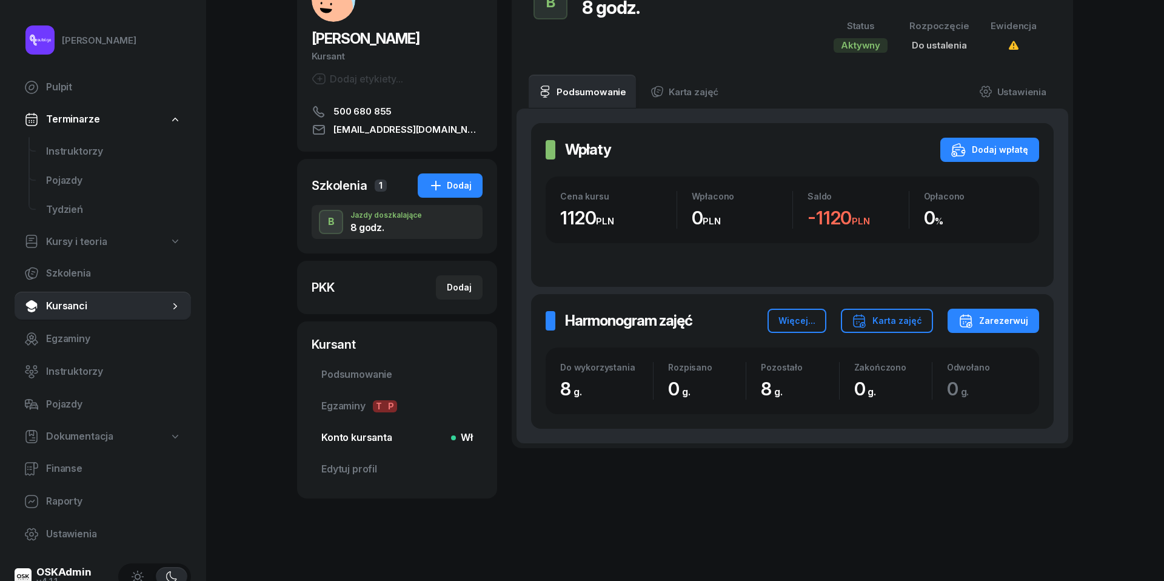
scroll to position [112, 0]
click at [345, 445] on link "Konto kursanta Wł" at bounding box center [397, 437] width 171 height 29
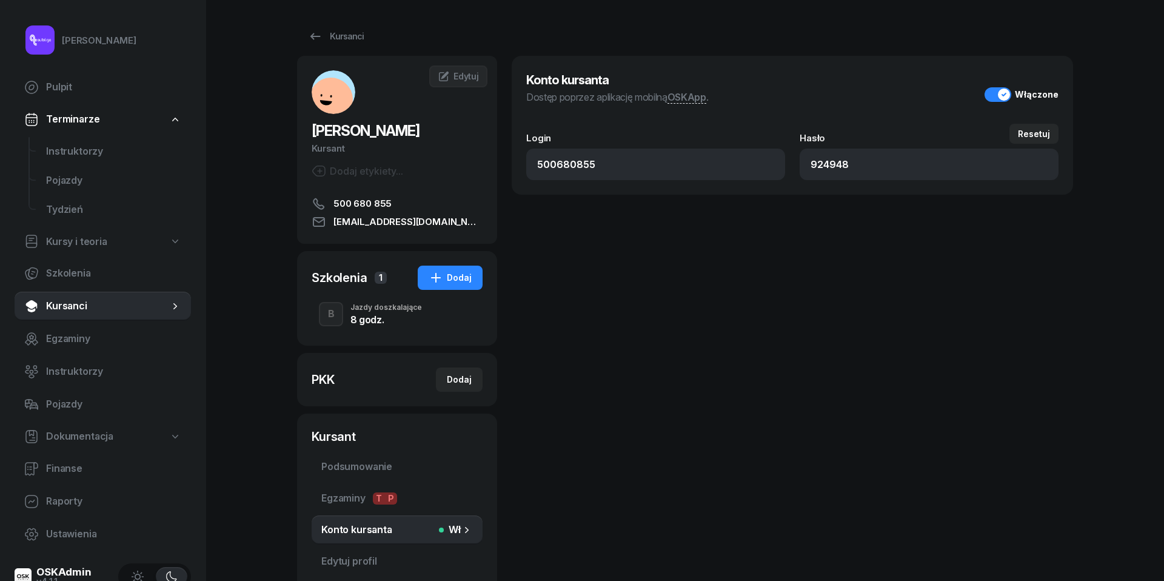
click at [367, 178] on div "Dodaj etykiety..." at bounding box center [358, 171] width 92 height 15
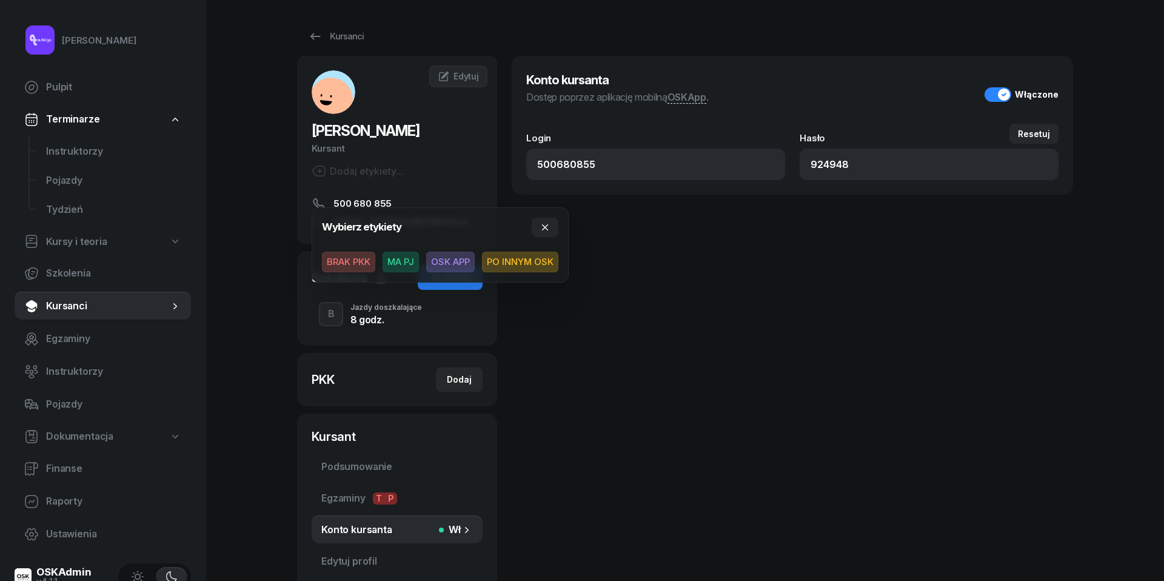
click at [456, 263] on span "OSK APP" at bounding box center [450, 262] width 49 height 21
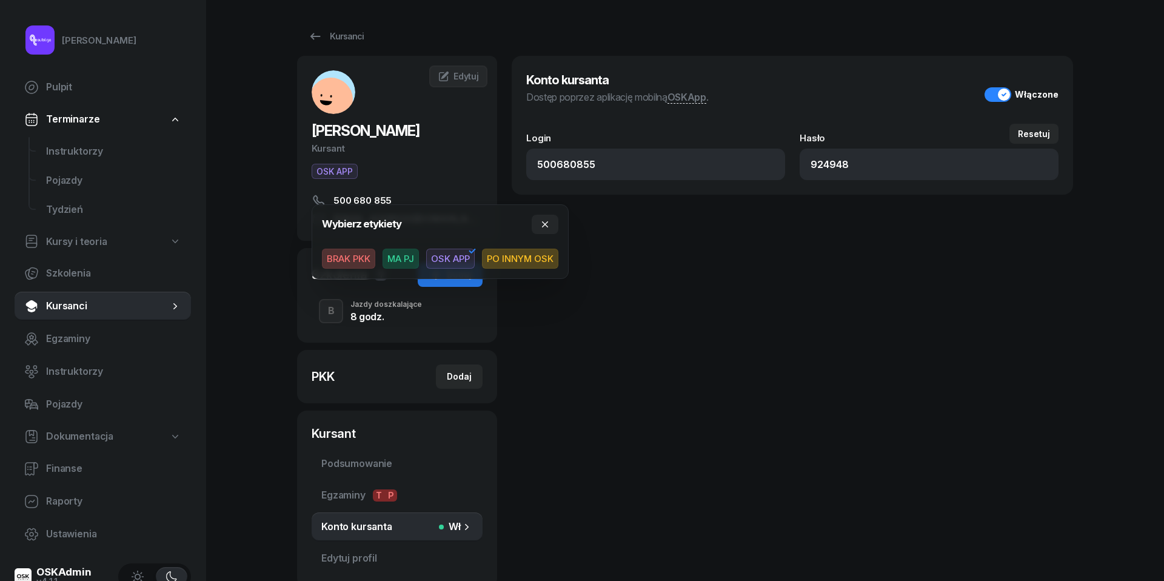
click at [247, 142] on div "[PERSON_NAME] Pulpit Terminarze Instruktorzy Pojazdy Tydzień Kursy i teoria Szk…" at bounding box center [582, 335] width 1164 height 670
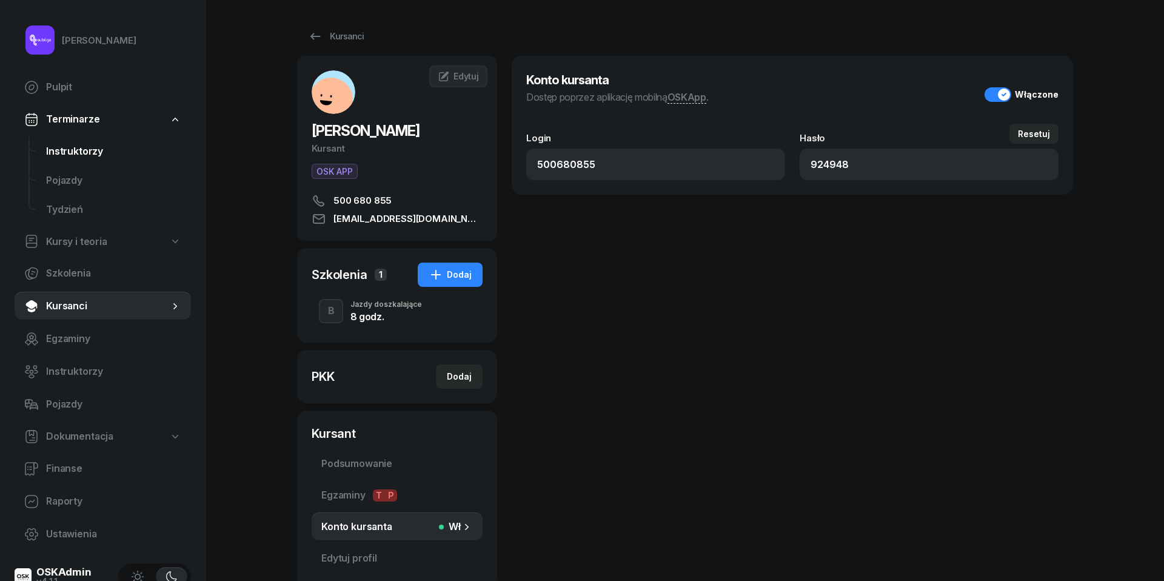
click at [67, 149] on span "Instruktorzy" at bounding box center [113, 152] width 135 height 16
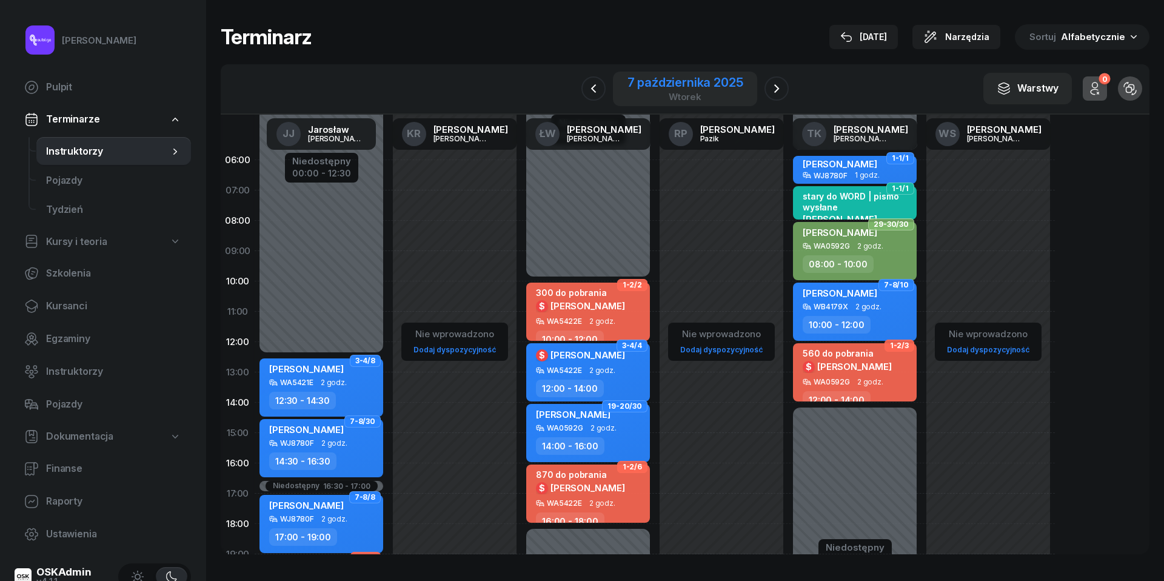
click at [670, 96] on div "wtorek" at bounding box center [686, 96] width 116 height 9
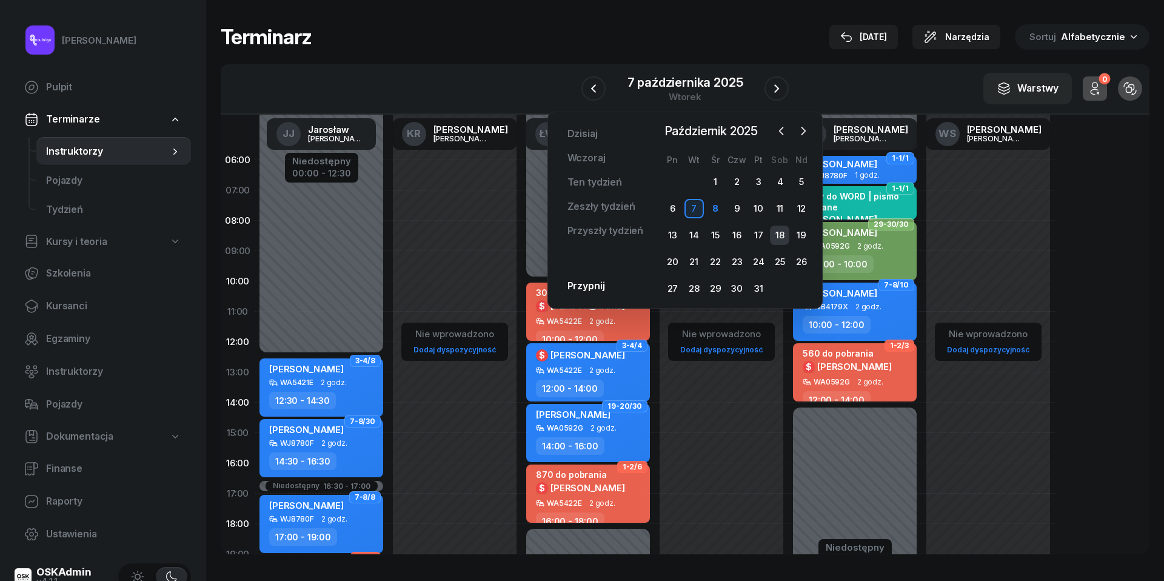
click at [787, 233] on div "18" at bounding box center [779, 235] width 19 height 19
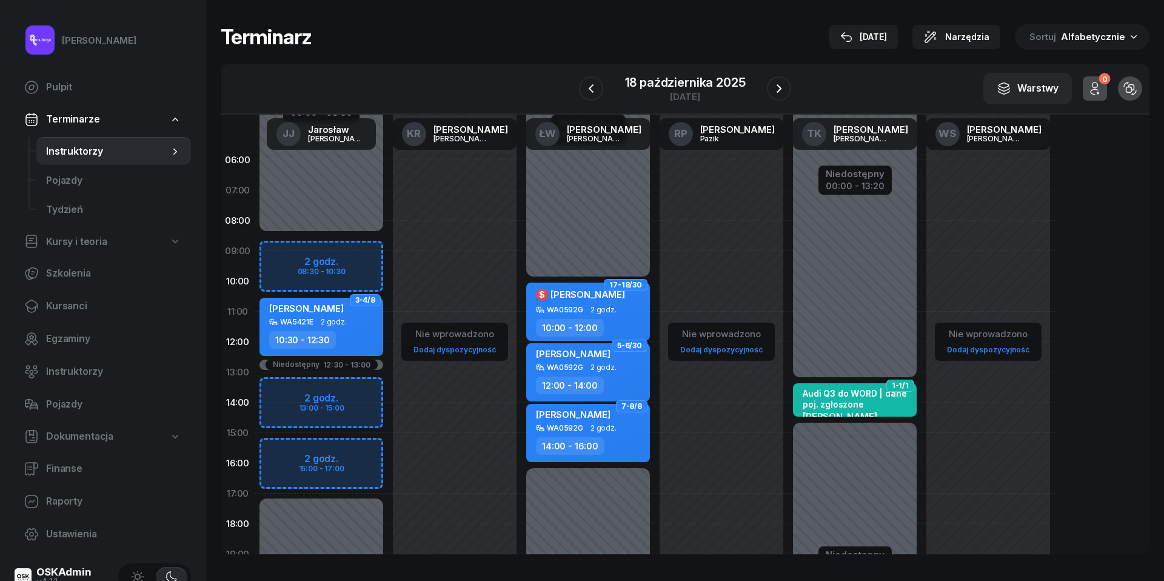
click at [286, 253] on div "Niedostępny 00:00 - 08:30 Niedostępny 17:00 - 23:59 Niedostępny 12:30 - 13:00 2…" at bounding box center [321, 433] width 133 height 576
select select "09"
select select "10"
select select "30"
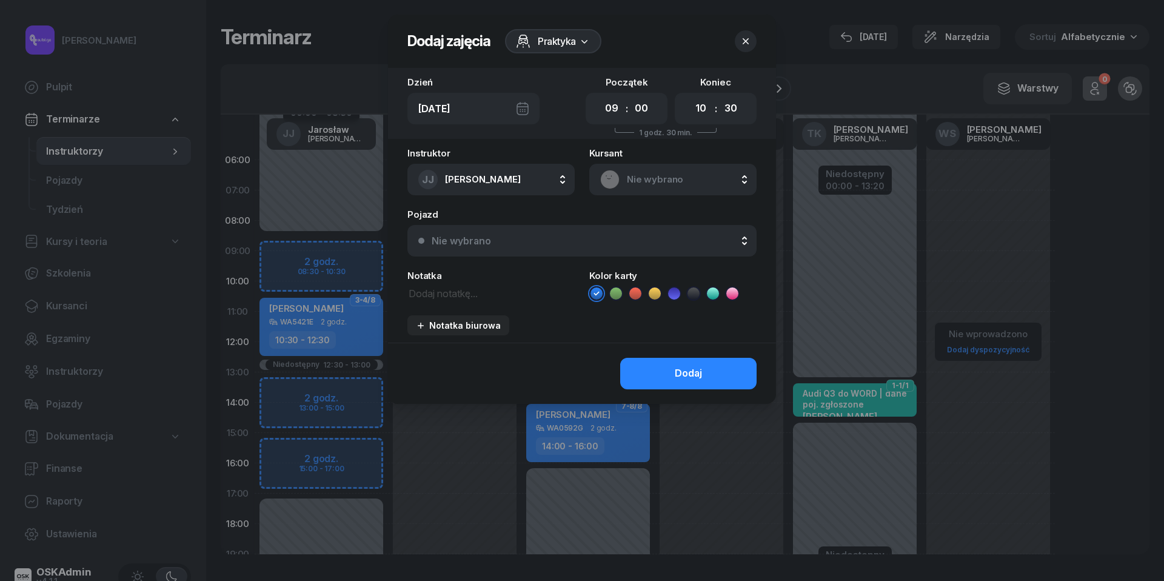
click at [435, 296] on textarea at bounding box center [491, 292] width 167 height 15
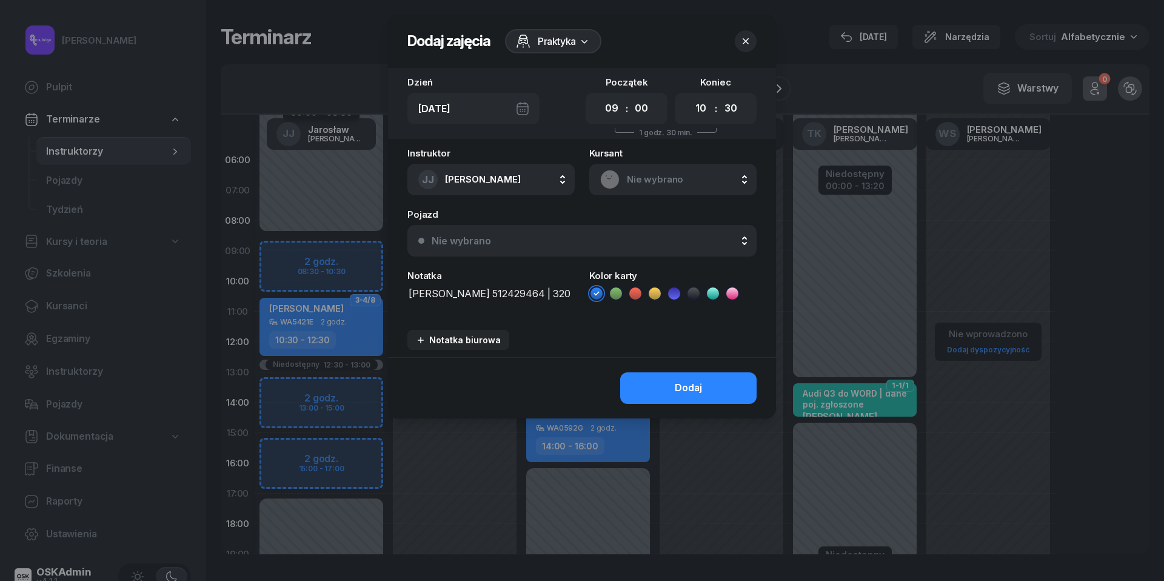
scroll to position [1, 0]
type textarea "[PERSON_NAME] 512429464 | 320 do pobrania"
click at [639, 294] on icon at bounding box center [635, 293] width 12 height 12
click at [713, 386] on button "Dodaj" at bounding box center [688, 388] width 136 height 32
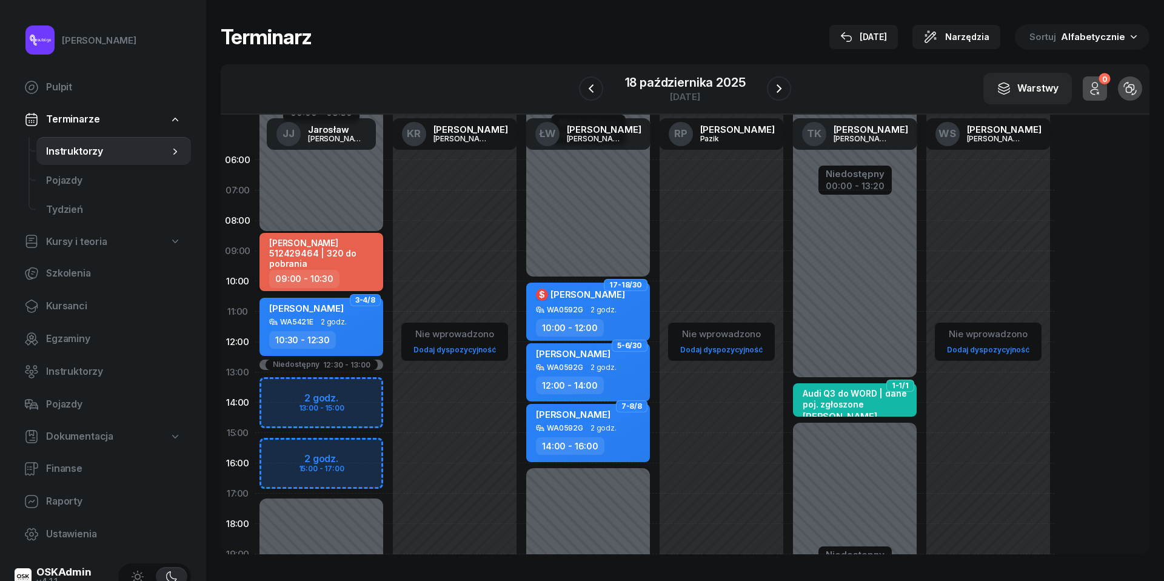
click at [347, 270] on div "09:00 - 10:30" at bounding box center [322, 279] width 107 height 18
select select "09"
select select "10"
select select "30"
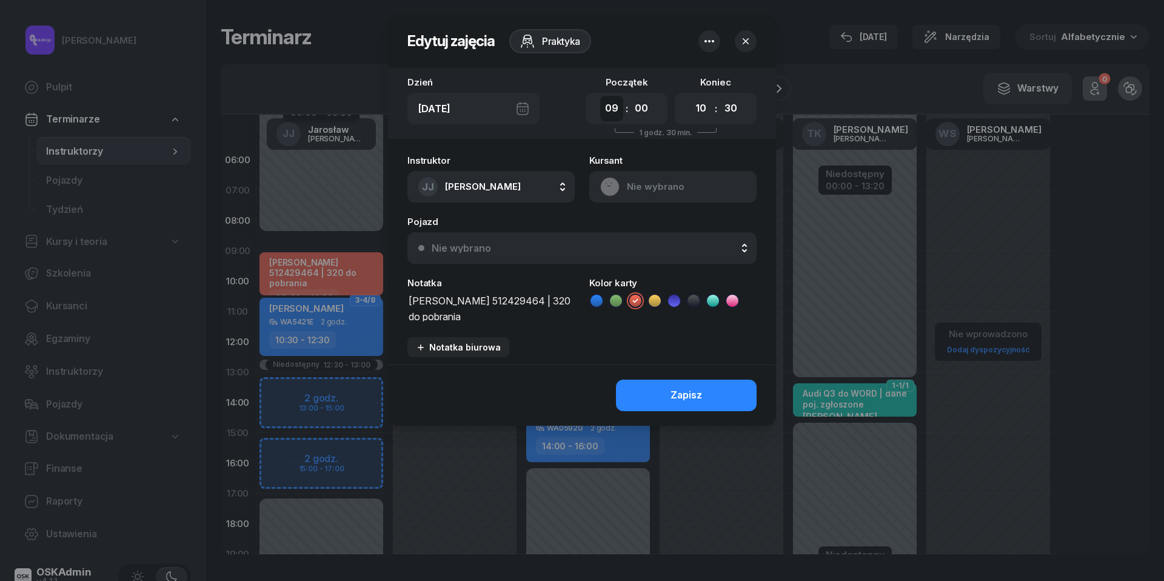
select select "08"
select select "30"
click at [714, 391] on button "Zapisz" at bounding box center [686, 396] width 141 height 32
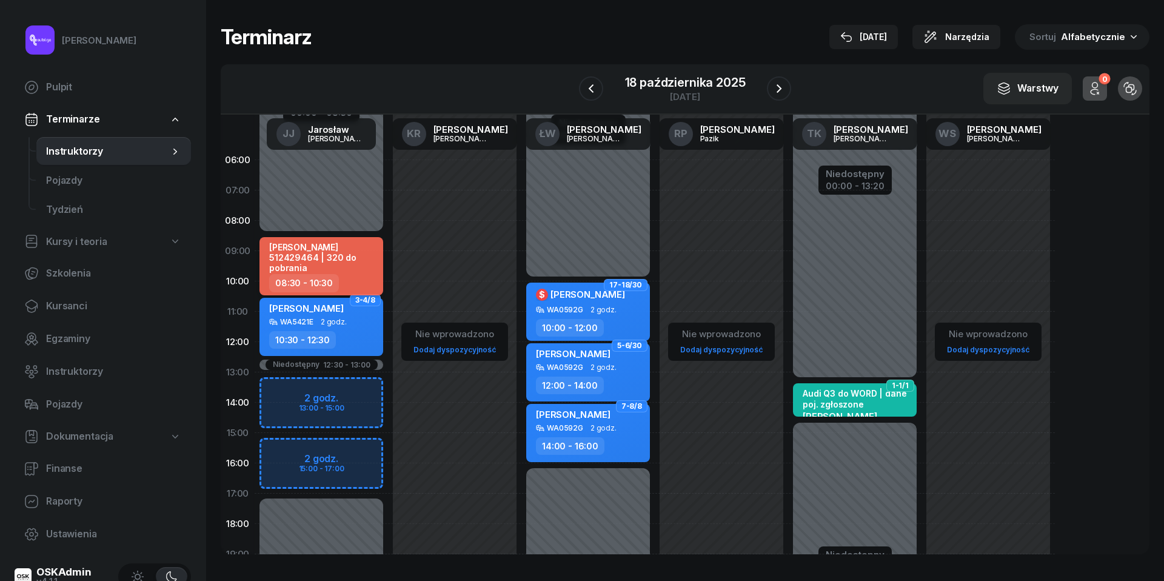
click at [331, 263] on div "[PERSON_NAME] 512429464 | 320 do pobrania" at bounding box center [322, 258] width 107 height 32
select select "08"
select select "30"
select select "10"
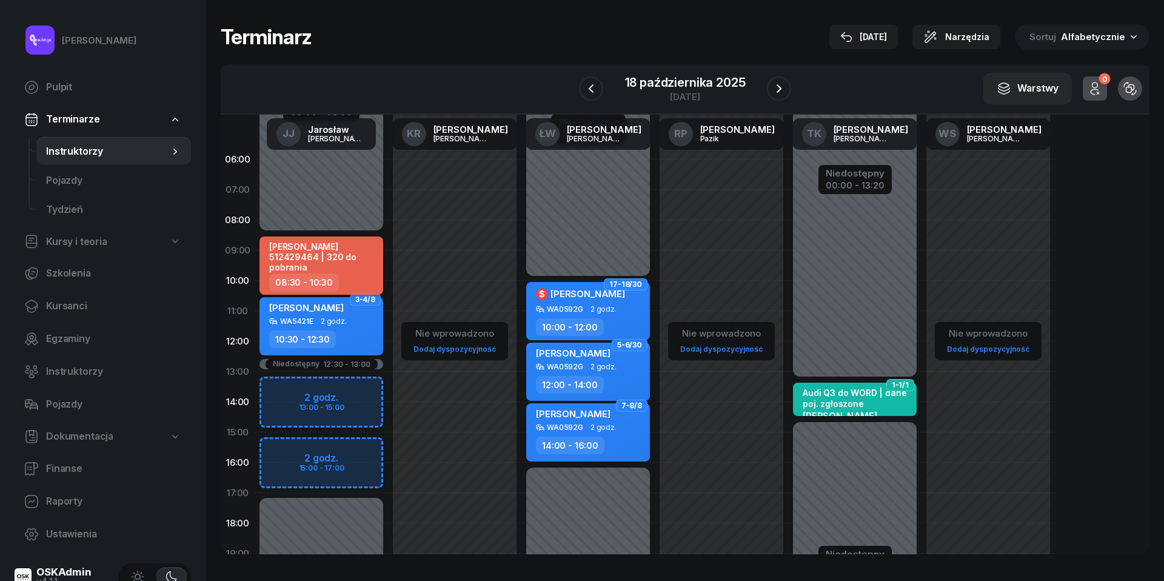
select select "30"
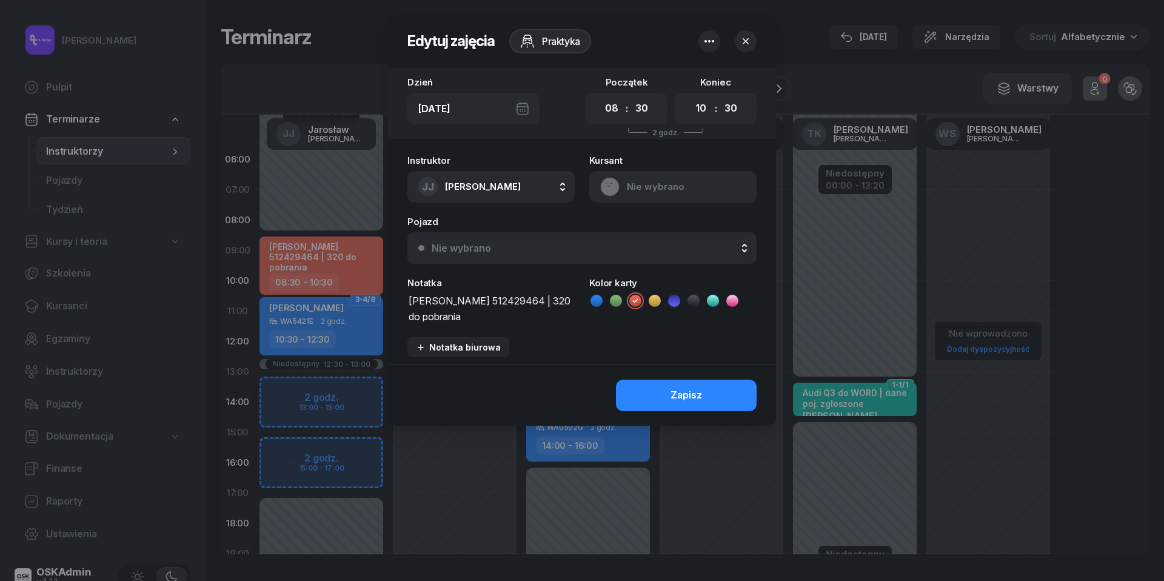
click at [563, 253] on button "Nie wybrano" at bounding box center [582, 248] width 349 height 32
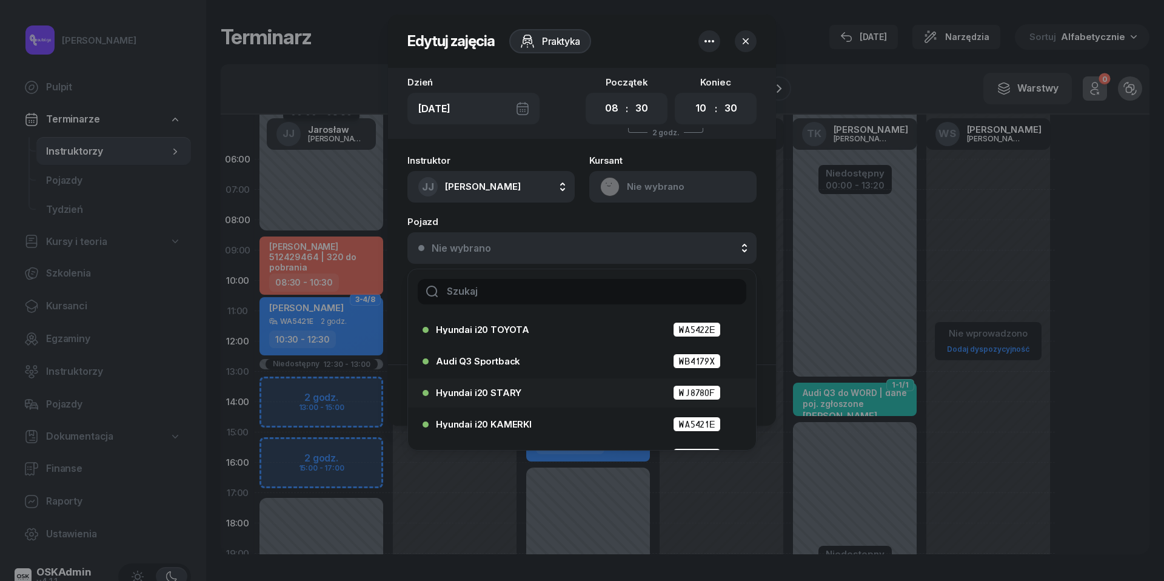
scroll to position [41, 0]
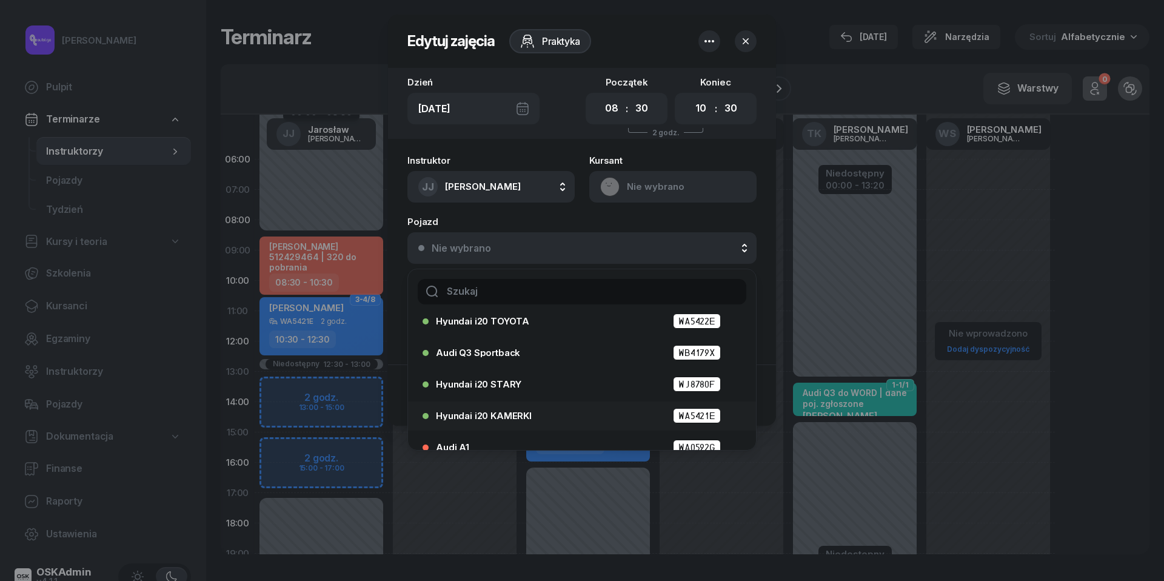
click at [503, 414] on span "Hyundai i20 KAMERKI" at bounding box center [484, 415] width 96 height 9
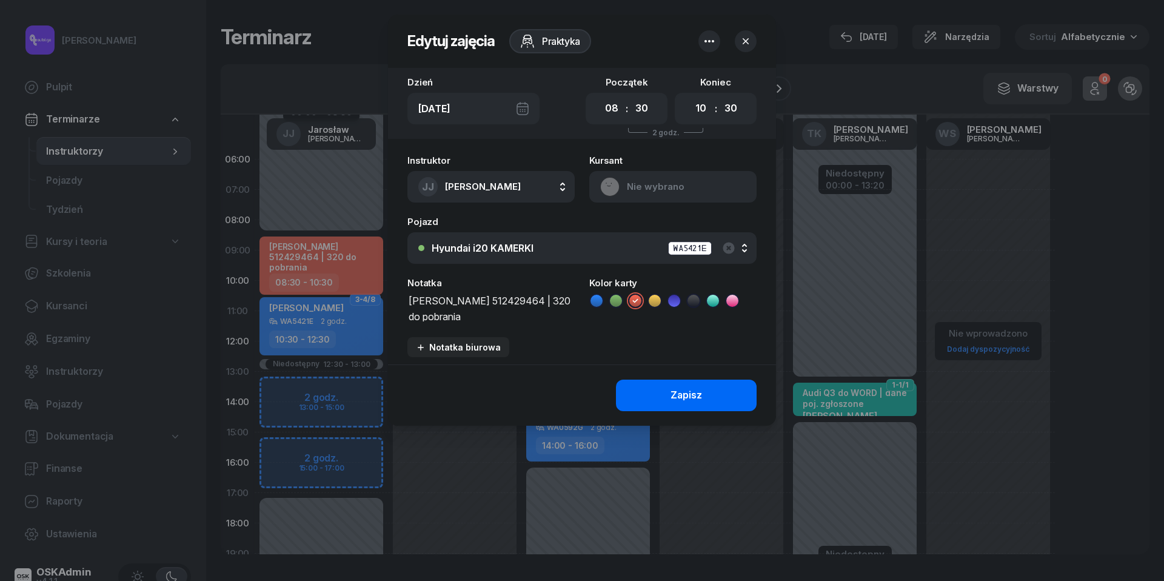
click at [685, 391] on div "Zapisz" at bounding box center [687, 396] width 32 height 16
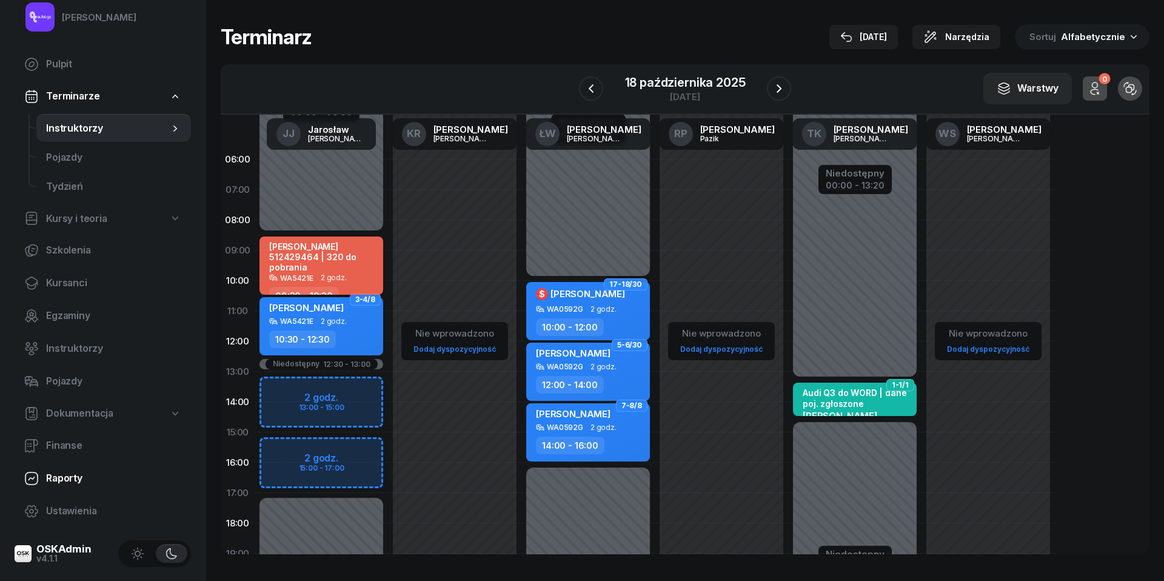
scroll to position [22, 0]
click at [58, 512] on span "Ustawienia" at bounding box center [113, 512] width 135 height 16
select select "06:00"
select select "22:00"
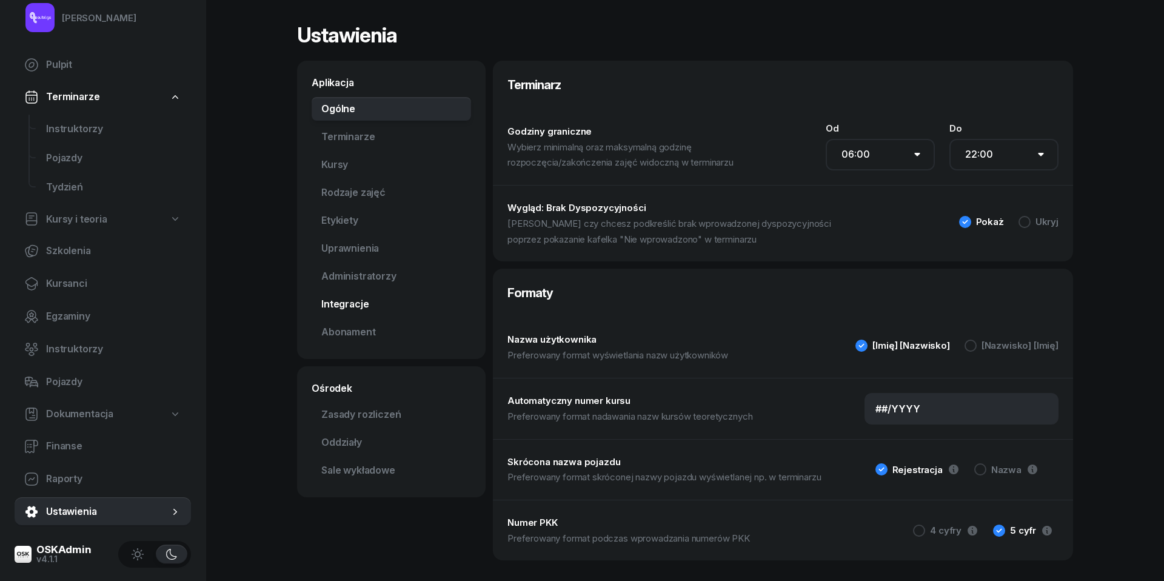
click at [354, 304] on link "Integracje" at bounding box center [391, 304] width 159 height 24
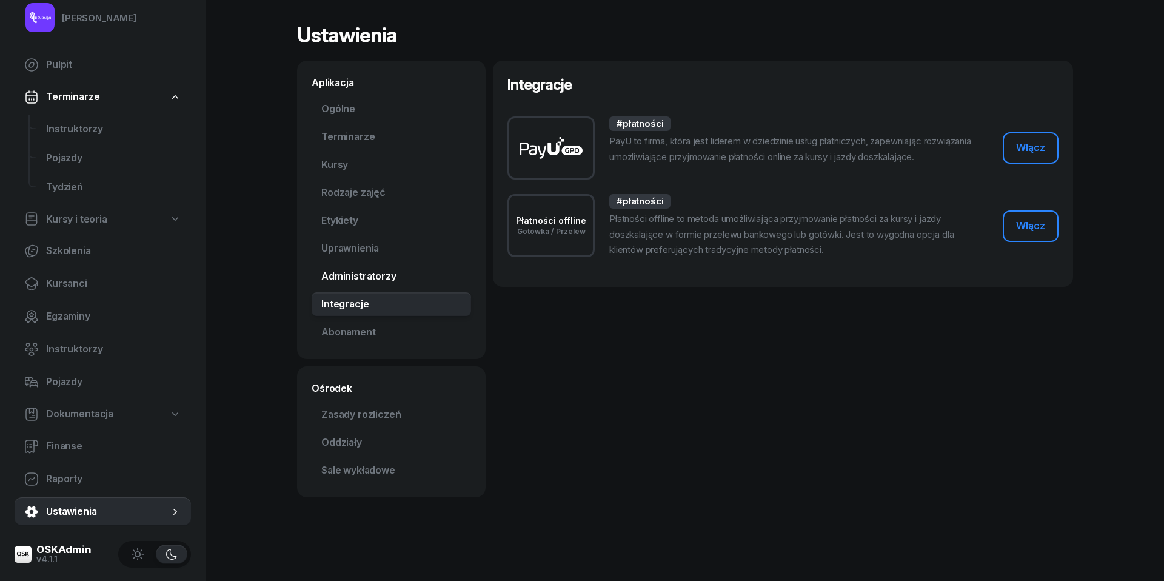
click at [351, 280] on link "Administratorzy" at bounding box center [391, 276] width 159 height 24
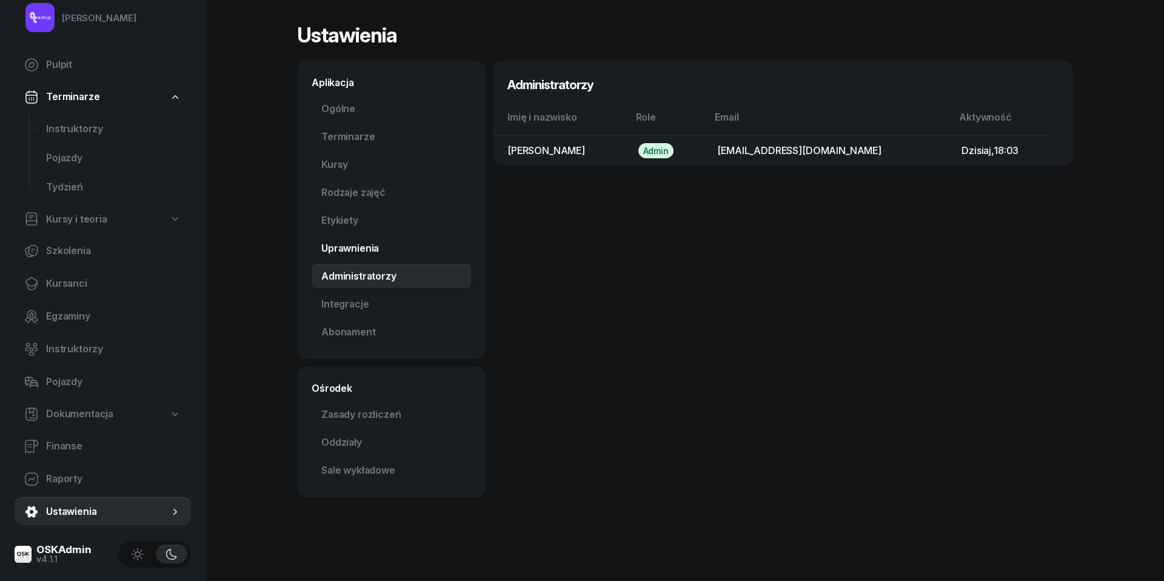
click at [344, 253] on link "Uprawnienia" at bounding box center [391, 249] width 159 height 24
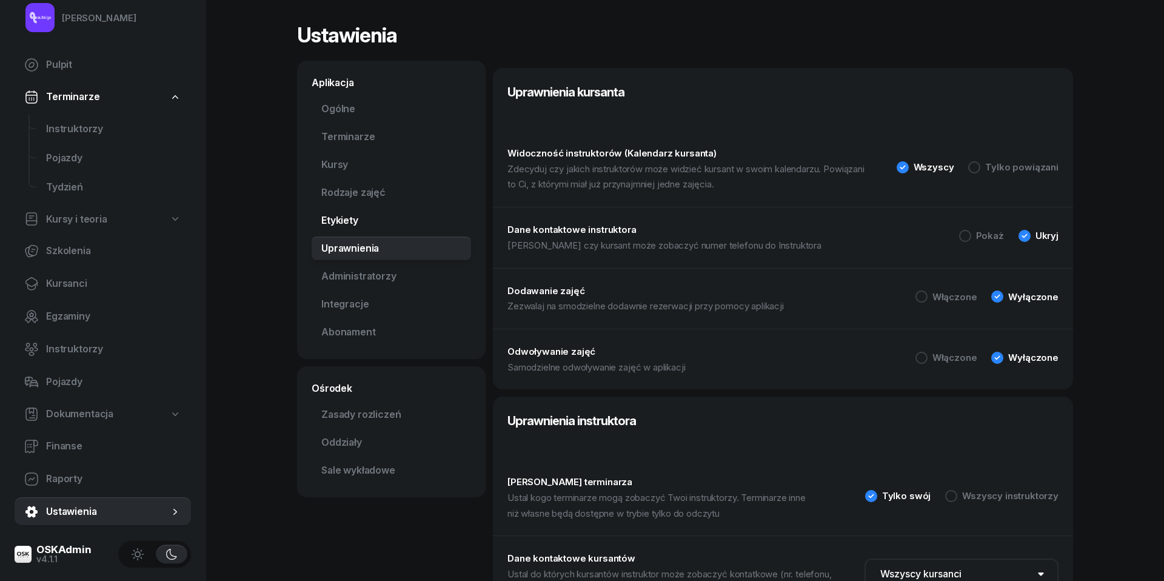
click at [340, 221] on link "Etykiety" at bounding box center [391, 221] width 159 height 24
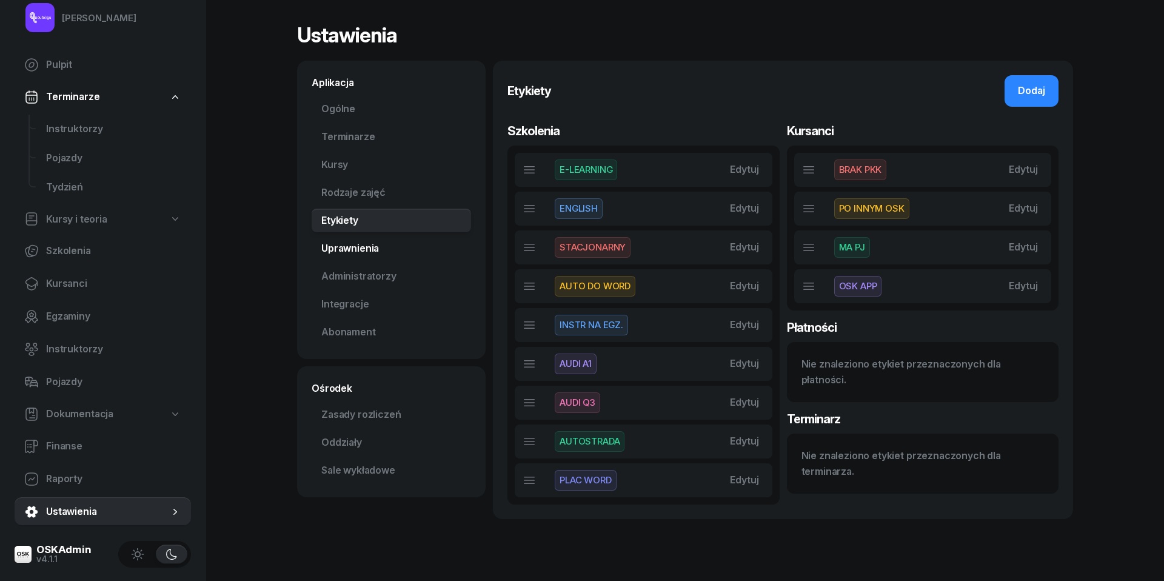
click at [343, 245] on link "Uprawnienia" at bounding box center [391, 249] width 159 height 24
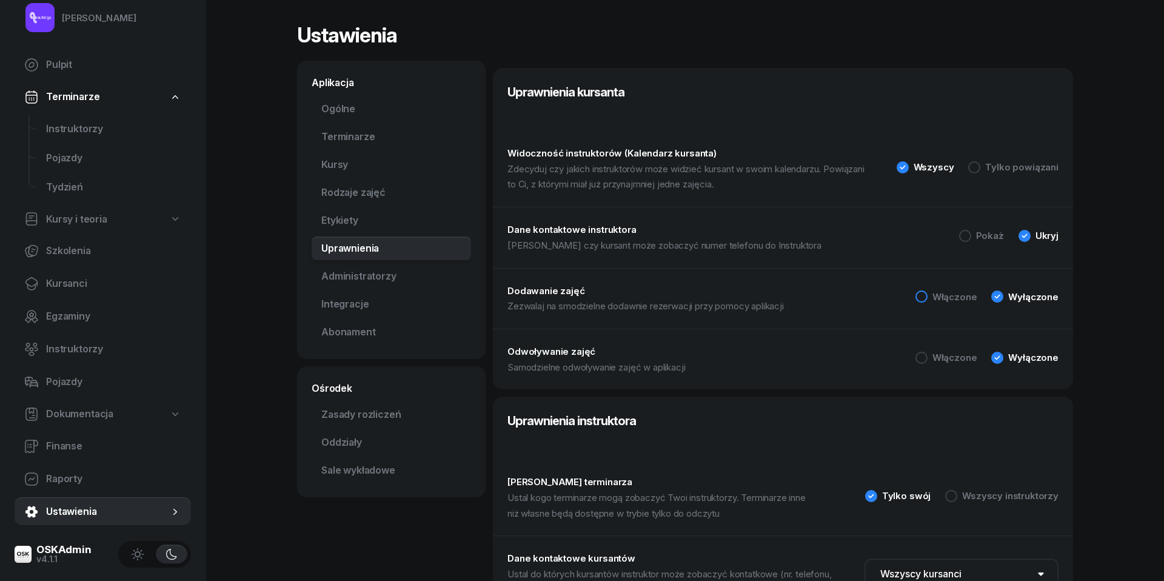
click at [928, 291] on div at bounding box center [922, 296] width 12 height 12
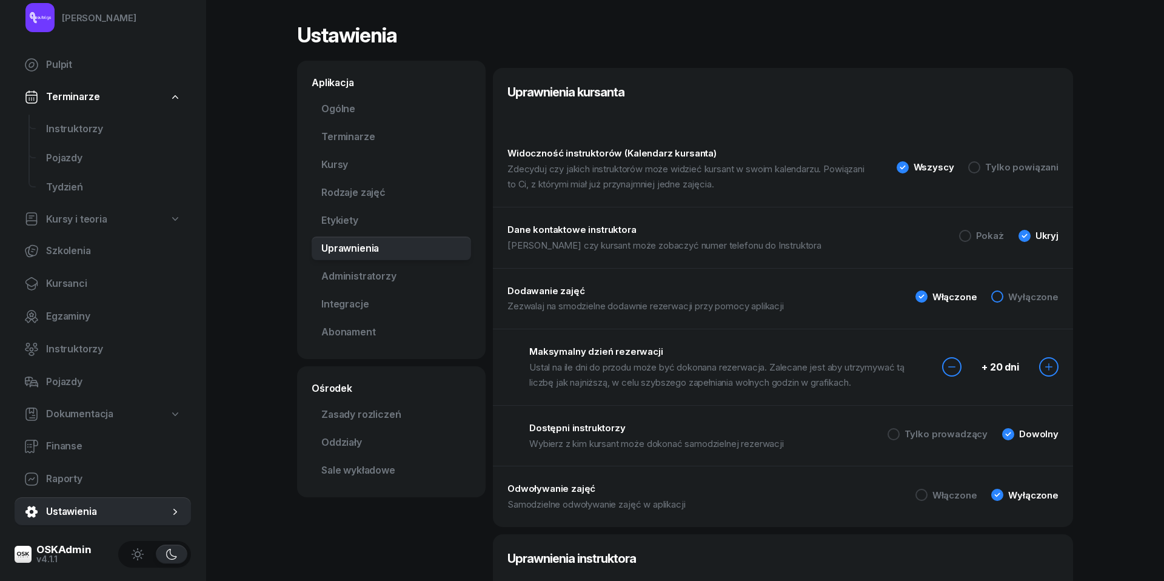
click at [1001, 294] on div at bounding box center [997, 296] width 12 height 12
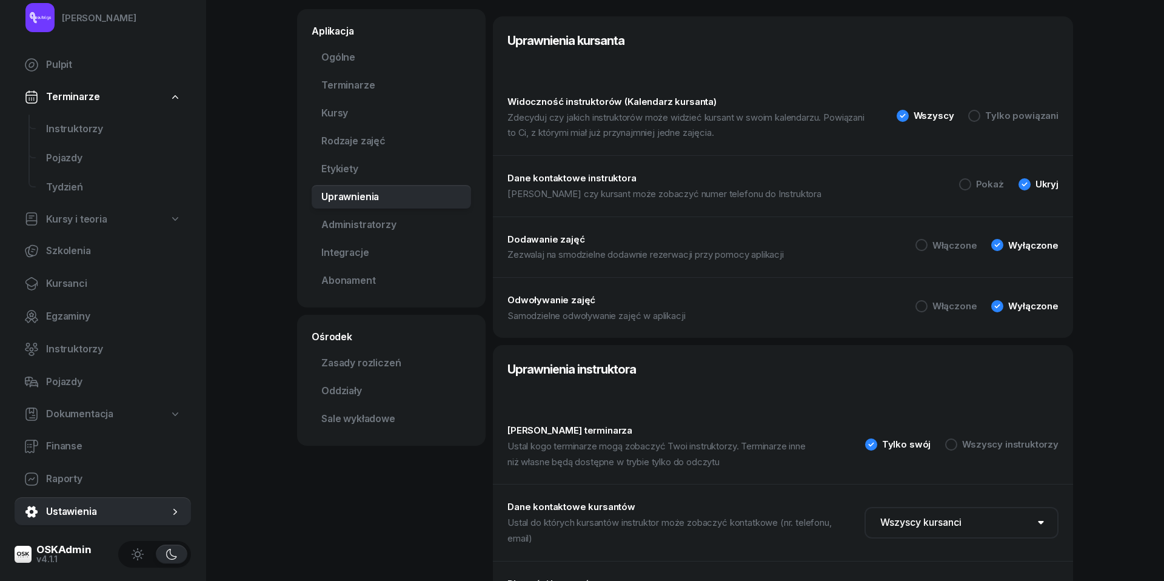
scroll to position [40, 0]
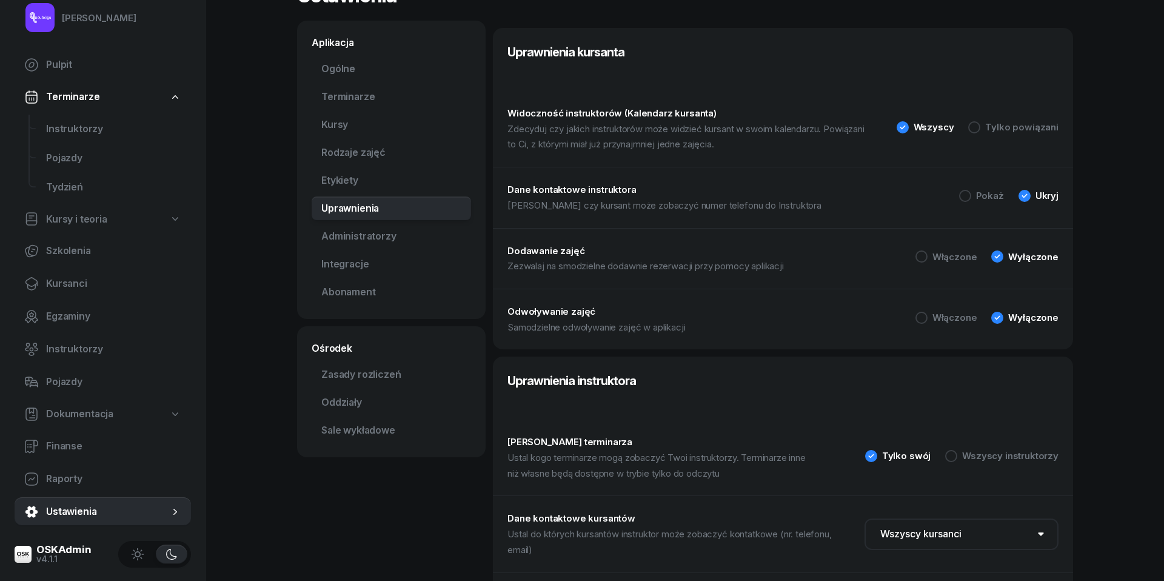
click at [1119, 253] on div "[PERSON_NAME] Pulpit Terminarze Instruktorzy Pojazdy Tydzień Kursy i teoria Szk…" at bounding box center [582, 417] width 1164 height 914
click at [61, 121] on span "Instruktorzy" at bounding box center [113, 129] width 135 height 16
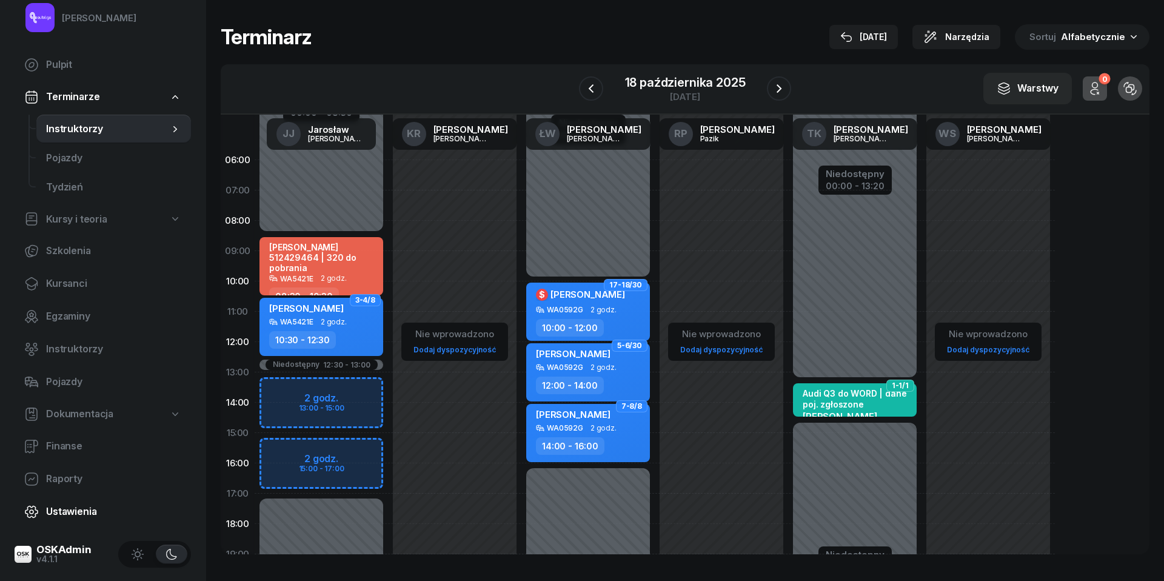
click at [54, 509] on span "Ustawienia" at bounding box center [113, 512] width 135 height 16
select select "06:00"
select select "22:00"
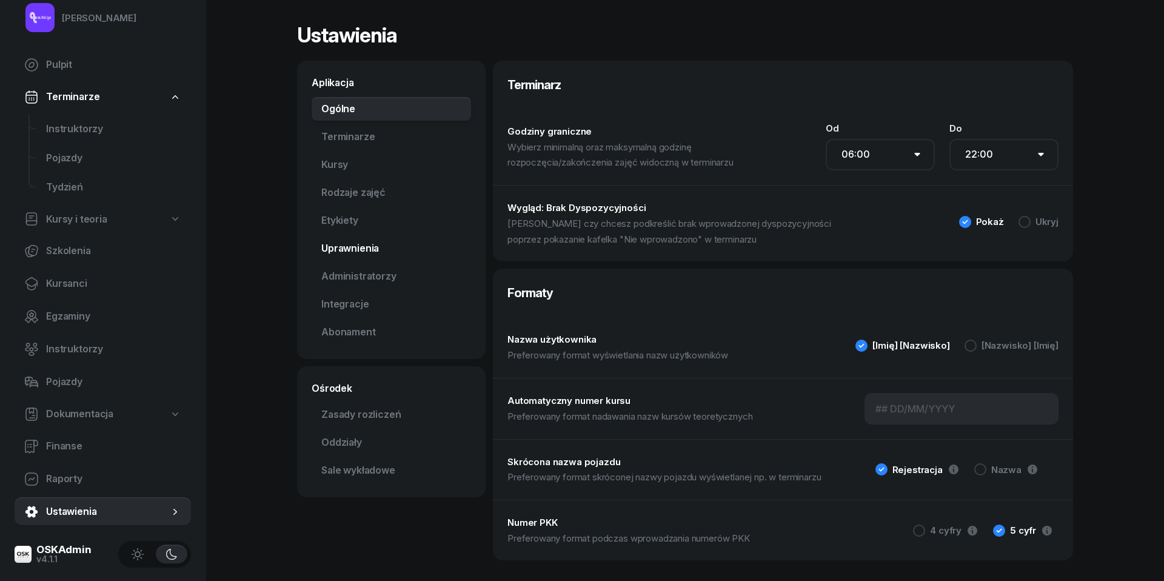
click at [343, 250] on link "Uprawnienia" at bounding box center [391, 249] width 159 height 24
select select "none"
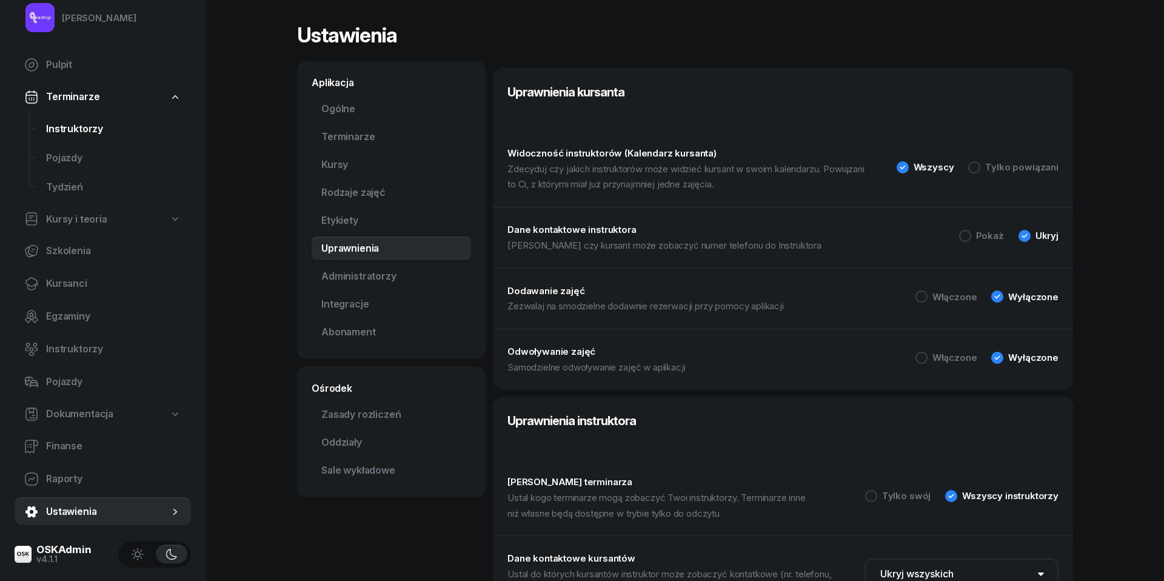
click at [56, 125] on span "Instruktorzy" at bounding box center [113, 129] width 135 height 16
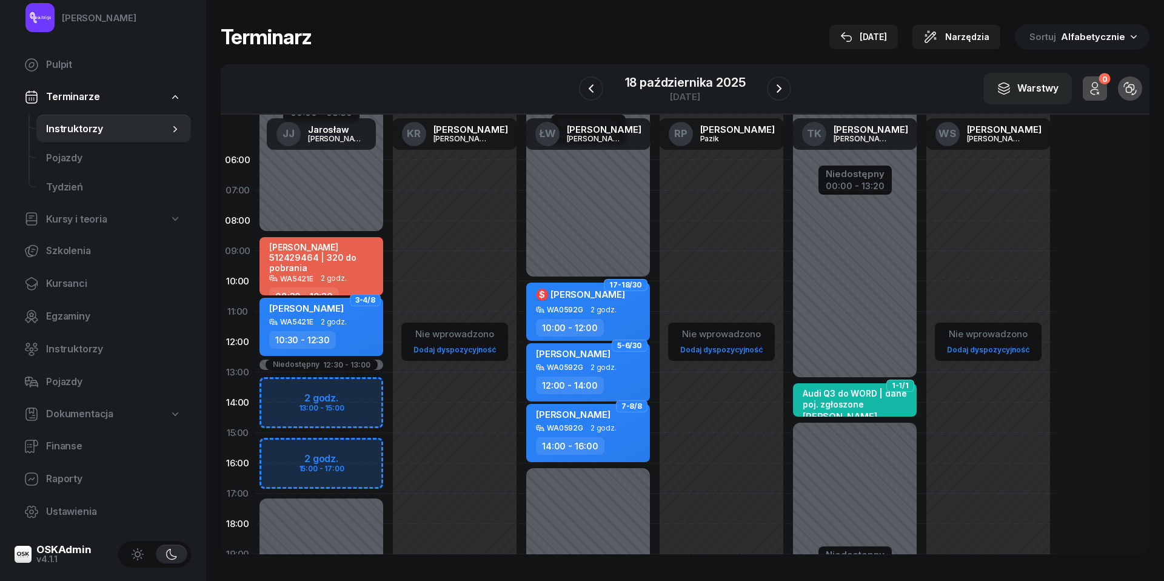
click at [668, 107] on div "W Wybierz [PERSON_NAME] KR [PERSON_NAME] ŁW [PERSON_NAME] RP [PERSON_NAME] TK […" at bounding box center [685, 89] width 929 height 50
click at [666, 93] on div "[DATE]" at bounding box center [685, 96] width 121 height 9
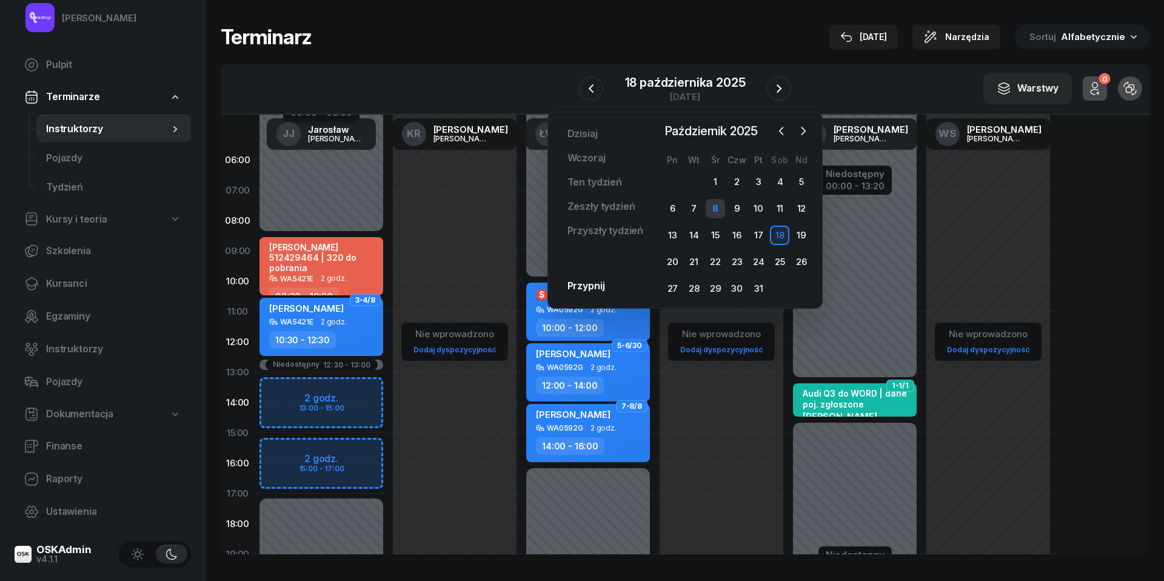
click at [723, 204] on div "8" at bounding box center [715, 208] width 19 height 19
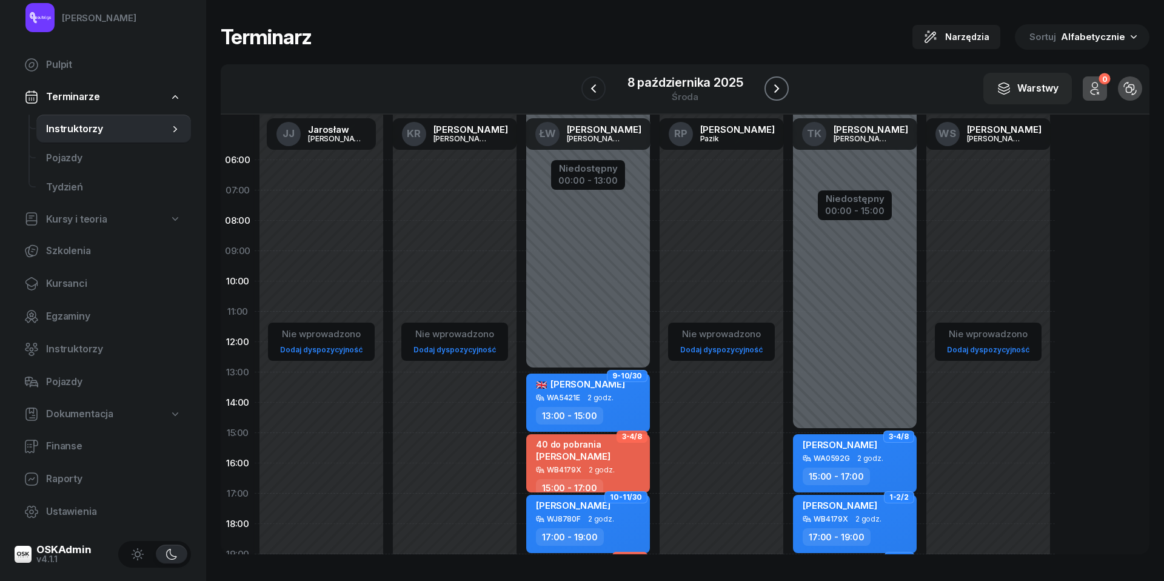
click at [777, 93] on icon "button" at bounding box center [777, 88] width 15 height 15
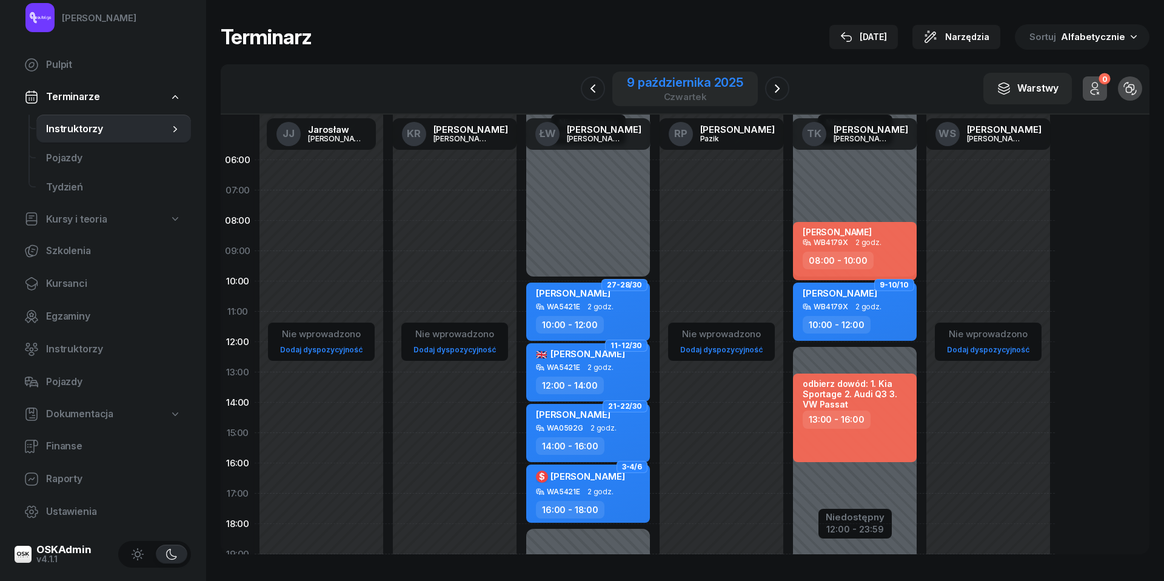
click at [671, 78] on div "9 października 2025" at bounding box center [685, 82] width 116 height 12
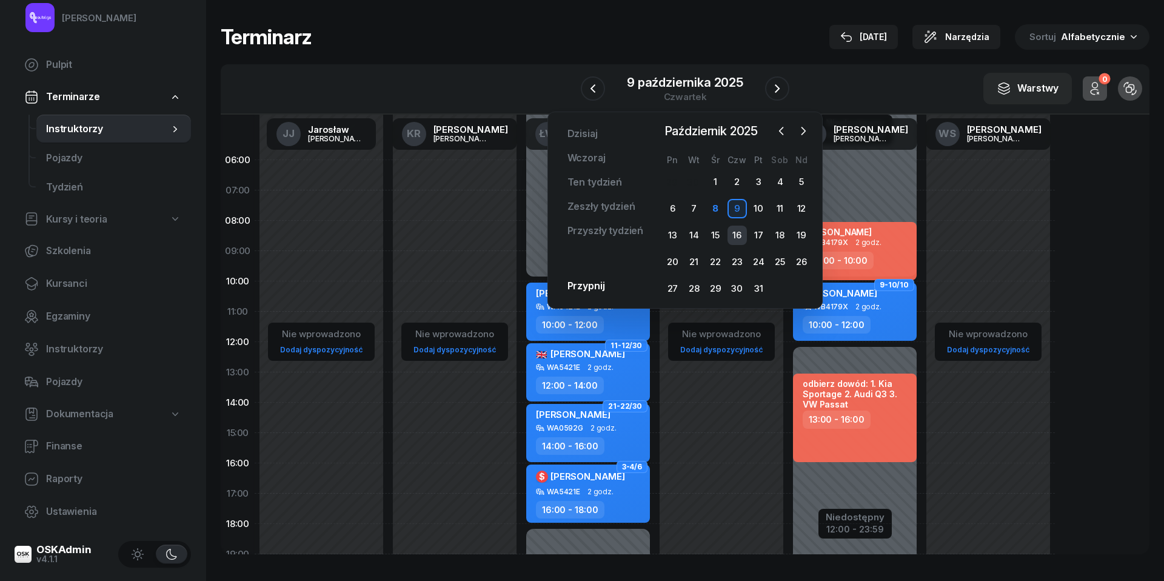
click at [738, 232] on div "16" at bounding box center [737, 235] width 19 height 19
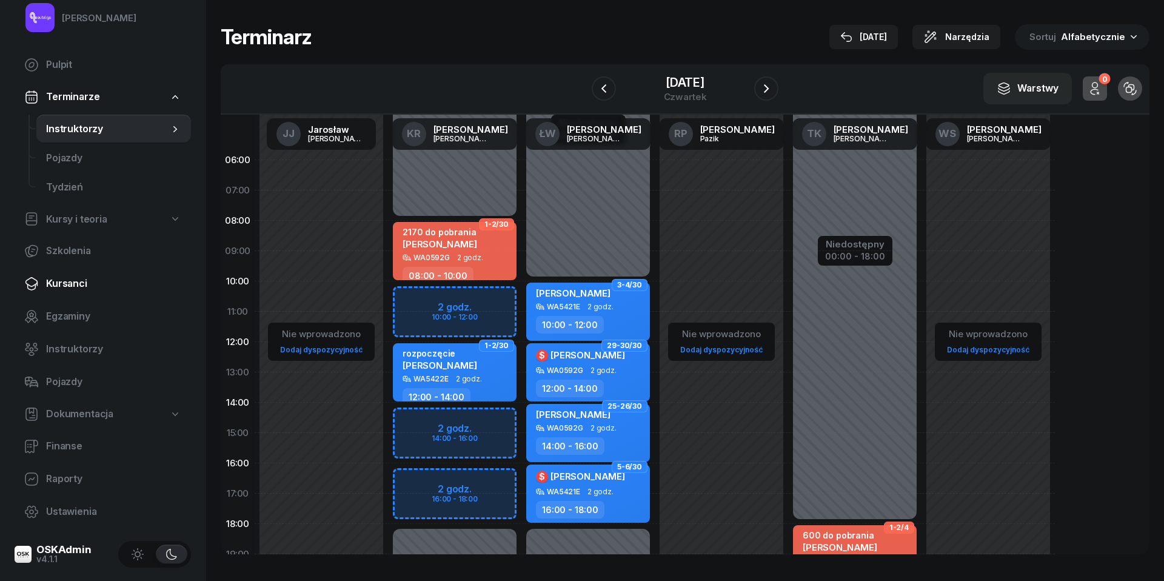
click at [40, 273] on link "Kursanci" at bounding box center [103, 283] width 176 height 29
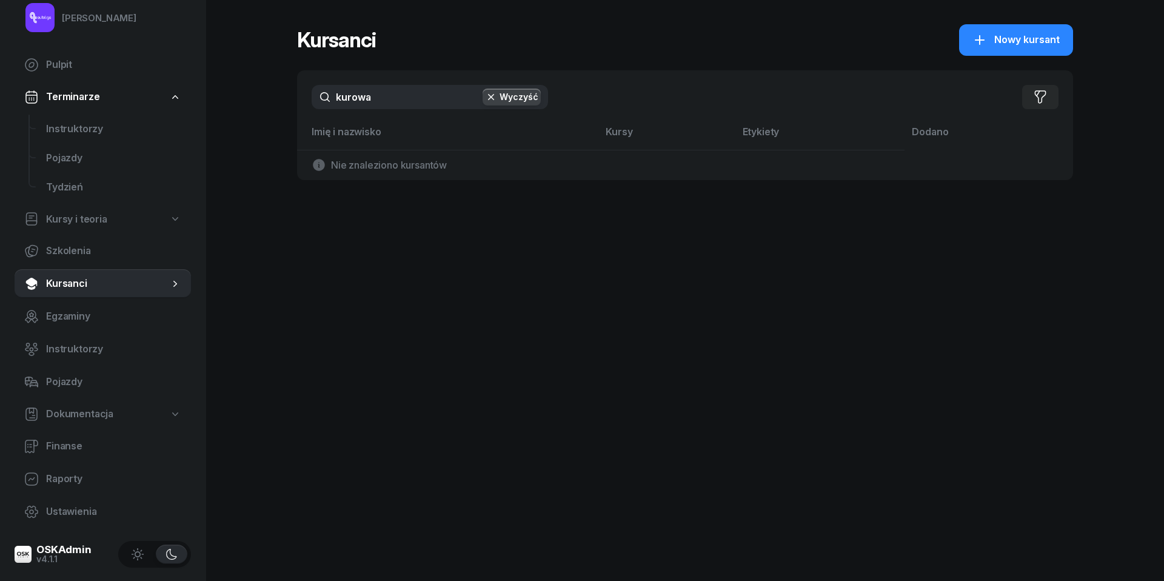
click at [403, 98] on input "kurowa" at bounding box center [430, 97] width 237 height 24
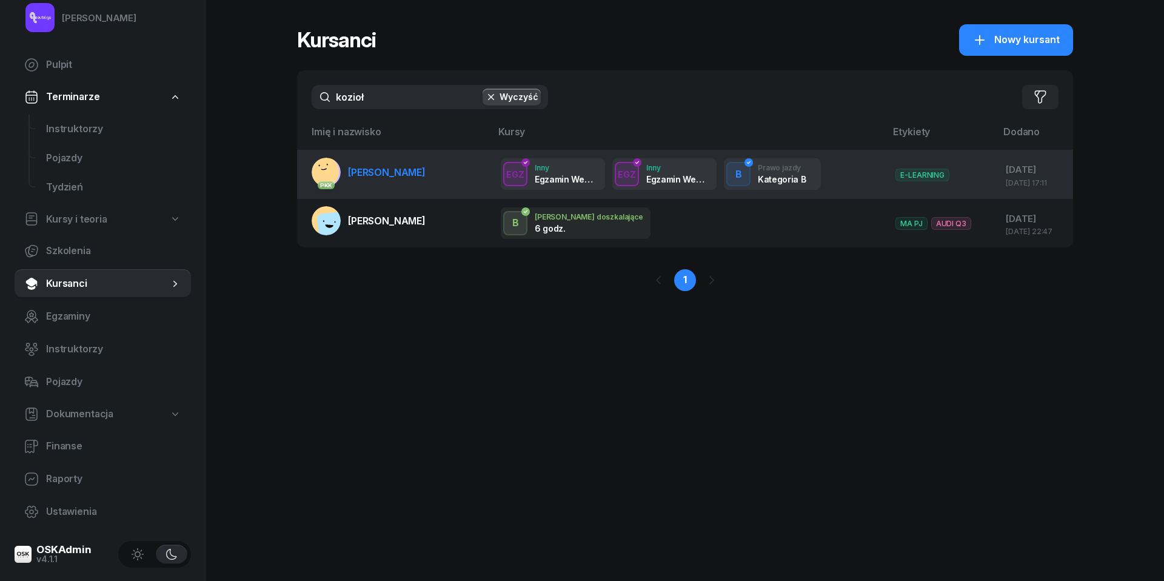
type input "kozioł"
click at [428, 170] on td "PKK [PERSON_NAME]" at bounding box center [394, 174] width 194 height 49
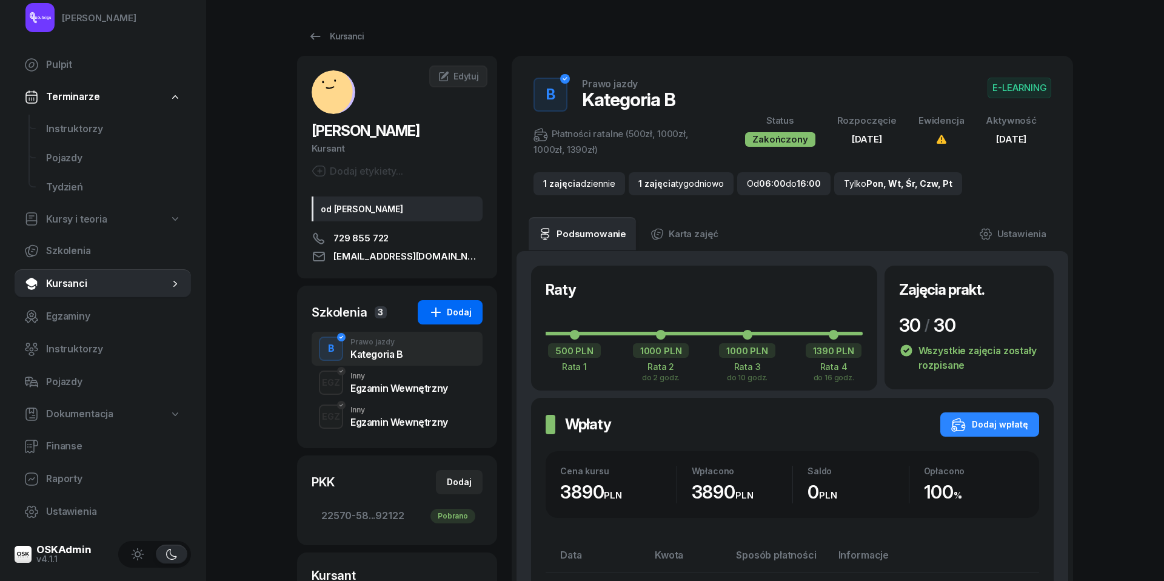
click at [455, 310] on div "Dodaj" at bounding box center [450, 312] width 43 height 15
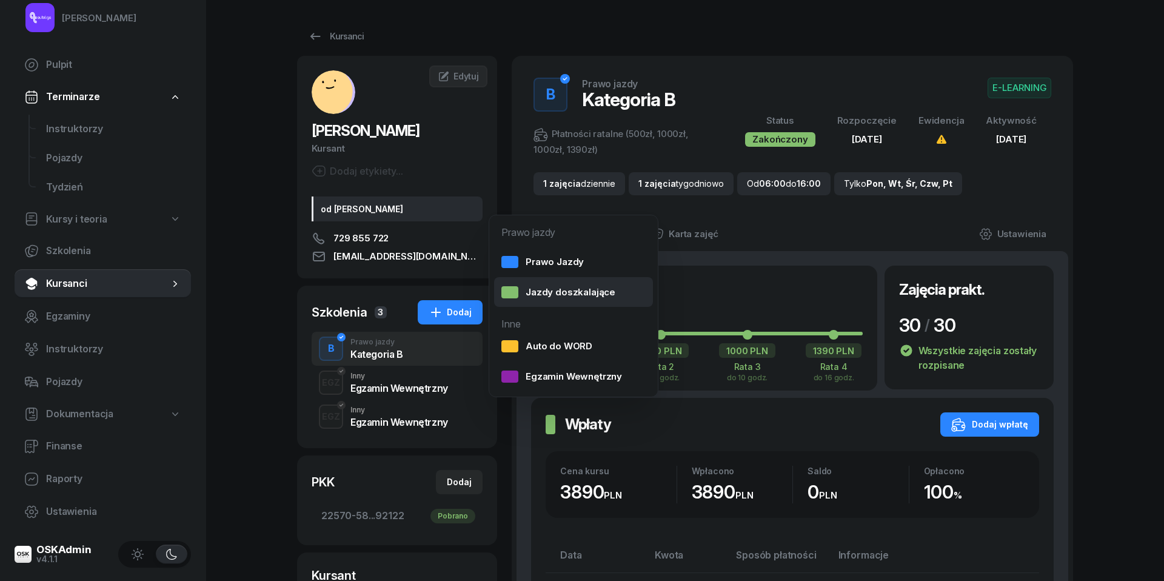
click at [557, 289] on div "Jazdy doszkalające" at bounding box center [559, 292] width 114 height 16
select select "B"
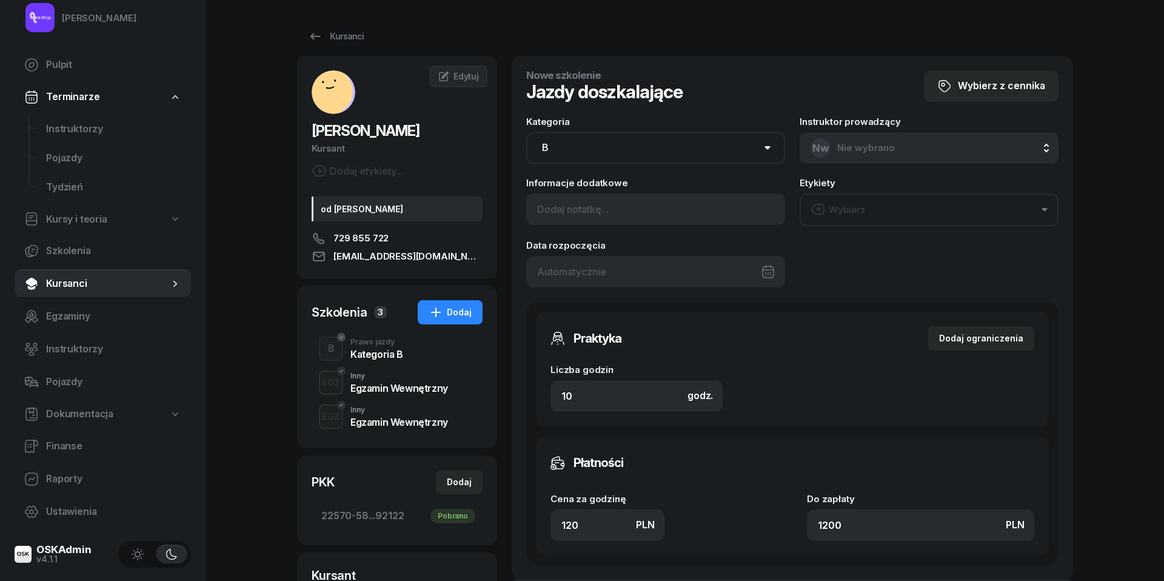
click at [610, 267] on div at bounding box center [655, 272] width 259 height 32
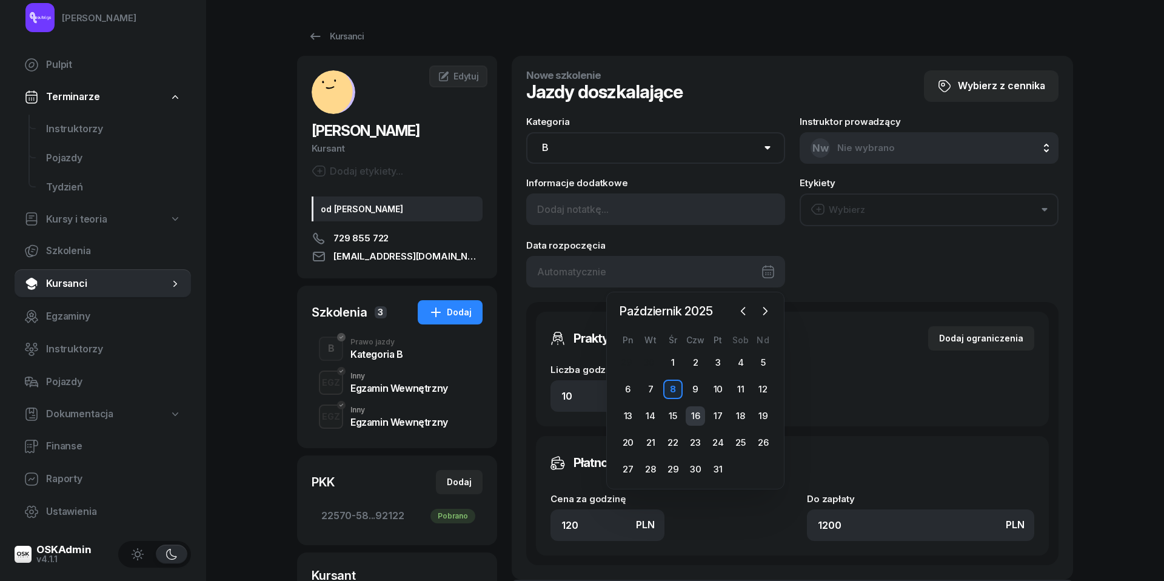
click at [696, 413] on div "16" at bounding box center [695, 415] width 19 height 19
type input "[DATE]"
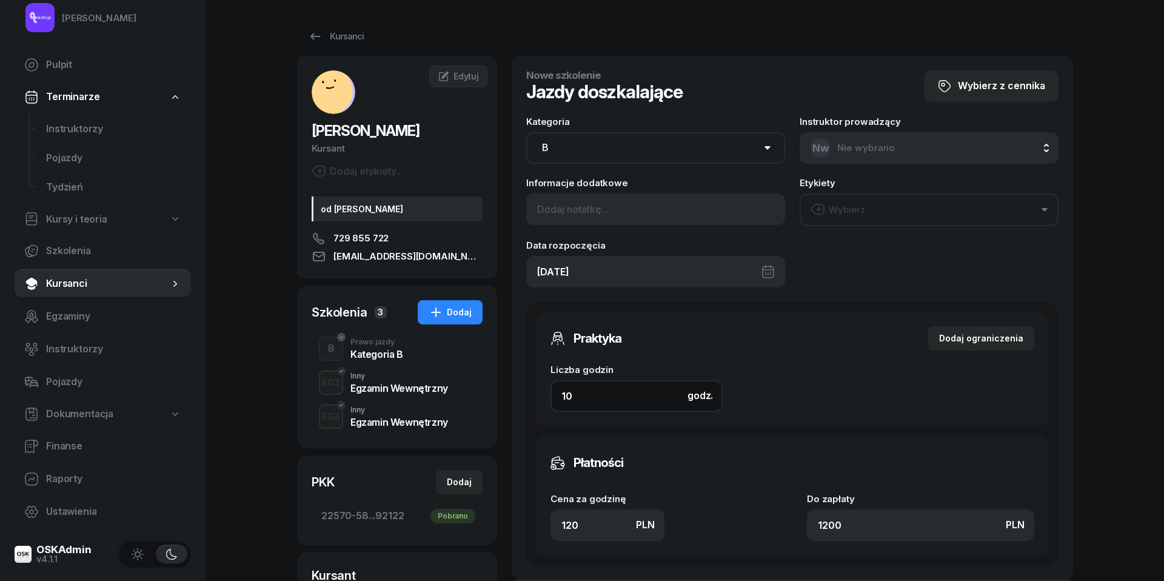
click at [593, 394] on input "10" at bounding box center [637, 396] width 172 height 32
type input "6"
type input "720"
type input "6"
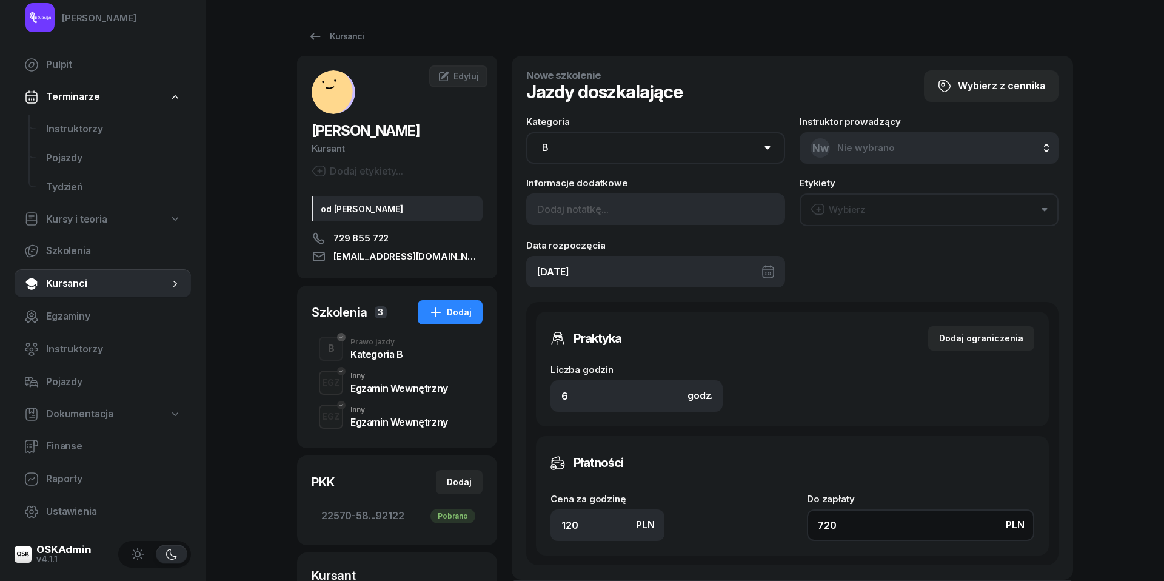
click at [850, 518] on input "720" at bounding box center [920, 525] width 227 height 32
type input "1.33"
type input "8"
type input "14.50"
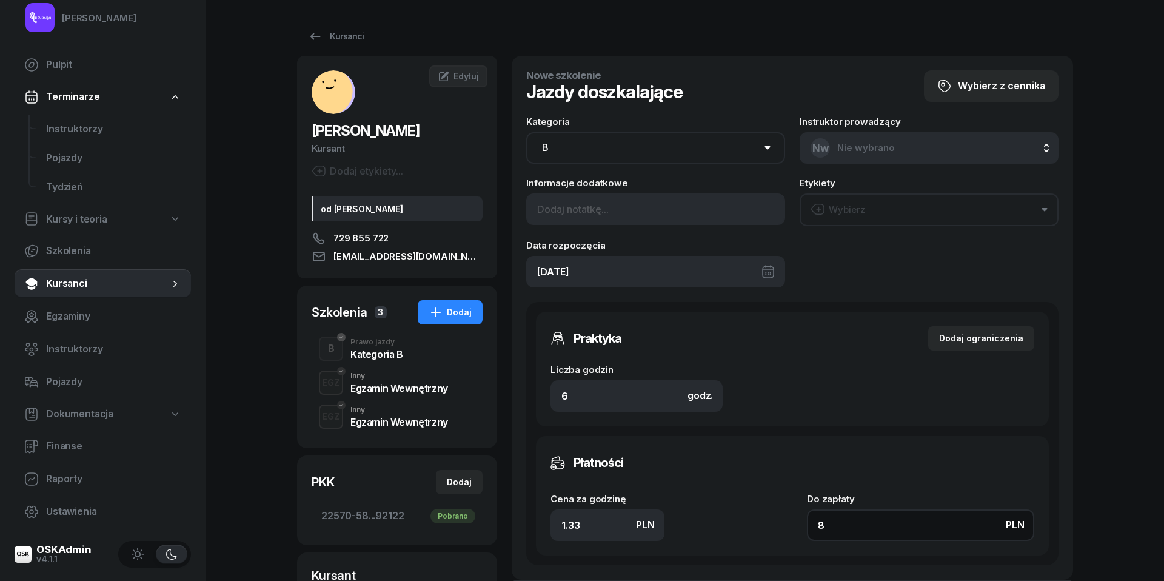
type input "87"
type input "145"
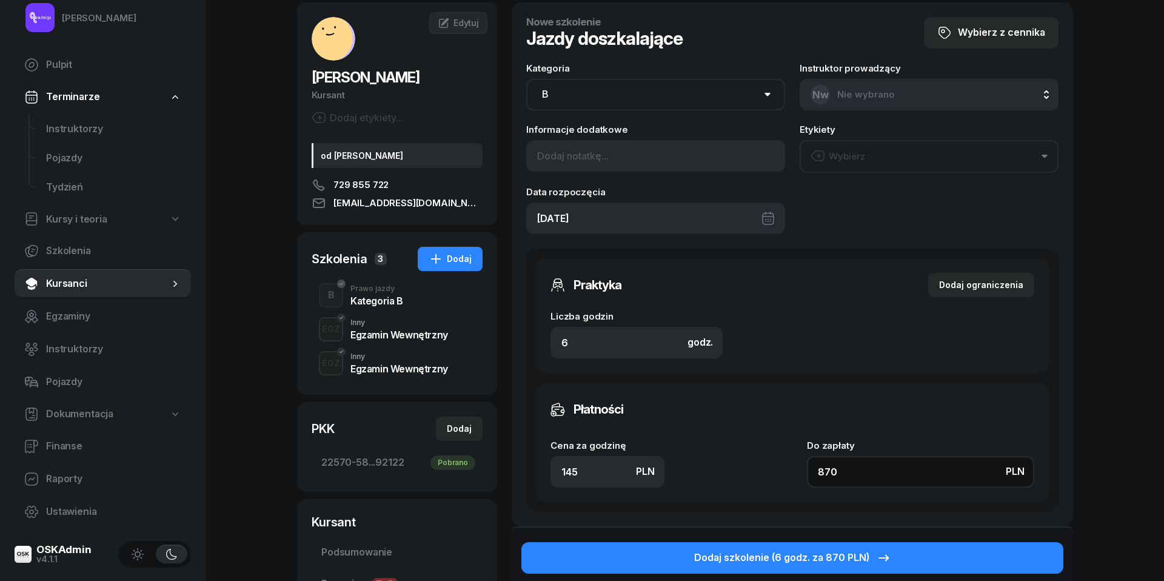
scroll to position [54, 0]
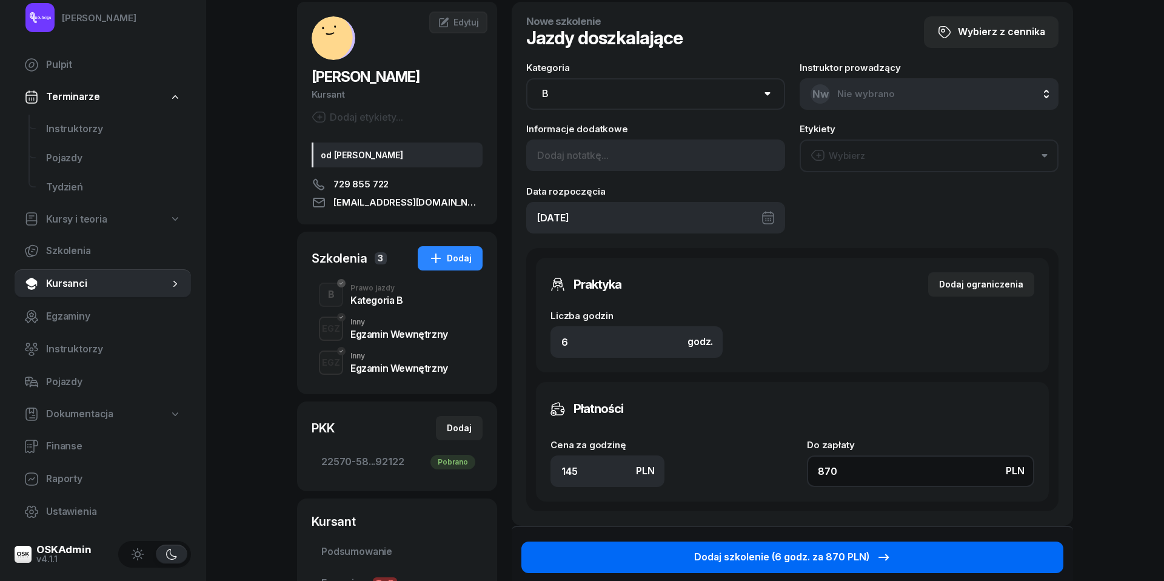
type input "870"
click at [782, 546] on button "Dodaj szkolenie (6 godz. za 870 PLN)" at bounding box center [793, 558] width 542 height 32
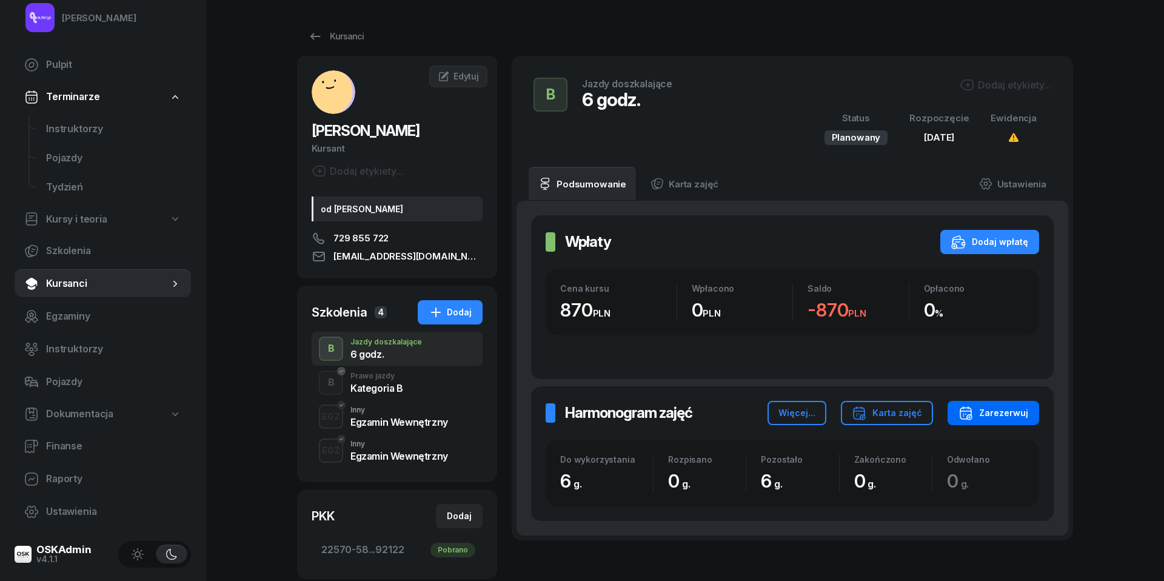
click at [993, 418] on div "Zarezerwuj" at bounding box center [994, 413] width 70 height 15
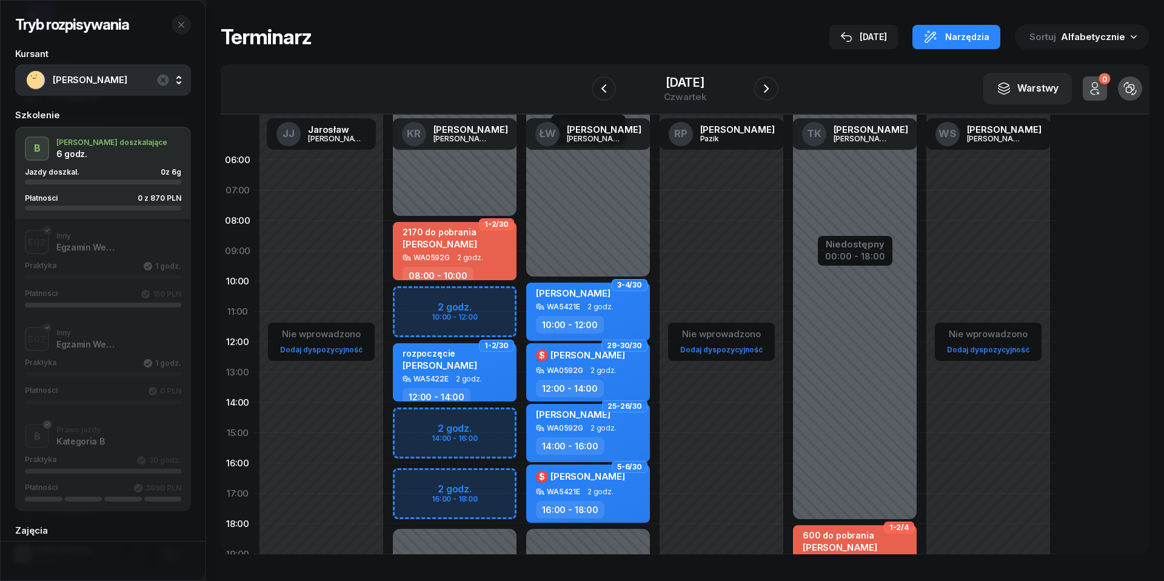
click at [426, 481] on div "Niedostępny 00:00 - 08:00 Niedostępny 18:00 - 23:59 2 godz. 10:00 - 12:00 2 god…" at bounding box center [454, 433] width 133 height 576
select select "16"
select select "18"
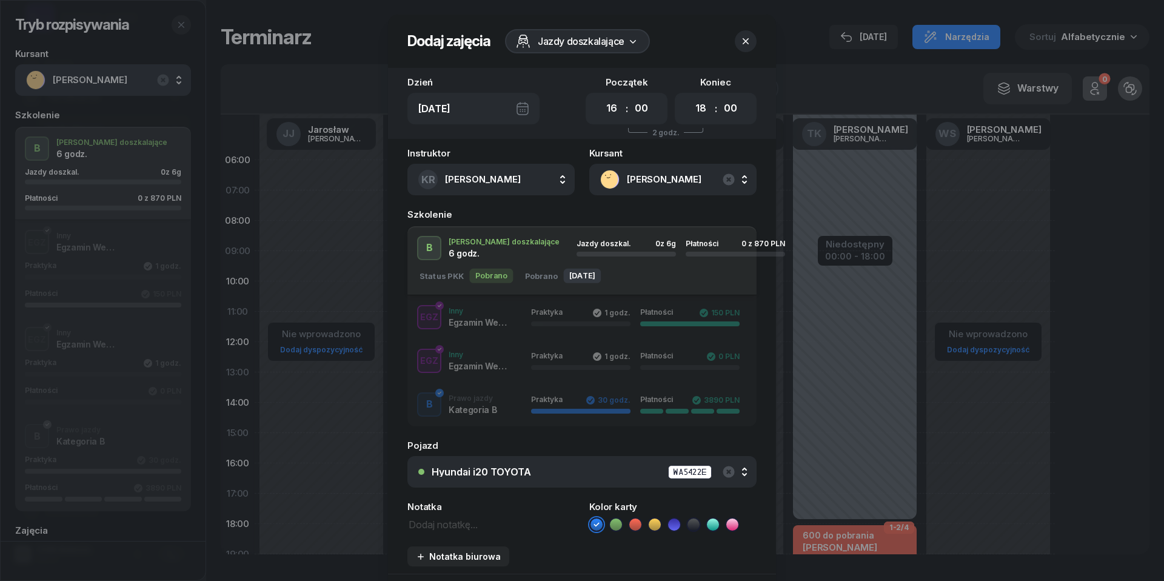
click at [752, 42] on icon "button" at bounding box center [746, 41] width 12 height 12
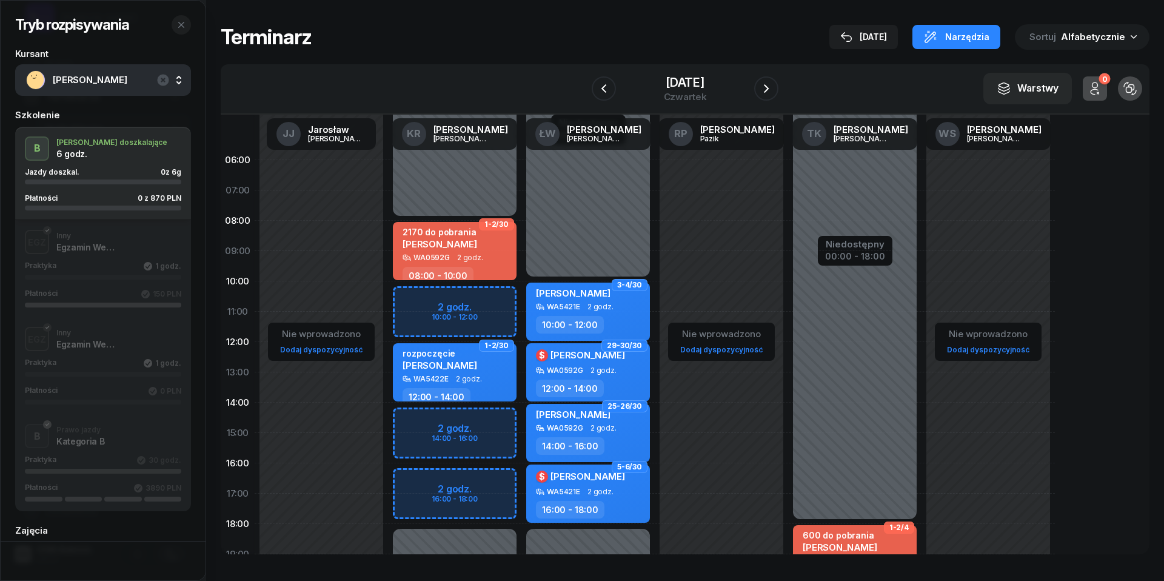
click at [411, 486] on div "Niedostępny 00:00 - 08:00 Niedostępny 18:00 - 23:59 2 godz. 10:00 - 12:00 2 god…" at bounding box center [454, 433] width 133 height 576
select select "16"
select select "18"
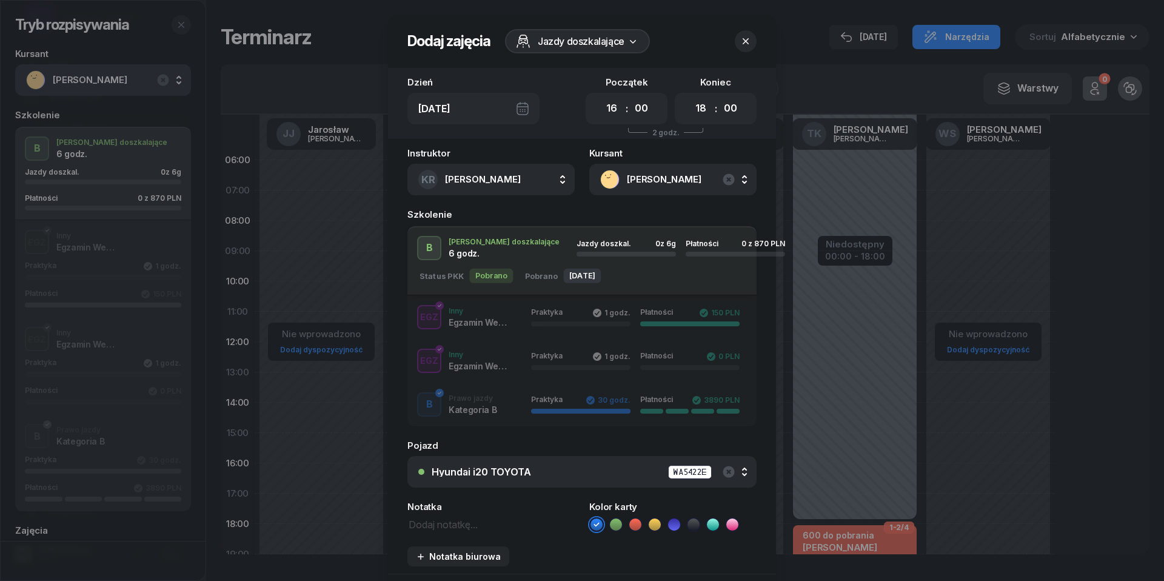
click at [454, 526] on textarea at bounding box center [491, 523] width 167 height 15
click at [637, 522] on icon at bounding box center [635, 524] width 12 height 12
click at [494, 514] on div "Notatka 870 do pobrania" at bounding box center [491, 517] width 167 height 30
drag, startPoint x: 493, startPoint y: 523, endPoint x: 432, endPoint y: 523, distance: 61.2
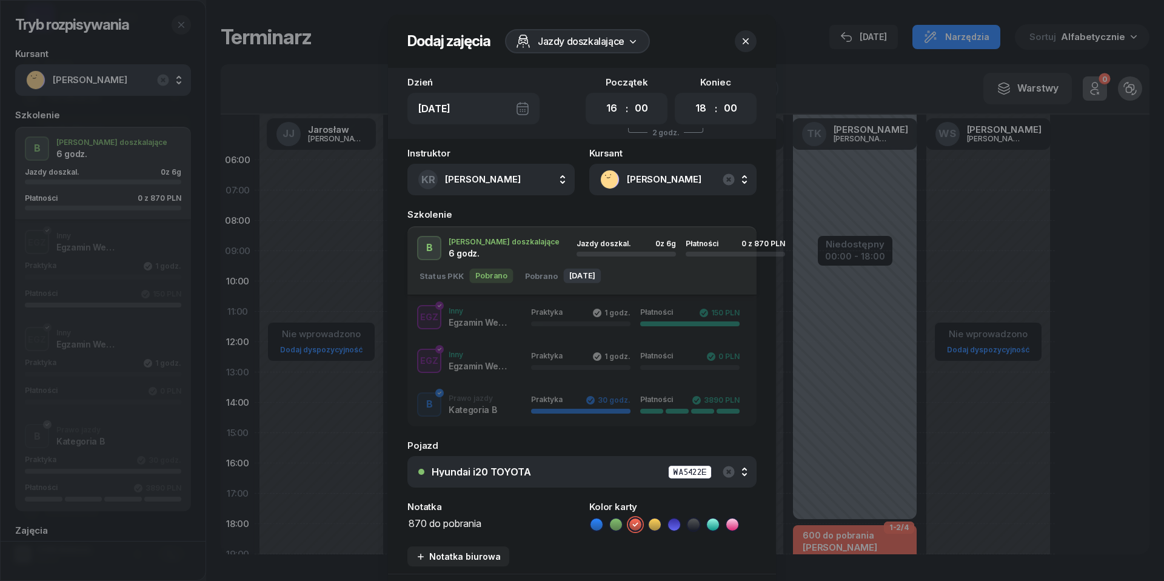
click at [432, 523] on textarea "870 do pobrania" at bounding box center [491, 523] width 167 height 15
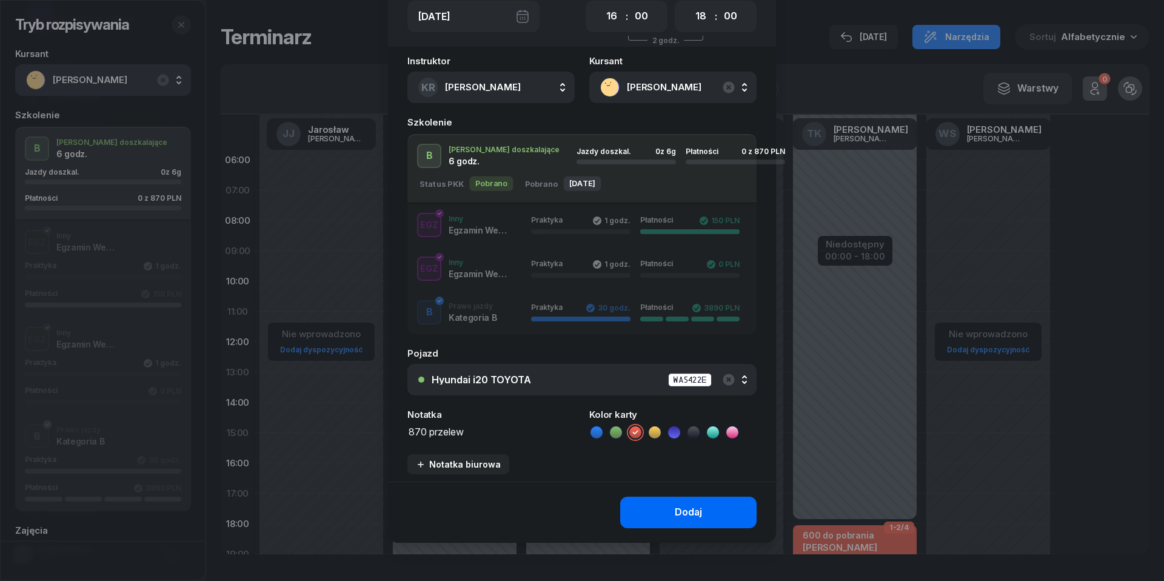
scroll to position [91, 0]
type textarea "870 przelew"
click at [670, 507] on button "Dodaj" at bounding box center [688, 514] width 136 height 32
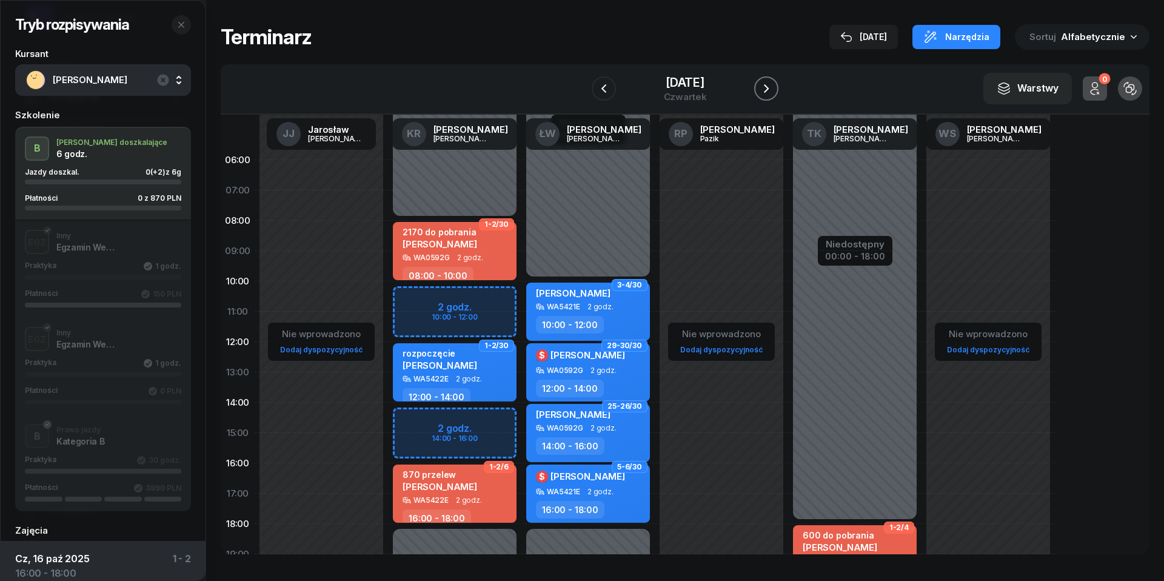
click at [769, 90] on icon "button" at bounding box center [766, 88] width 5 height 8
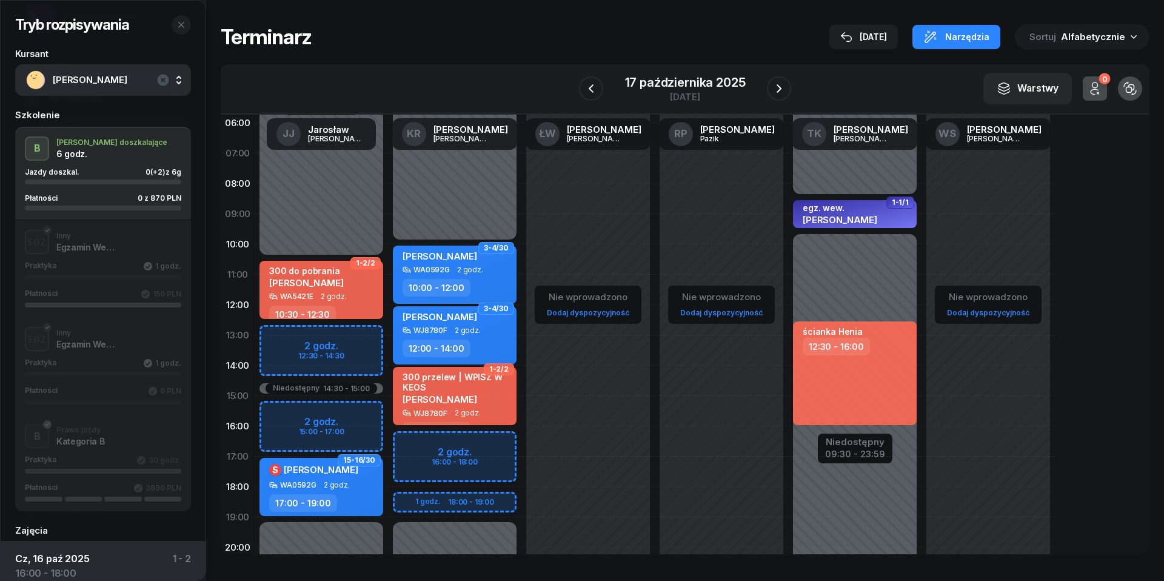
scroll to position [44, 0]
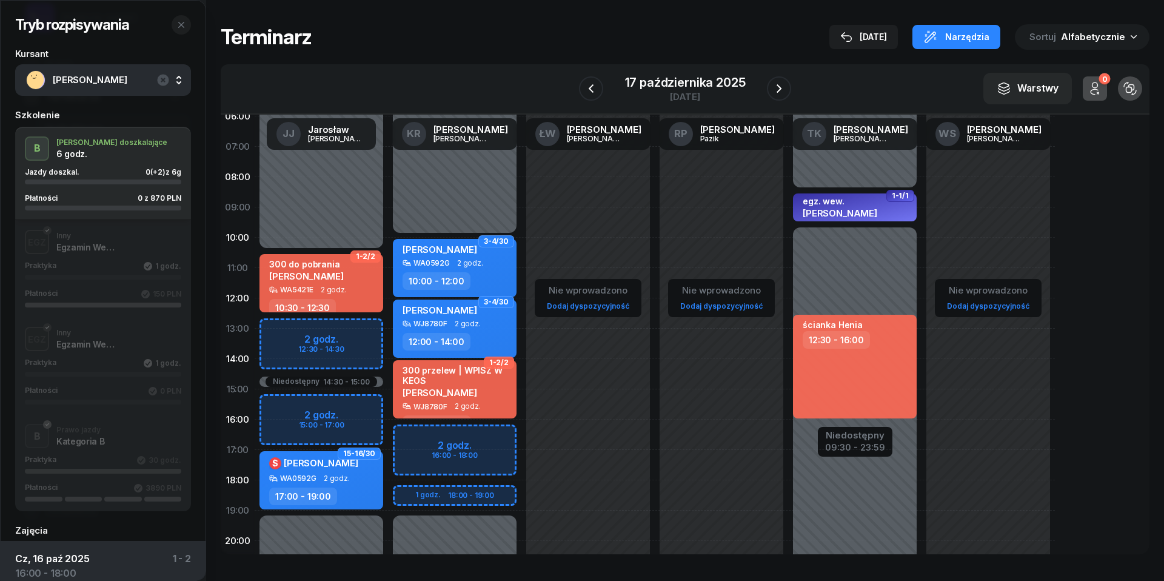
click at [441, 437] on div "Niedostępny 00:00 - 10:00 Niedostępny 19:00 - 23:59 2 godz. 16:00 - 18:00 1 god…" at bounding box center [454, 389] width 133 height 576
select select "16"
select select "18"
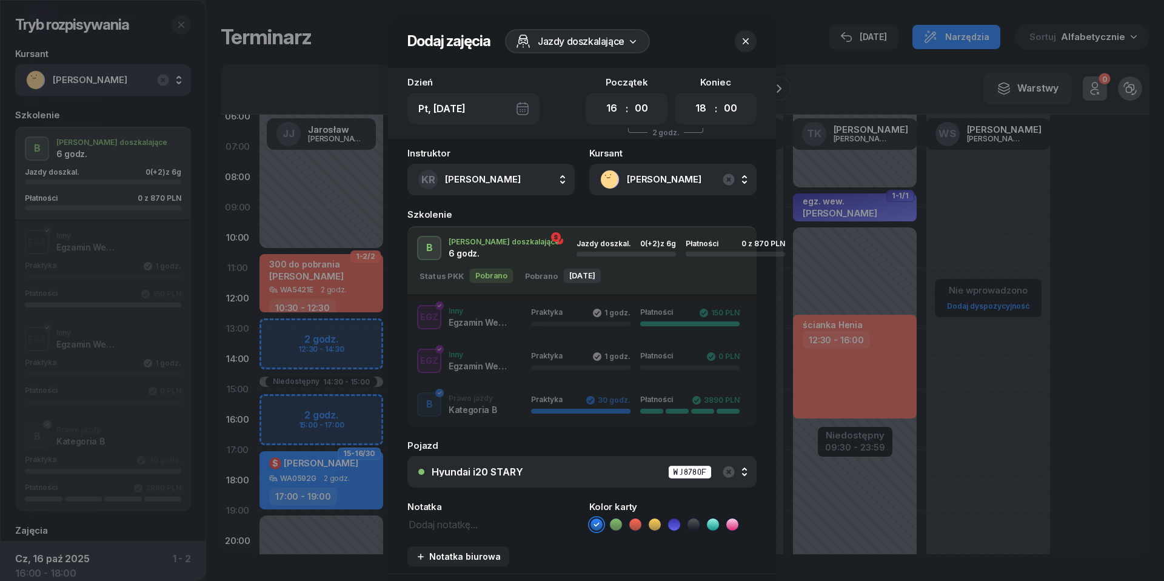
click at [568, 469] on div "Hyundai i20 STARY WJ8780F" at bounding box center [589, 472] width 314 height 15
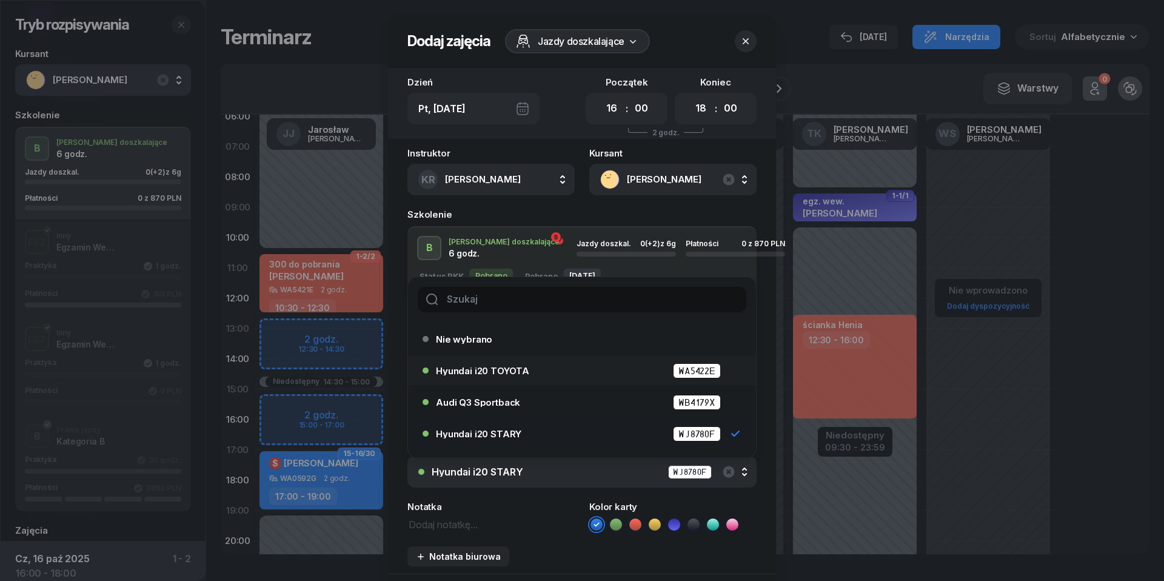
click at [522, 369] on span "Hyundai i20 TOYOTA" at bounding box center [482, 370] width 93 height 9
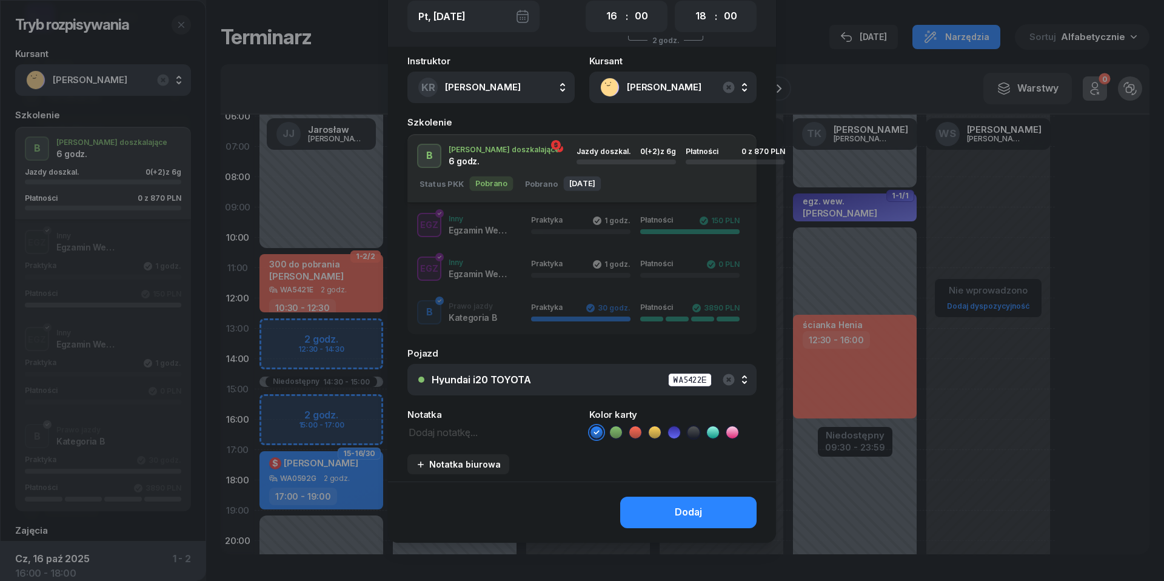
scroll to position [91, 0]
click at [686, 518] on div "Dodaj" at bounding box center [688, 514] width 27 height 16
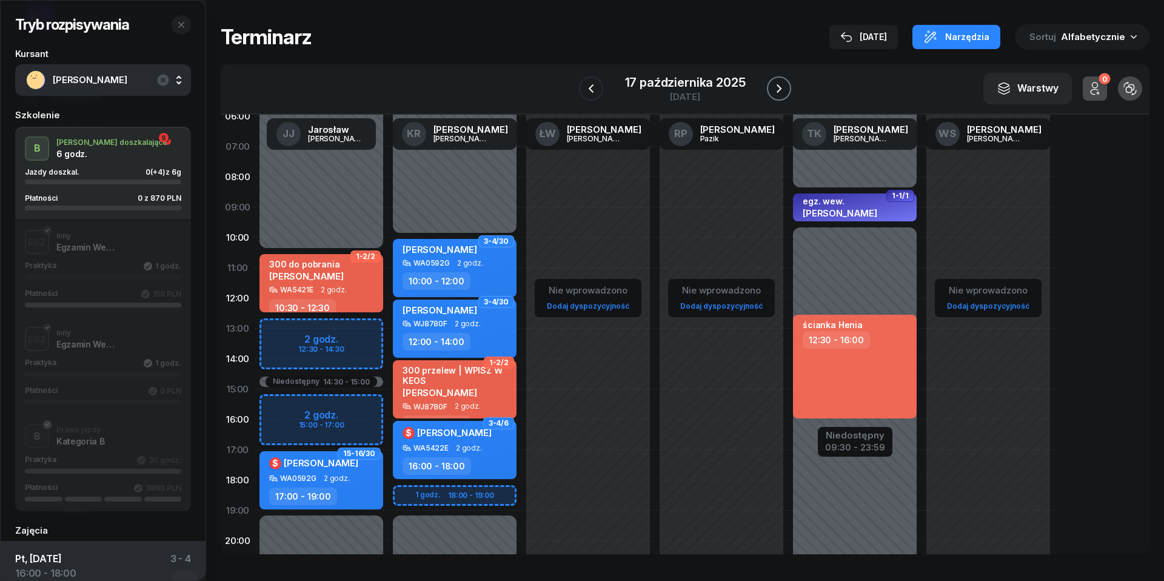
click at [777, 92] on icon "button" at bounding box center [779, 88] width 15 height 15
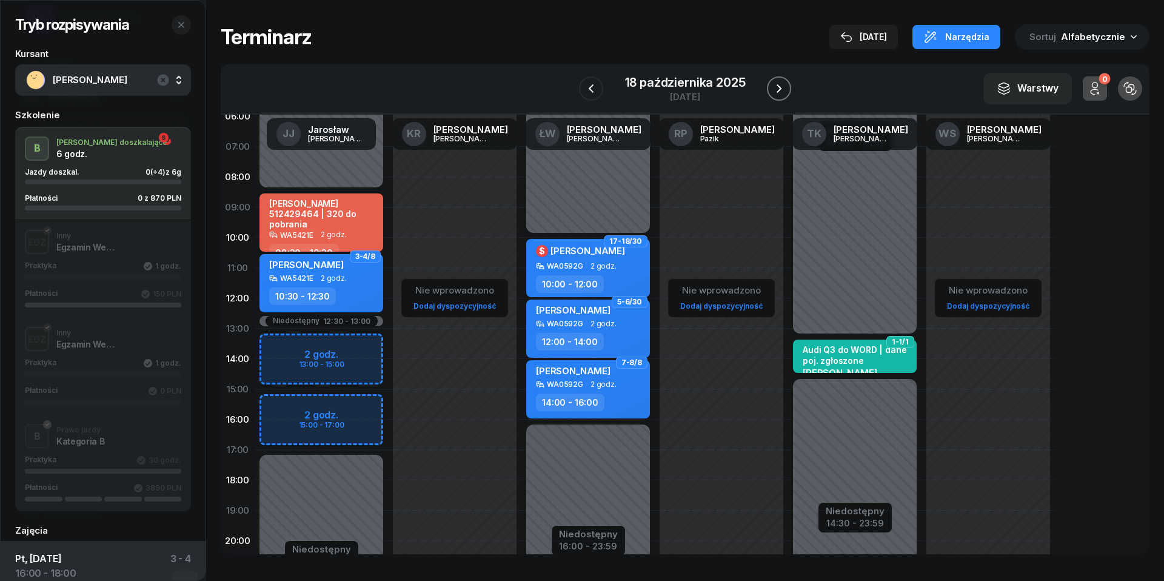
click at [777, 92] on icon "button" at bounding box center [779, 88] width 15 height 15
click at [777, 92] on icon "button" at bounding box center [780, 88] width 15 height 15
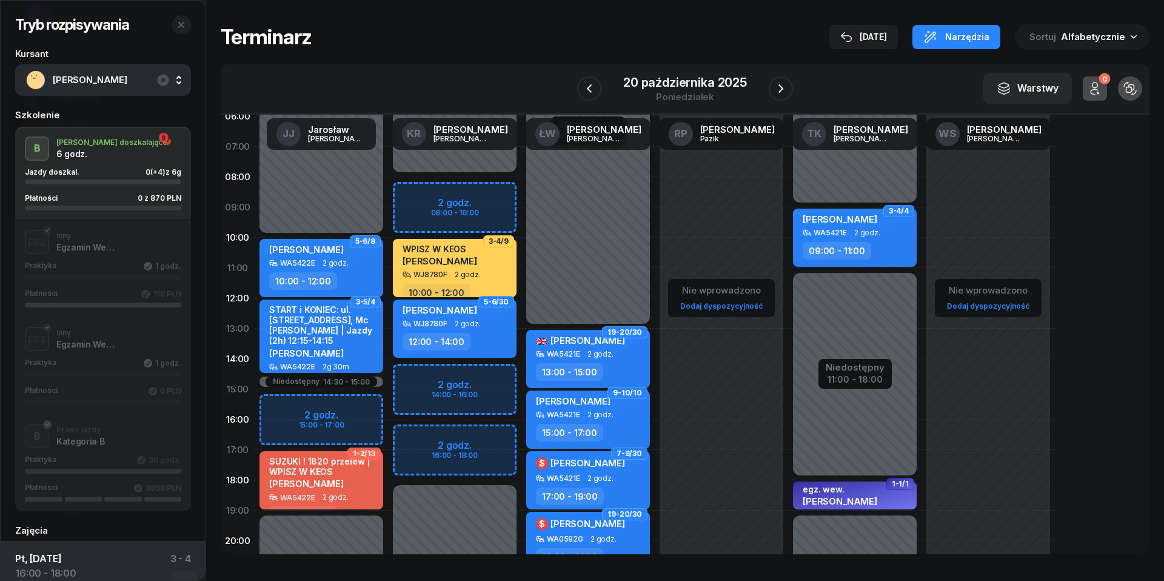
click at [446, 196] on div "Niedostępny 00:00 - 08:00 Niedostępny 18:00 - 23:59 2 godz. 08:00 - 10:00 2 god…" at bounding box center [454, 389] width 133 height 576
select select "08"
select select "10"
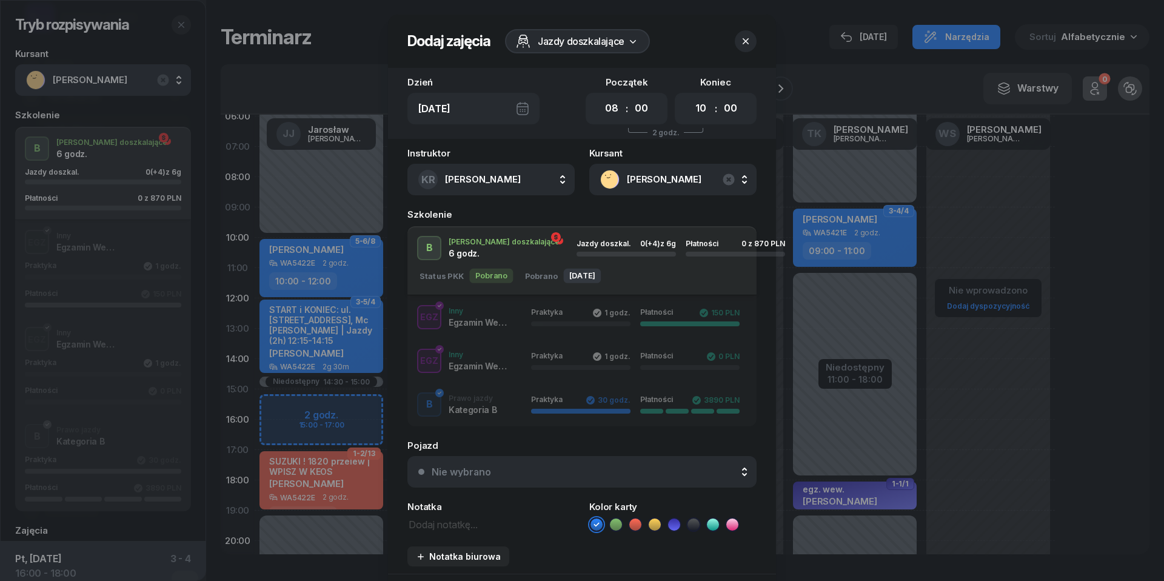
click at [524, 471] on div "Nie wybrano" at bounding box center [589, 472] width 314 height 10
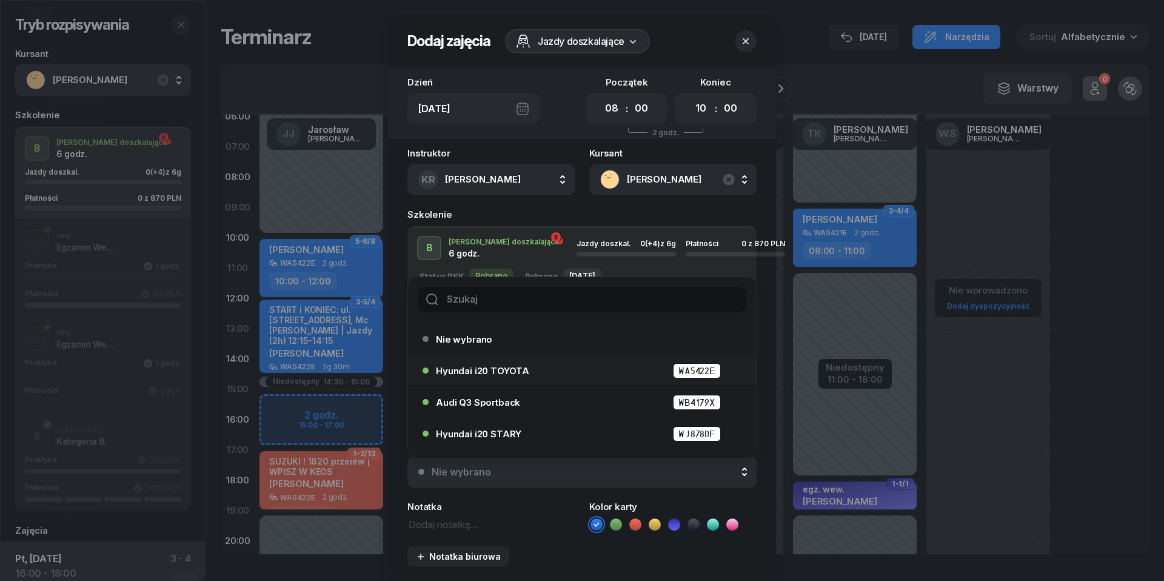
click at [495, 367] on span "Hyundai i20 TOYOTA" at bounding box center [482, 370] width 93 height 9
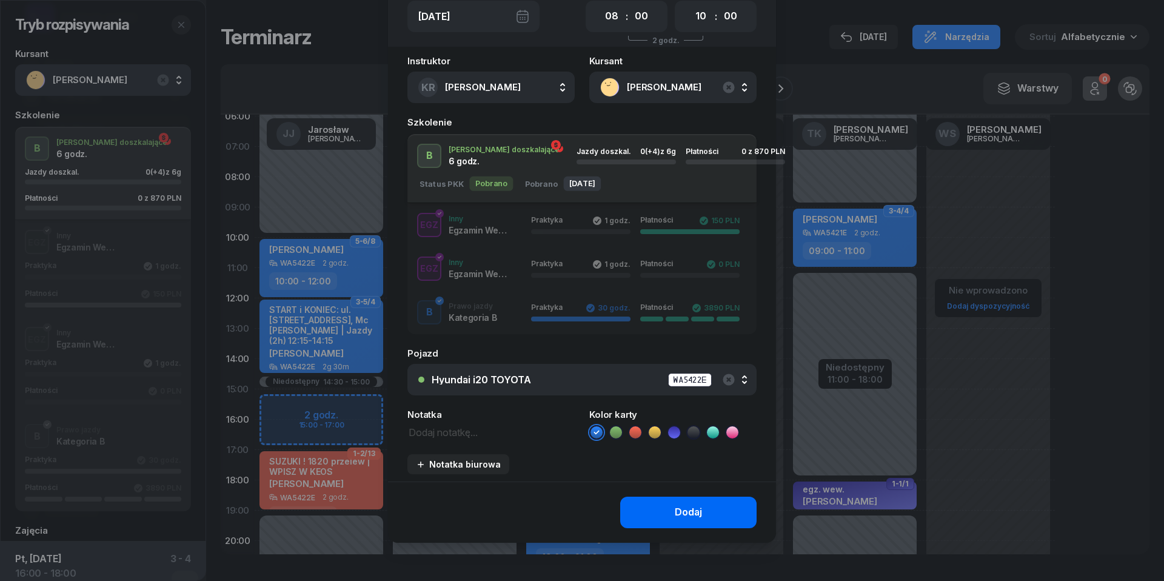
scroll to position [91, 0]
click at [655, 519] on button "Dodaj" at bounding box center [688, 514] width 136 height 32
